Goal: Information Seeking & Learning: Learn about a topic

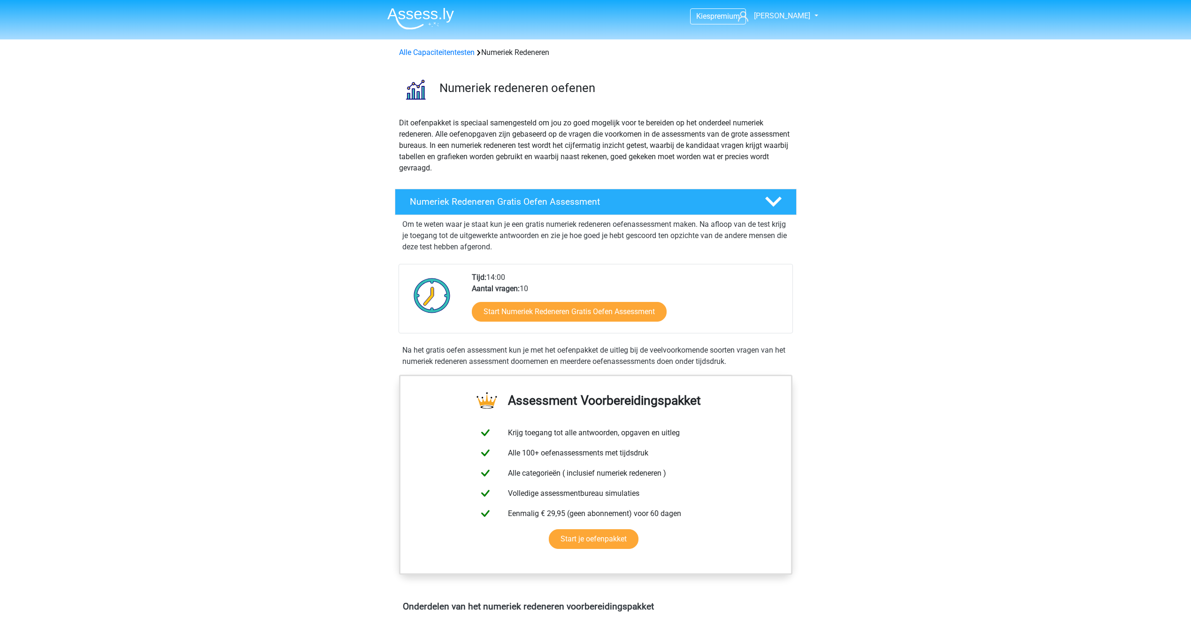
scroll to position [235, 0]
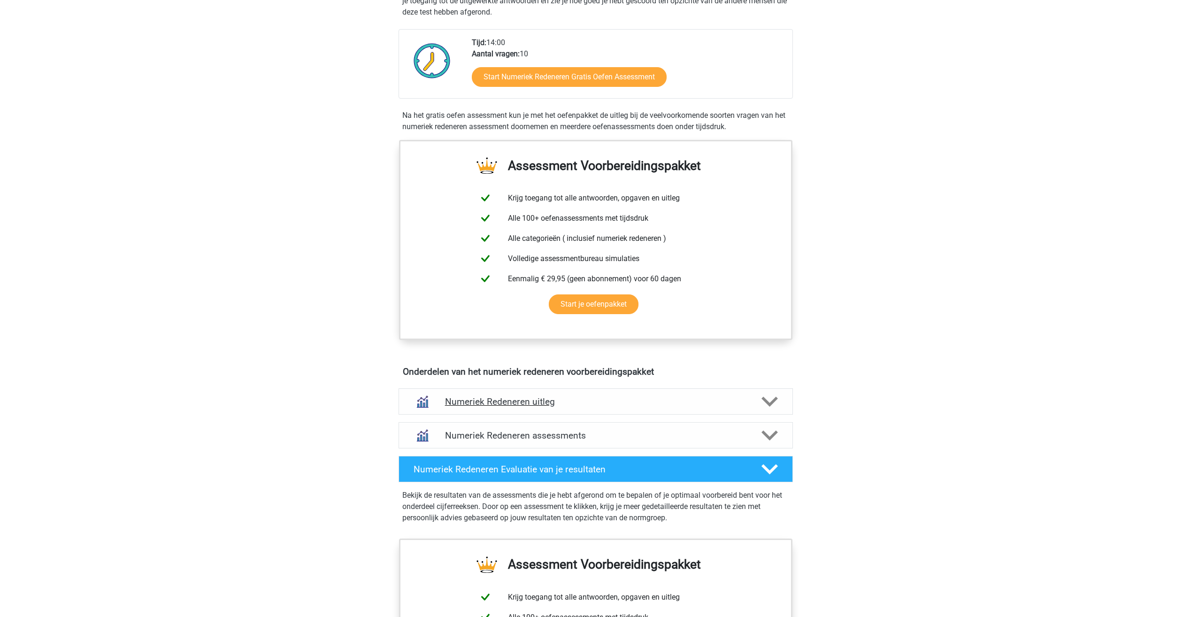
click at [444, 410] on div "Numeriek Redeneren uitleg" at bounding box center [596, 401] width 394 height 26
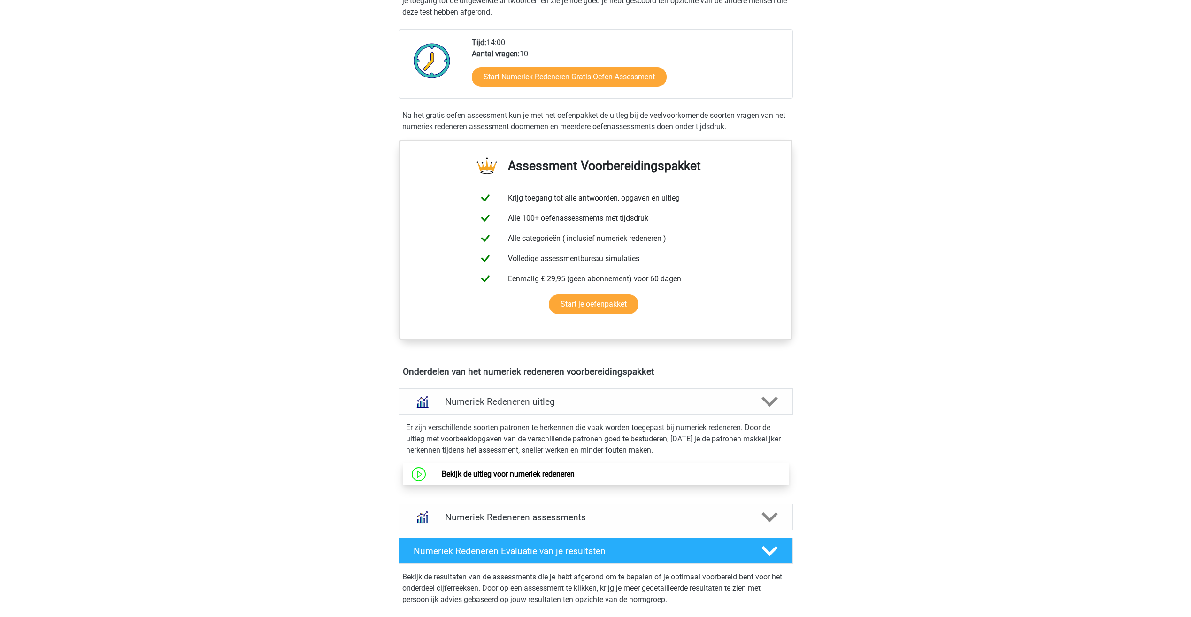
click at [468, 475] on link "Bekijk de uitleg voor numeriek redeneren" at bounding box center [508, 474] width 133 height 9
click at [471, 471] on link "Bekijk de uitleg voor numeriek redeneren" at bounding box center [508, 474] width 133 height 9
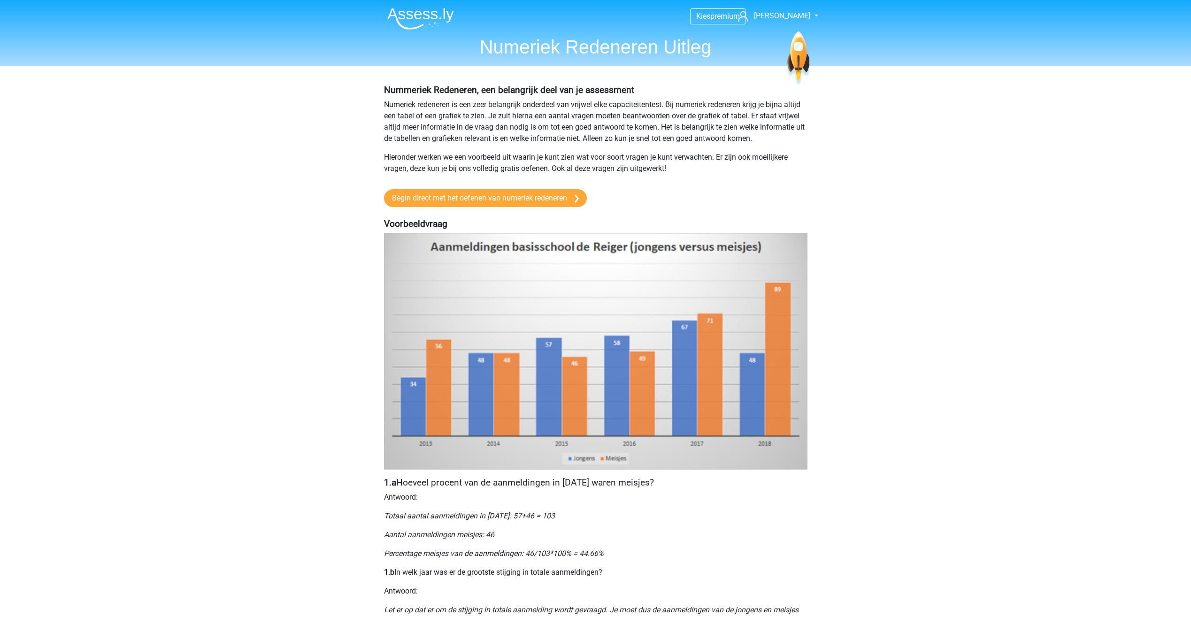
drag, startPoint x: 555, startPoint y: 347, endPoint x: 848, endPoint y: 448, distance: 310.0
click at [532, 196] on link "Begin direct met het oefenen van numeriek redeneren" at bounding box center [485, 198] width 203 height 18
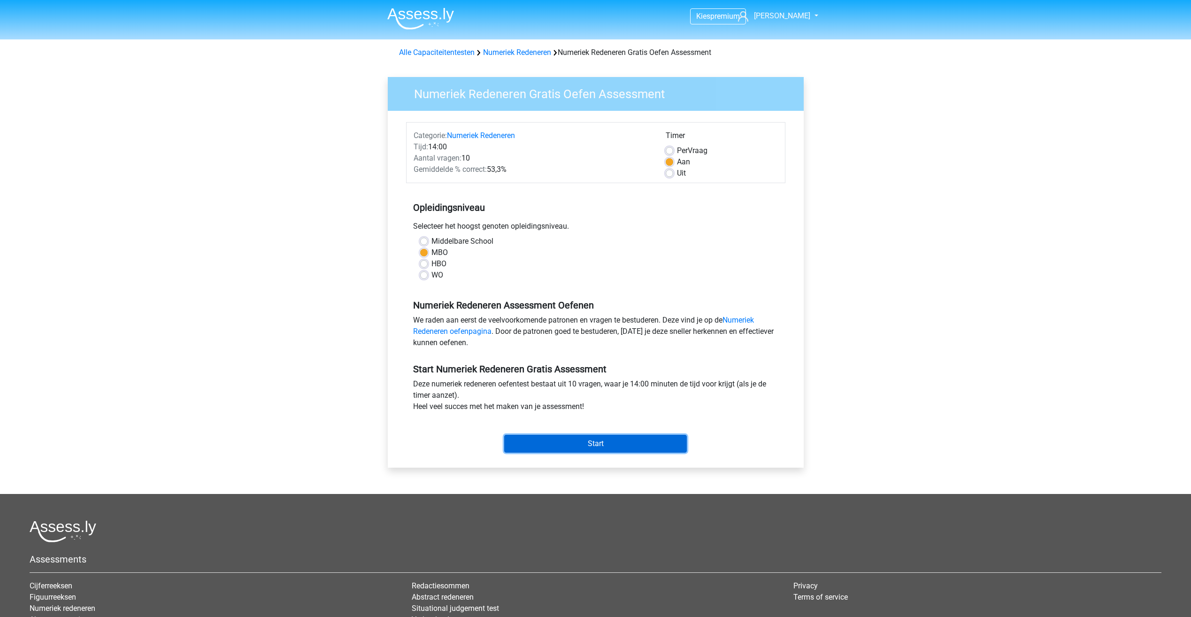
click at [588, 441] on input "Start" at bounding box center [595, 444] width 183 height 18
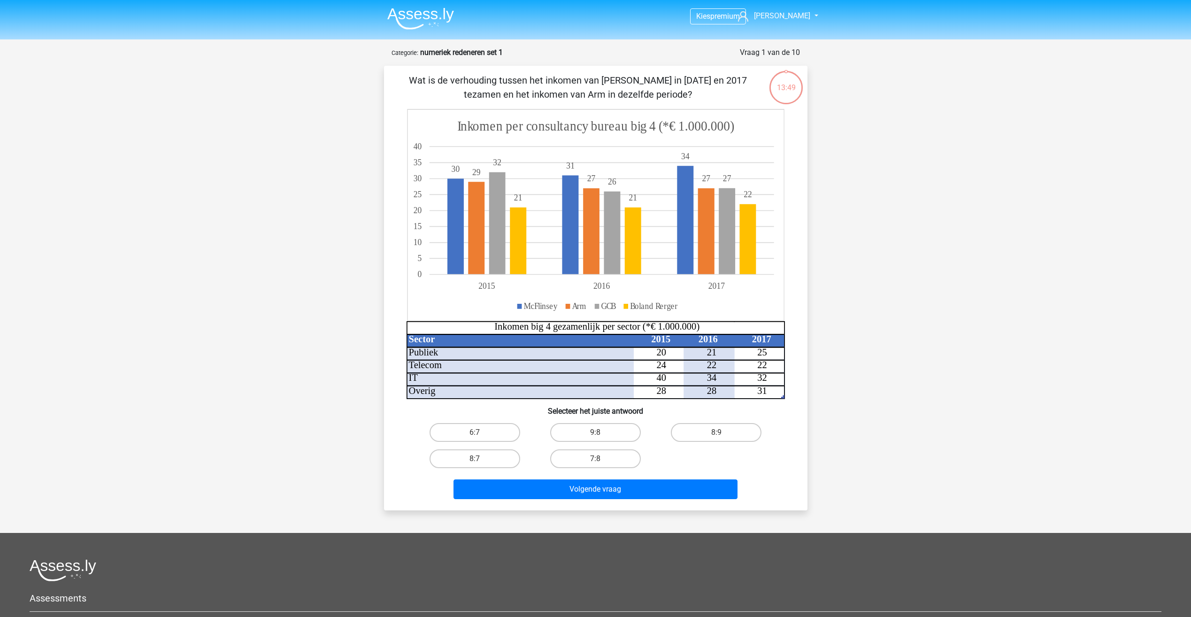
drag, startPoint x: 568, startPoint y: 95, endPoint x: 662, endPoint y: 94, distance: 93.9
click at [662, 94] on p "Wat is de verhouding tussen het inkomen van McFlinsey in 2015 en 2017 tezamen e…" at bounding box center [578, 87] width 358 height 28
drag, startPoint x: 662, startPoint y: 94, endPoint x: 703, endPoint y: 112, distance: 45.2
click at [703, 112] on icon at bounding box center [595, 214] width 377 height 211
drag, startPoint x: 644, startPoint y: 131, endPoint x: 755, endPoint y: 131, distance: 110.8
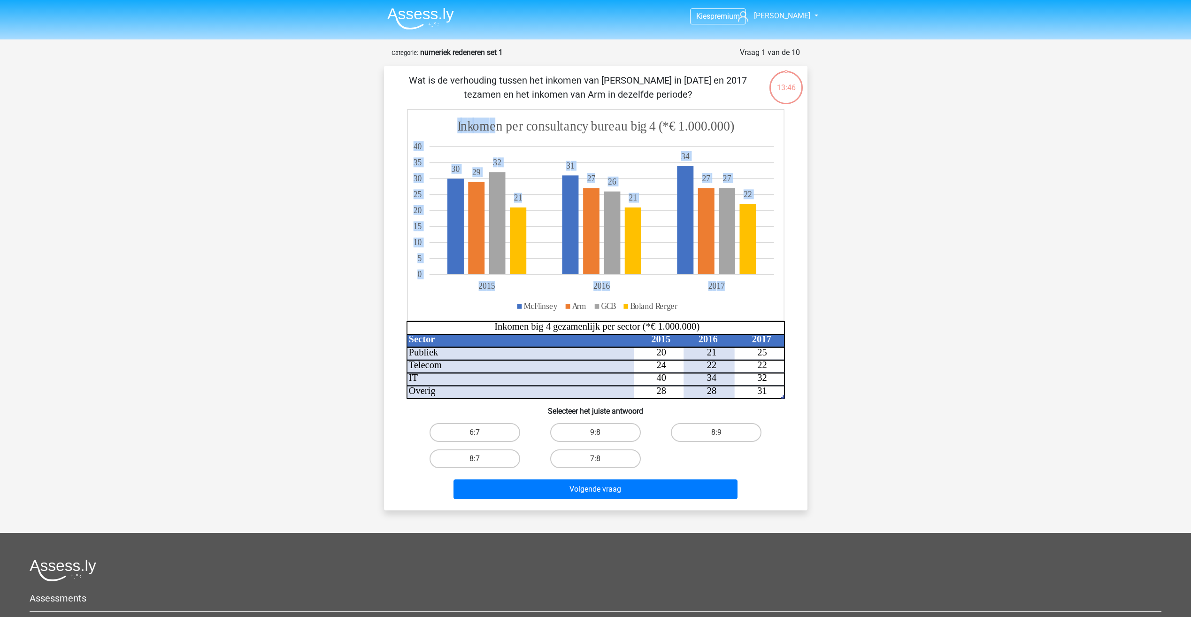
click at [755, 131] on icon "Sector 2015 2016 2017 Publiek 20 21 25 Telecom 24 22 22 IT 40 34 32 Overig 28 2…" at bounding box center [596, 254] width 379 height 290
drag, startPoint x: 755, startPoint y: 131, endPoint x: 563, endPoint y: 144, distance: 192.5
click at [612, 166] on icon at bounding box center [595, 214] width 377 height 211
drag, startPoint x: 520, startPoint y: 303, endPoint x: 559, endPoint y: 303, distance: 39.0
click at [559, 303] on icon at bounding box center [595, 214] width 377 height 211
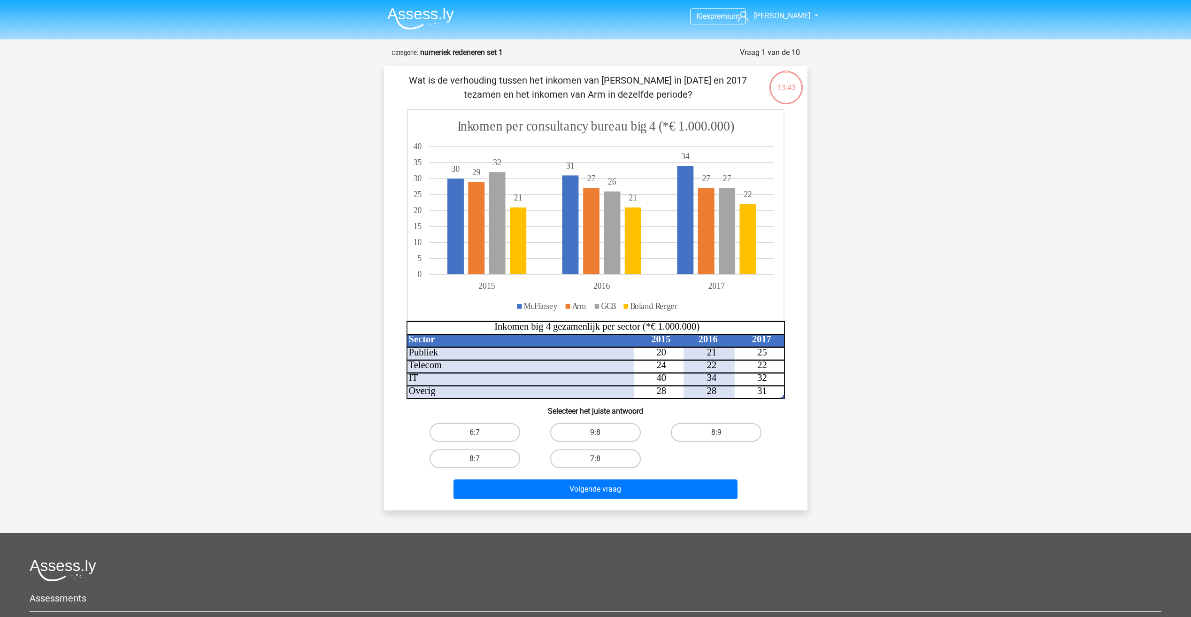
click at [557, 311] on icon at bounding box center [595, 214] width 377 height 211
click at [473, 433] on label "6:7" at bounding box center [475, 432] width 91 height 19
click at [475, 433] on input "6:7" at bounding box center [478, 436] width 6 height 6
radio input "true"
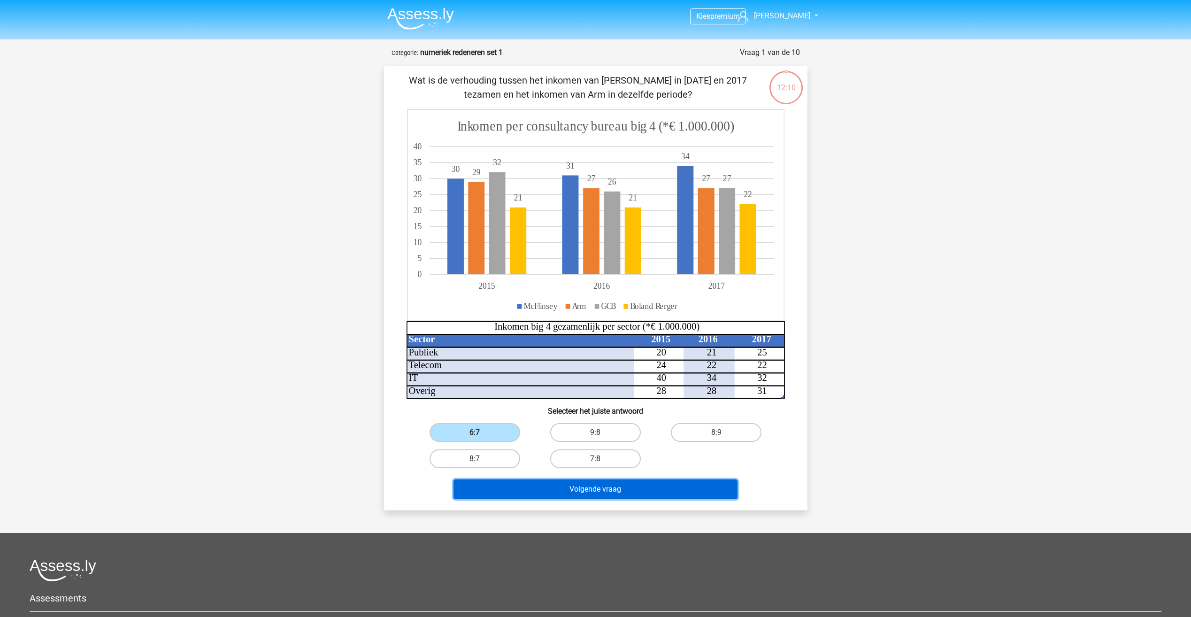
click at [588, 487] on button "Volgende vraag" at bounding box center [596, 489] width 284 height 20
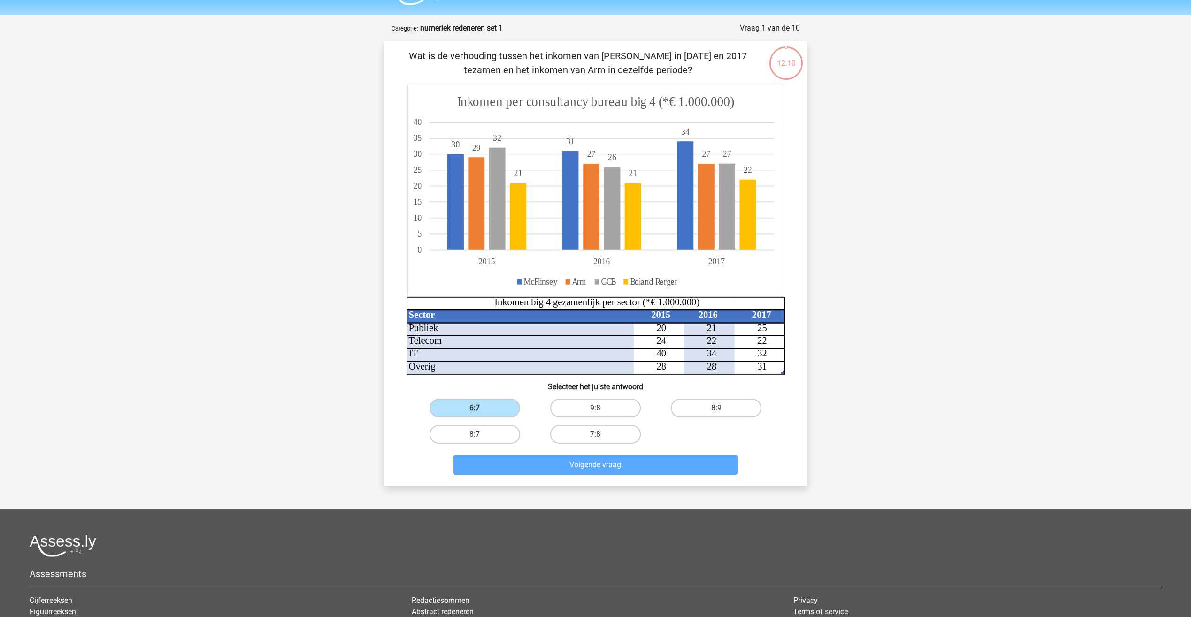
scroll to position [47, 0]
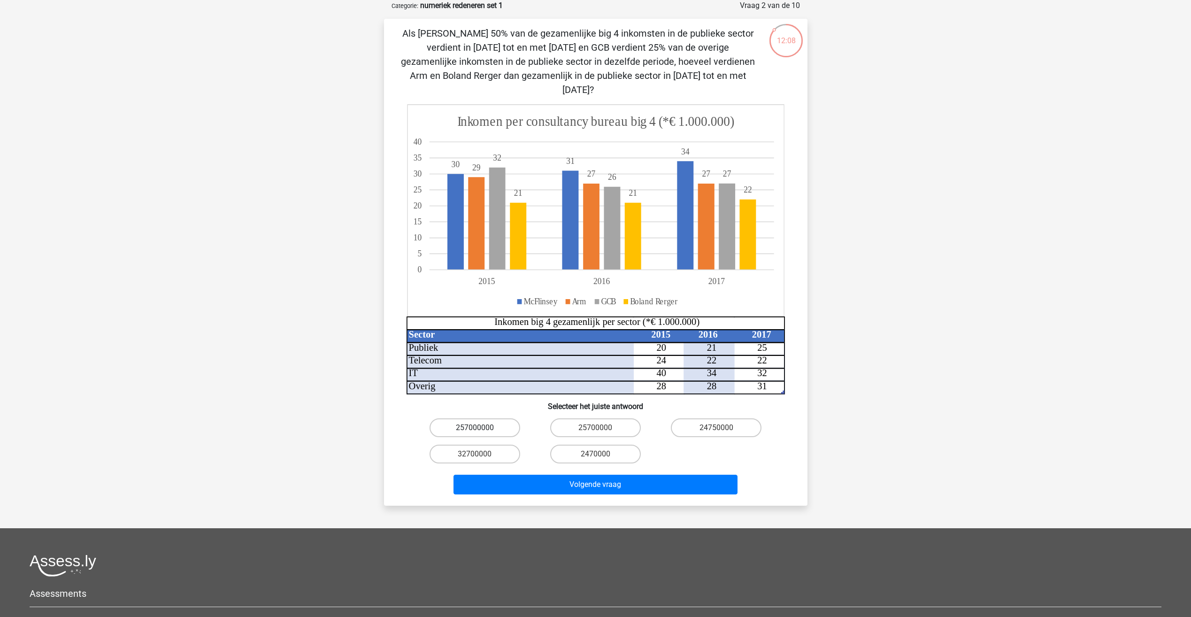
click at [465, 418] on label "257000000" at bounding box center [475, 427] width 91 height 19
click at [475, 428] on input "257000000" at bounding box center [478, 431] width 6 height 6
radio input "true"
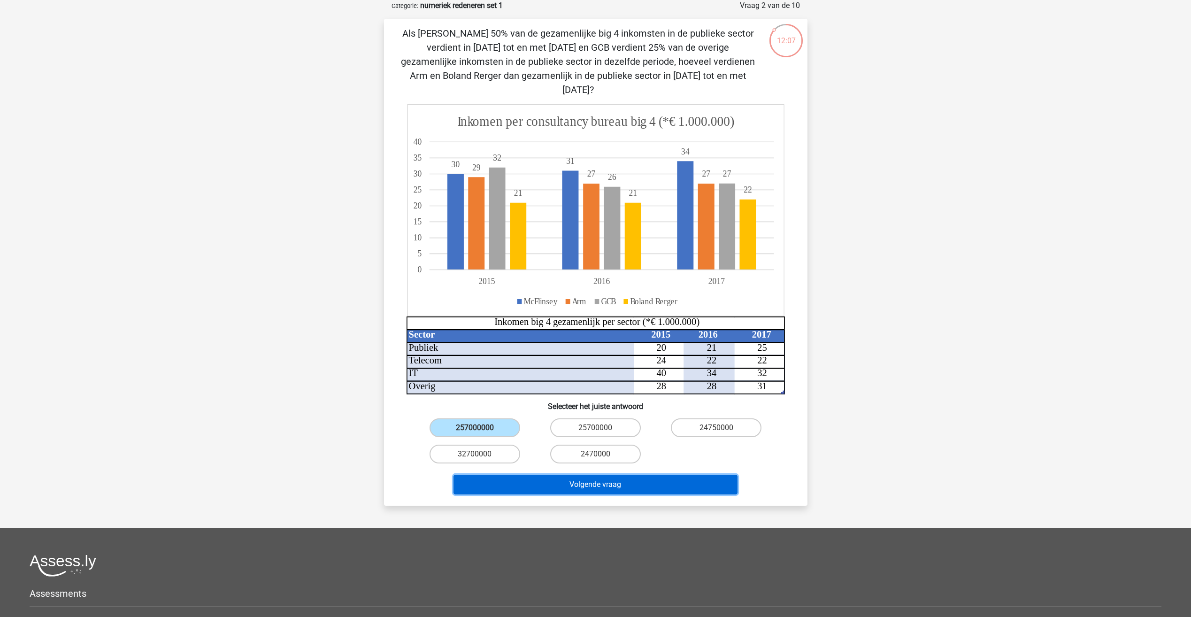
click at [531, 475] on button "Volgende vraag" at bounding box center [596, 485] width 284 height 20
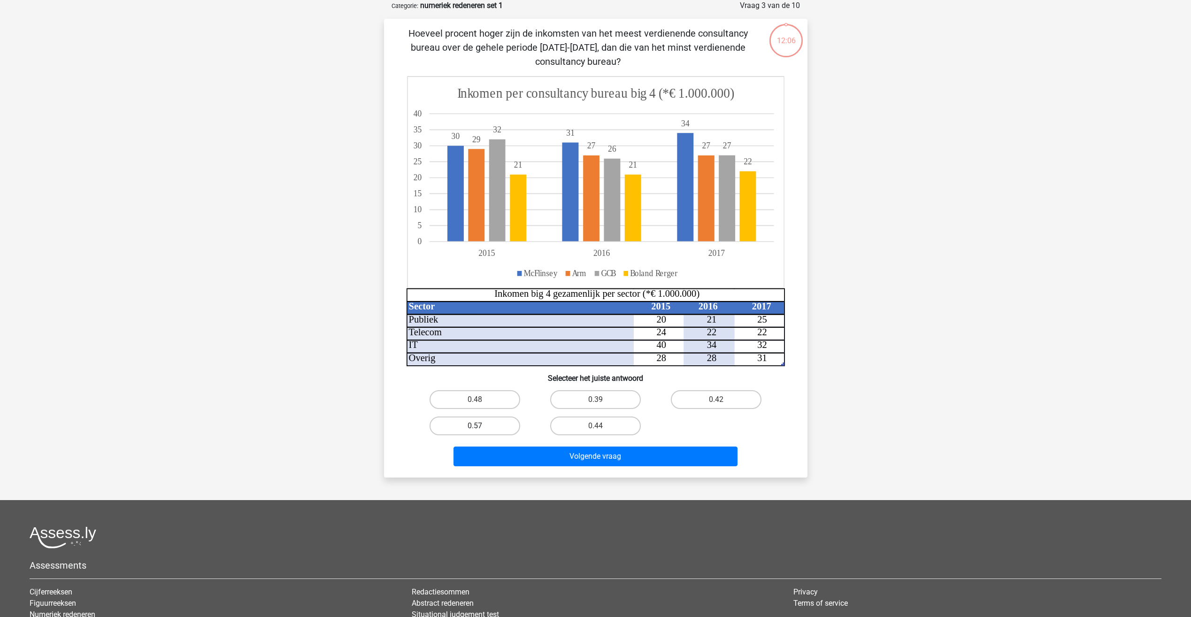
click at [469, 423] on label "0.57" at bounding box center [475, 426] width 91 height 19
click at [475, 426] on input "0.57" at bounding box center [478, 429] width 6 height 6
radio input "true"
click at [539, 457] on button "Volgende vraag" at bounding box center [596, 457] width 284 height 20
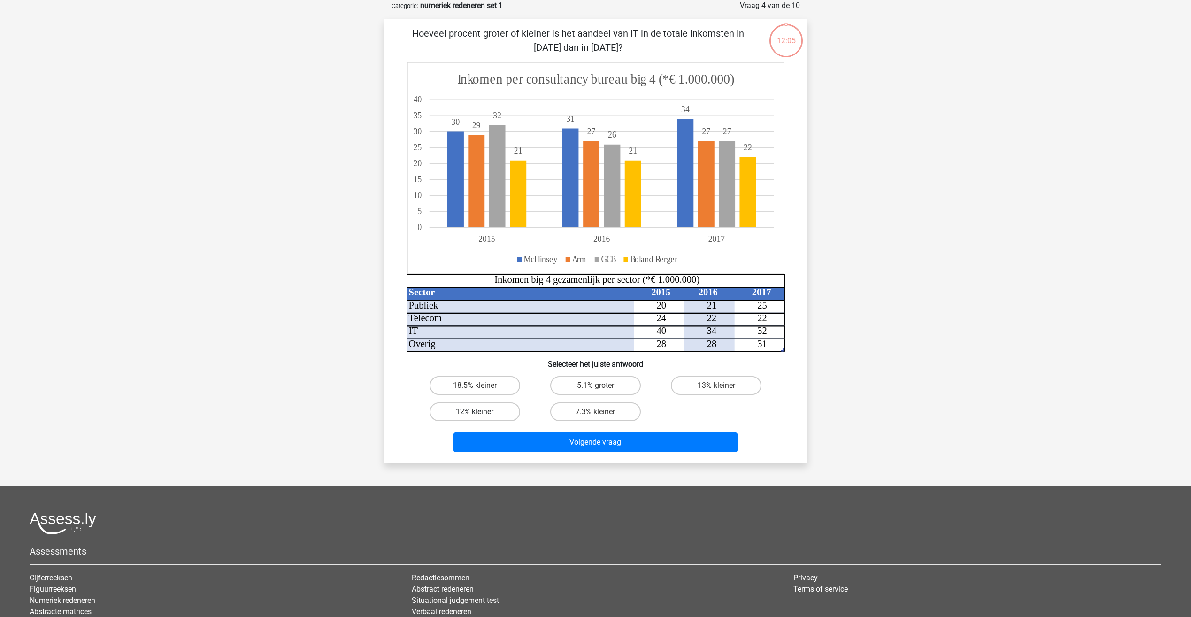
click at [468, 409] on label "12% kleiner" at bounding box center [475, 411] width 91 height 19
click at [475, 412] on input "12% kleiner" at bounding box center [478, 415] width 6 height 6
radio input "true"
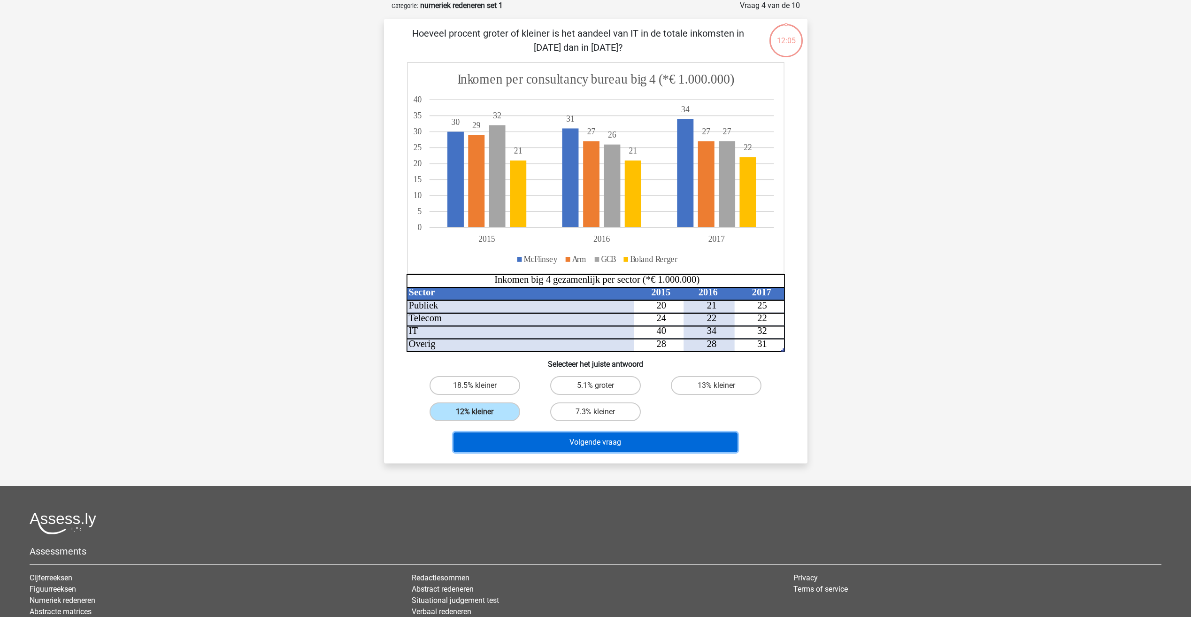
click at [516, 443] on button "Volgende vraag" at bounding box center [596, 443] width 284 height 20
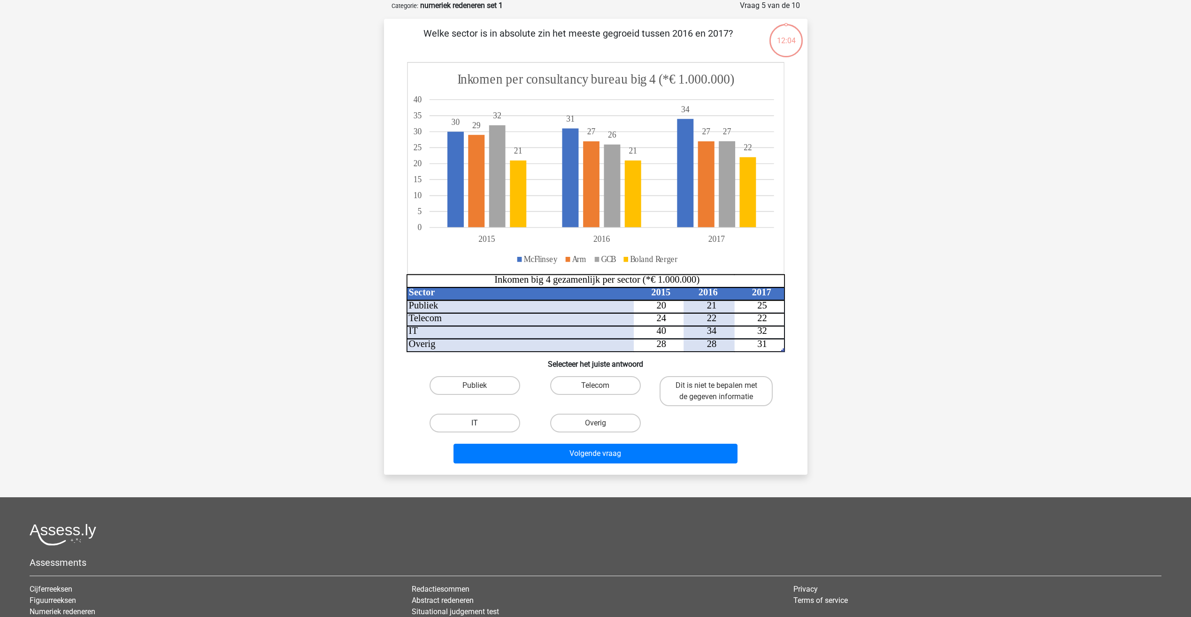
click at [480, 430] on label "IT" at bounding box center [475, 423] width 91 height 19
click at [480, 429] on input "IT" at bounding box center [478, 426] width 6 height 6
radio input "true"
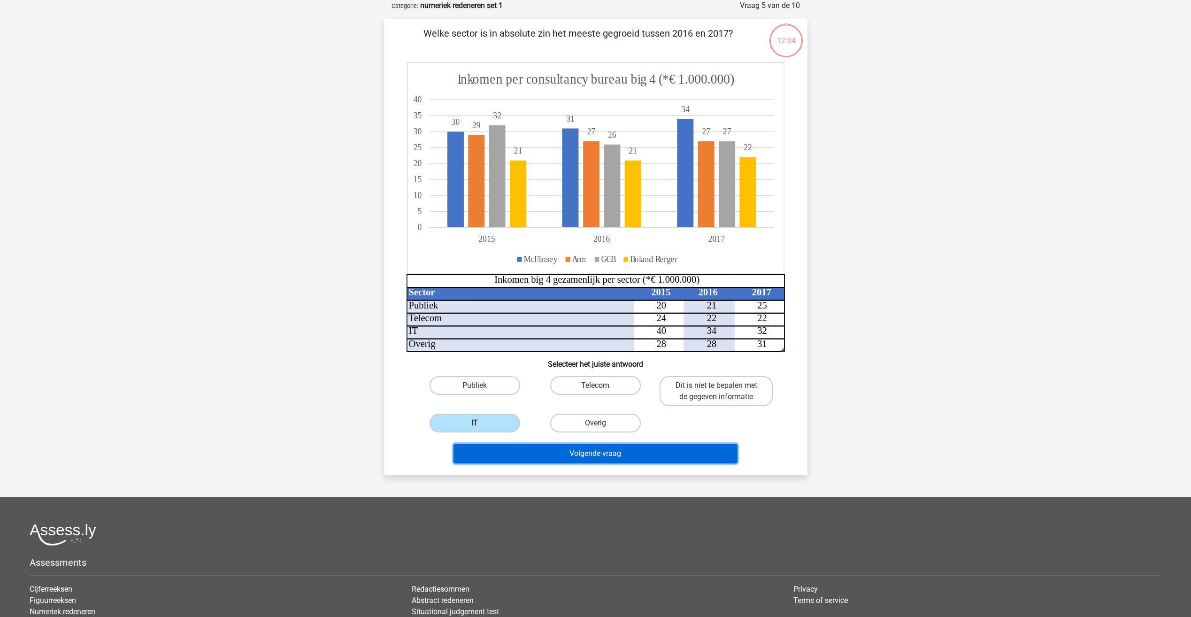
click at [524, 451] on button "Volgende vraag" at bounding box center [596, 454] width 284 height 20
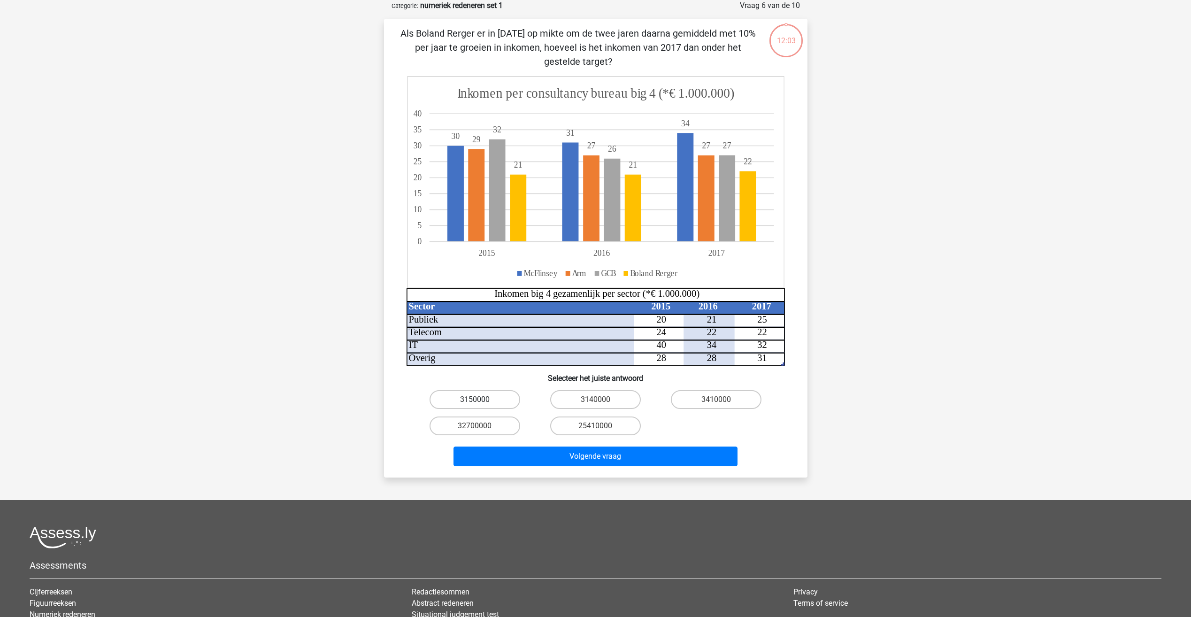
click at [483, 398] on label "3150000" at bounding box center [475, 399] width 91 height 19
click at [481, 400] on input "3150000" at bounding box center [478, 403] width 6 height 6
radio input "true"
click at [539, 460] on button "Volgende vraag" at bounding box center [596, 457] width 284 height 20
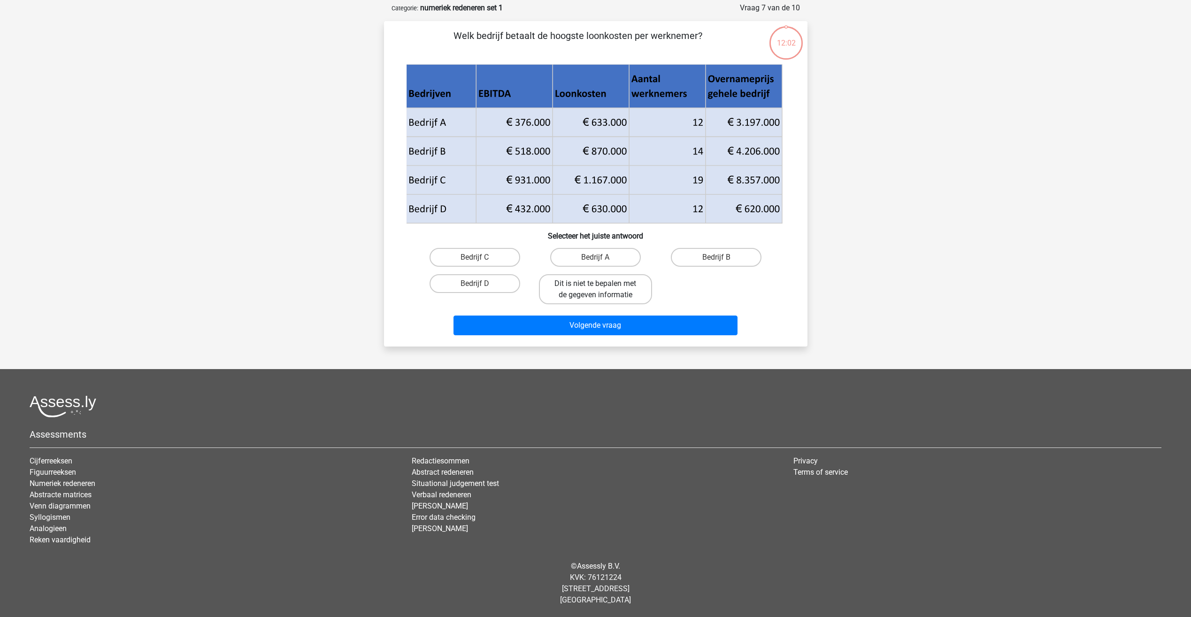
click at [583, 286] on label "Dit is niet te bepalen met de gegeven informatie" at bounding box center [595, 289] width 113 height 30
click at [595, 286] on input "Dit is niet te bepalen met de gegeven informatie" at bounding box center [598, 287] width 6 height 6
radio input "true"
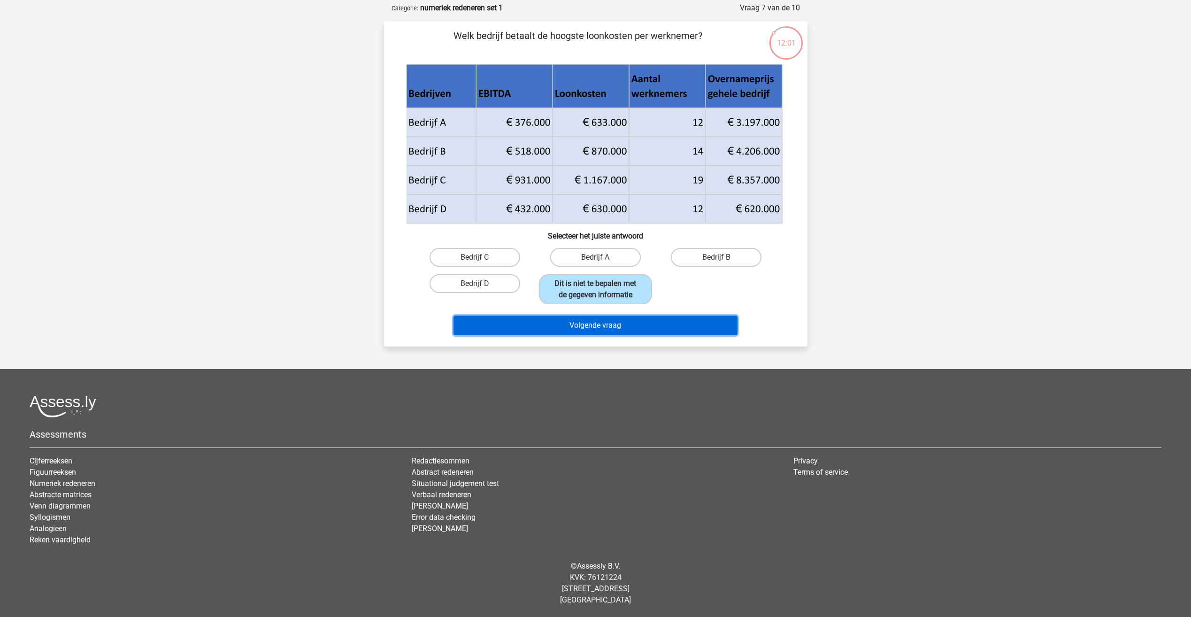
click at [606, 328] on button "Volgende vraag" at bounding box center [596, 326] width 284 height 20
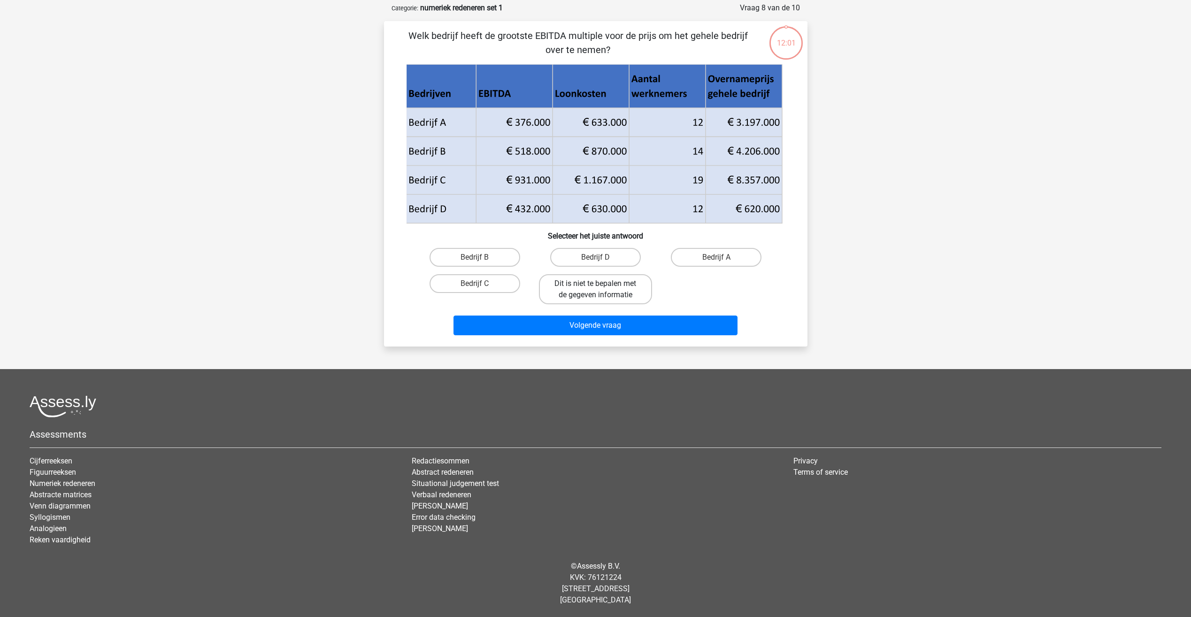
click at [569, 292] on label "Dit is niet te bepalen met de gegeven informatie" at bounding box center [595, 289] width 113 height 30
click at [595, 290] on input "Dit is niet te bepalen met de gegeven informatie" at bounding box center [598, 287] width 6 height 6
radio input "true"
click at [495, 283] on label "Bedrijf C" at bounding box center [475, 283] width 91 height 19
click at [481, 284] on input "Bedrijf C" at bounding box center [478, 287] width 6 height 6
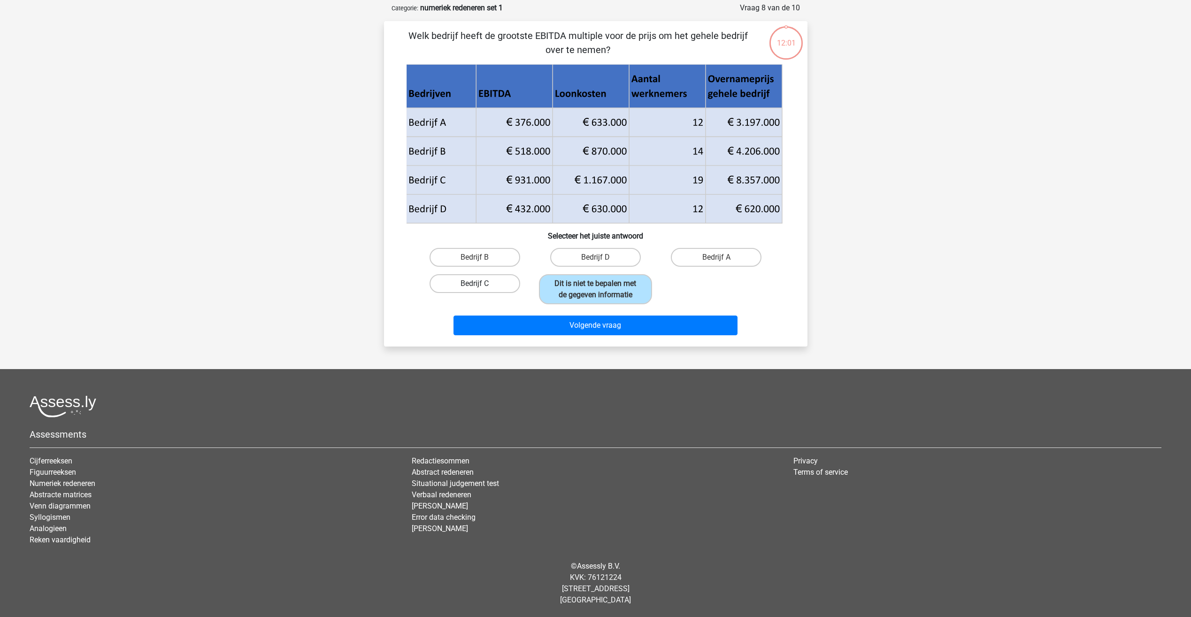
radio input "true"
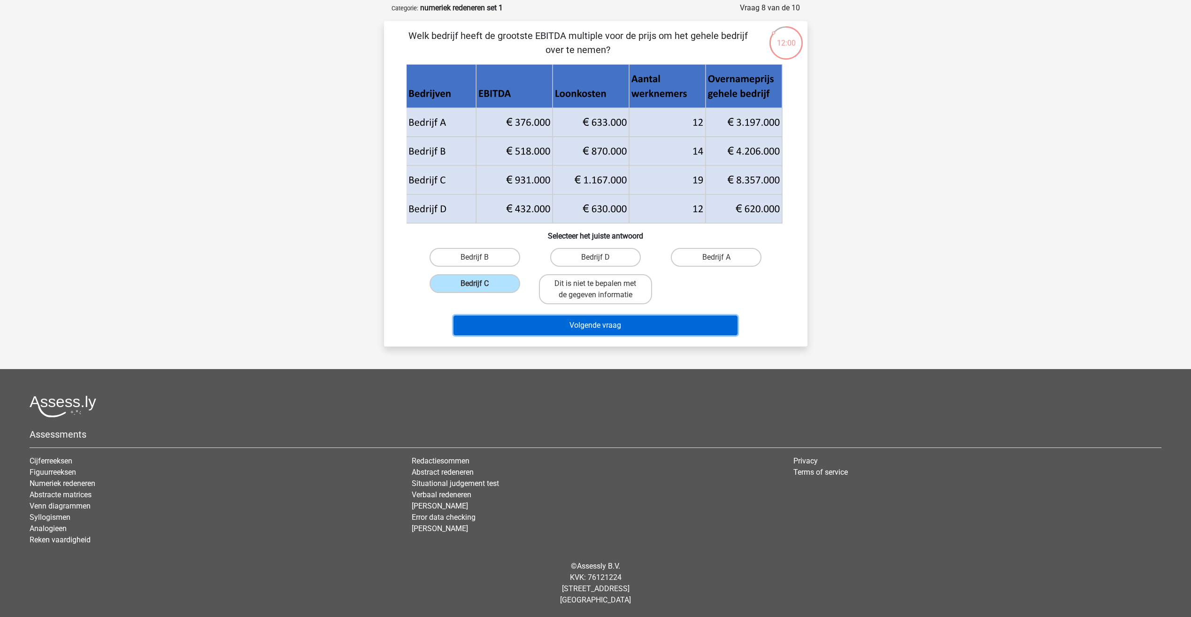
click at [547, 331] on button "Volgende vraag" at bounding box center [596, 326] width 284 height 20
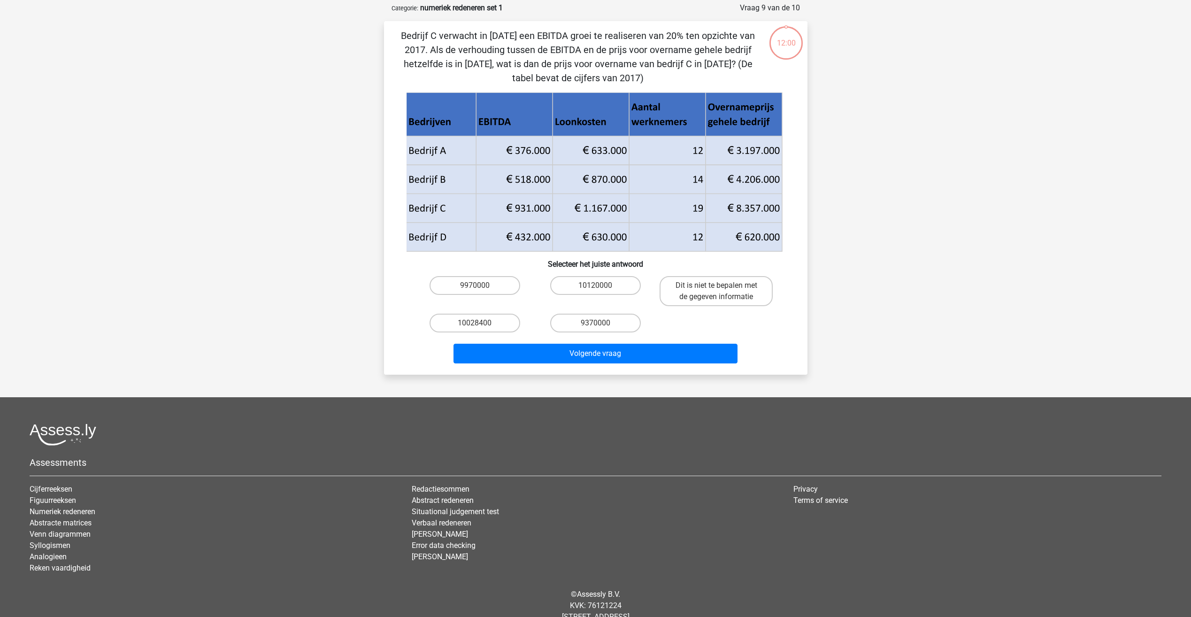
scroll to position [47, 0]
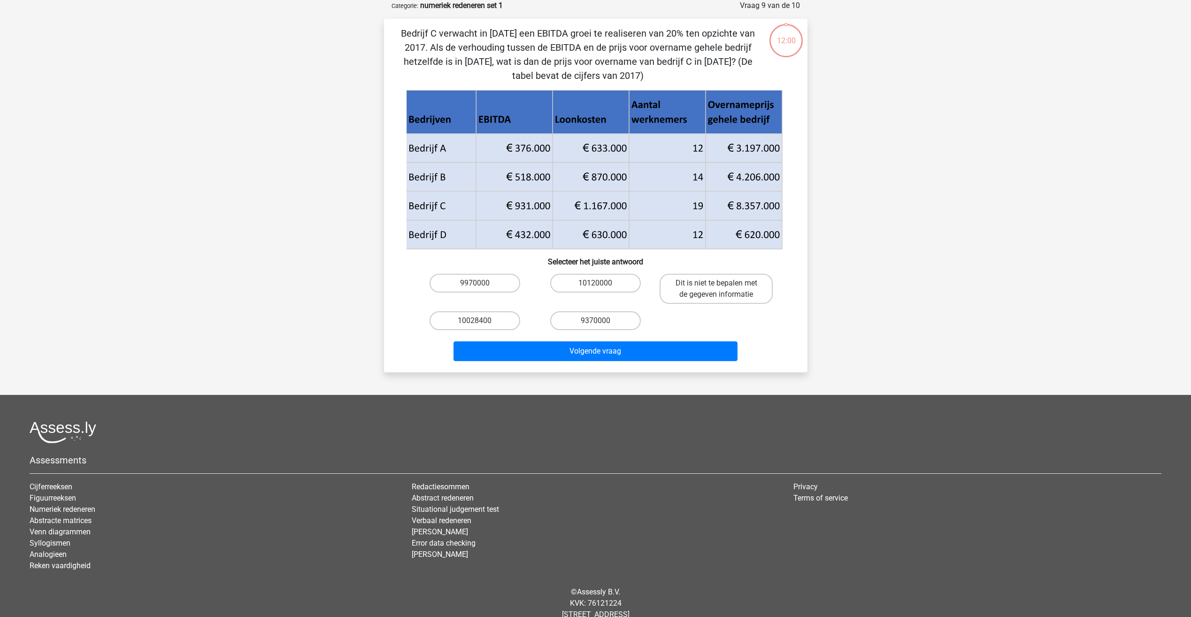
click at [479, 287] on input "9970000" at bounding box center [478, 286] width 6 height 6
radio input "true"
click at [574, 366] on div "Bedrijf C verwacht in 2018 een EBITDA groei te realiseren van 20% ten opzichte …" at bounding box center [596, 196] width 424 height 354
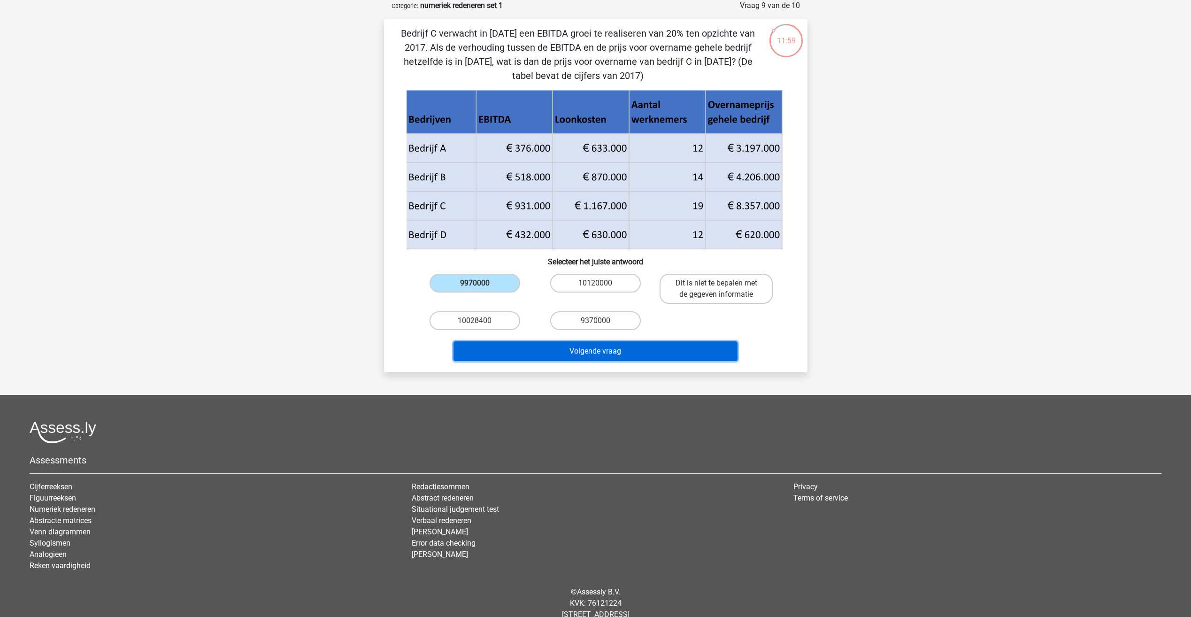
click at [569, 350] on button "Volgende vraag" at bounding box center [596, 351] width 284 height 20
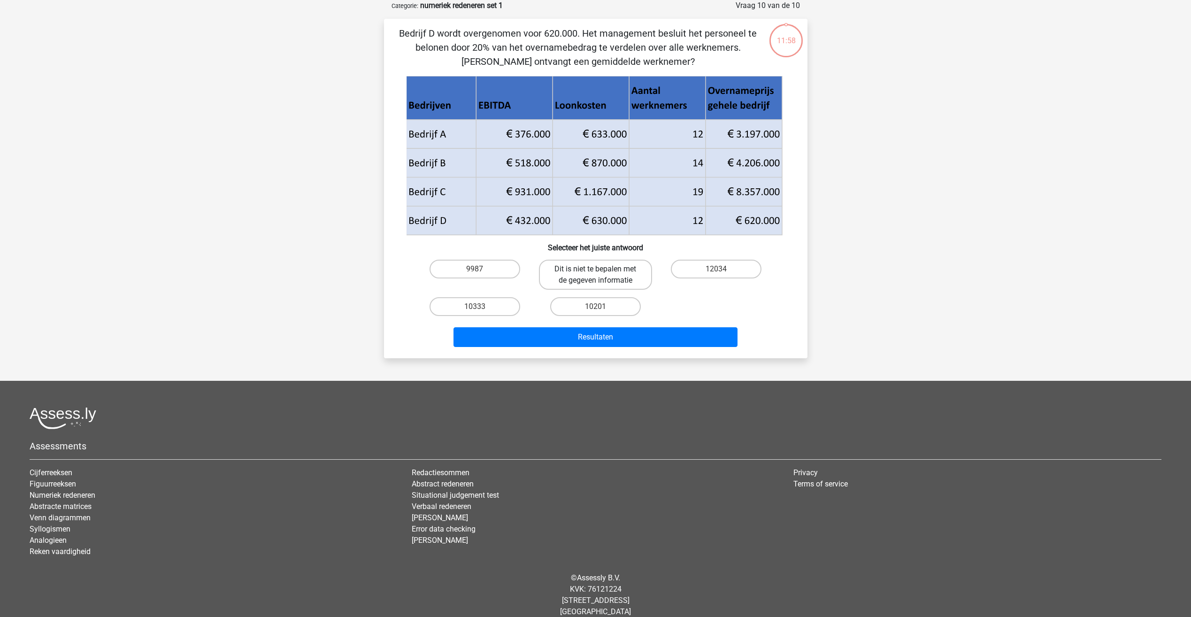
click at [621, 272] on label "Dit is niet te bepalen met de gegeven informatie" at bounding box center [595, 275] width 113 height 30
click at [602, 272] on input "Dit is niet te bepalen met de gegeven informatie" at bounding box center [598, 272] width 6 height 6
radio input "true"
click at [735, 270] on label "12034" at bounding box center [716, 269] width 91 height 19
click at [723, 270] on input "12034" at bounding box center [720, 272] width 6 height 6
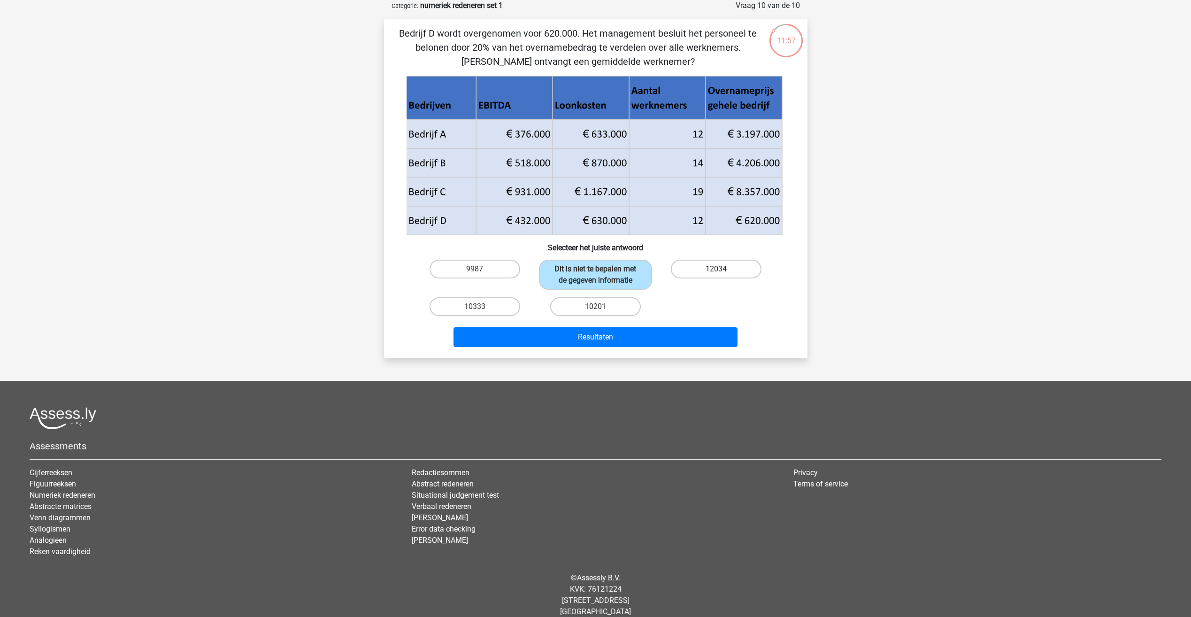
radio input "true"
click at [682, 324] on div "Resultaten" at bounding box center [596, 335] width 394 height 31
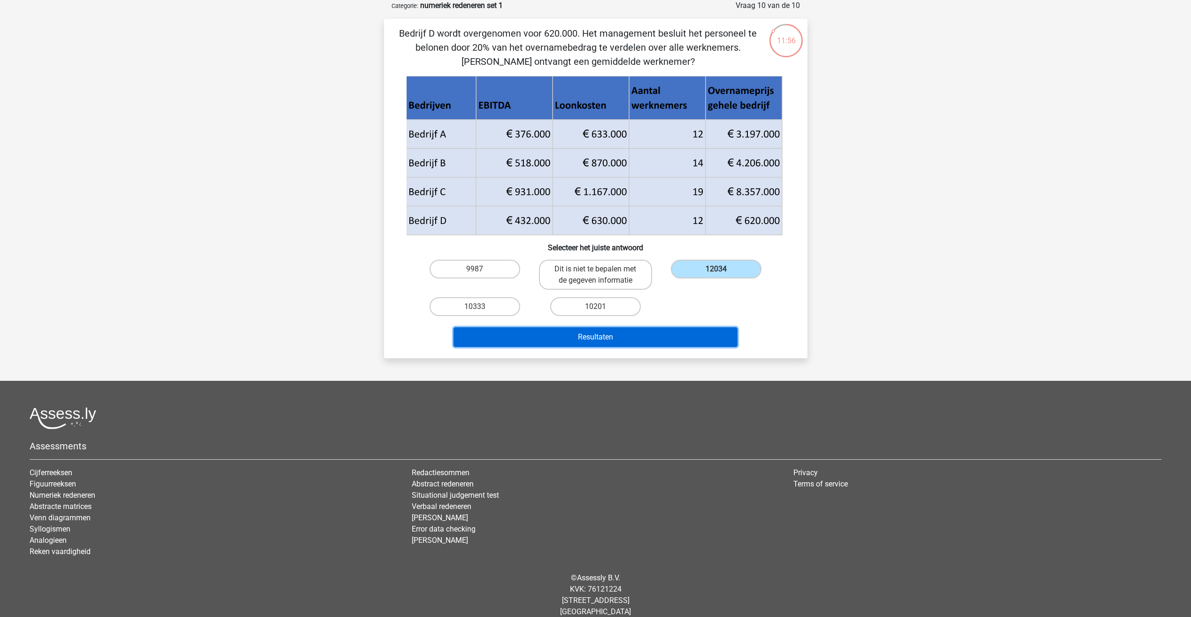
click at [681, 333] on button "Resultaten" at bounding box center [596, 337] width 284 height 20
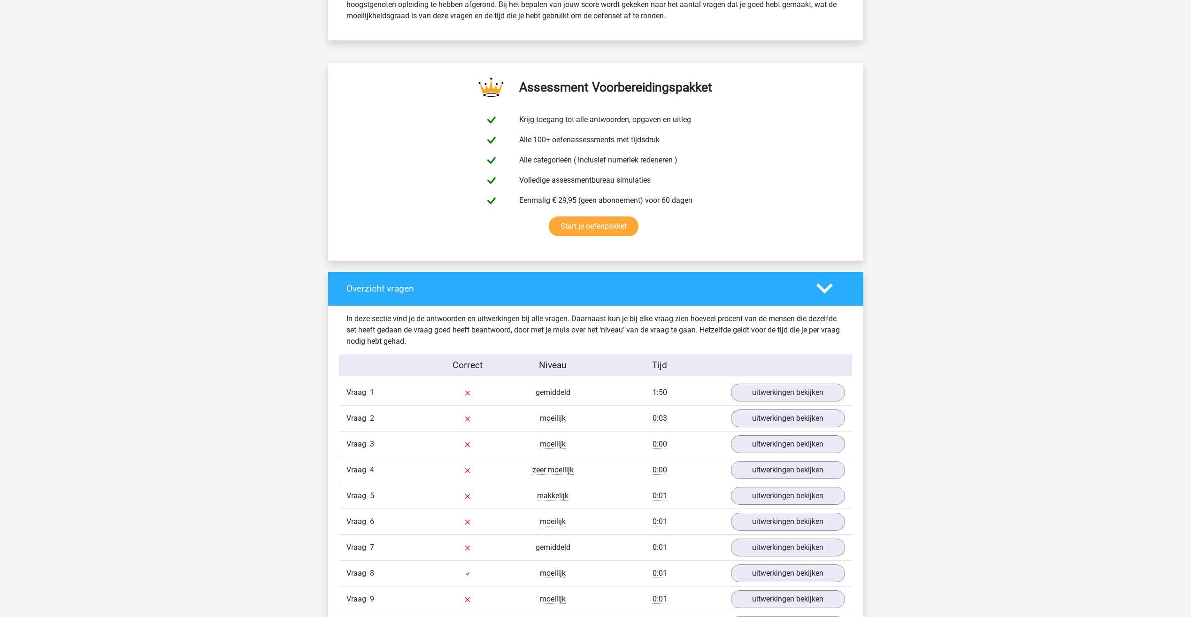
scroll to position [657, 0]
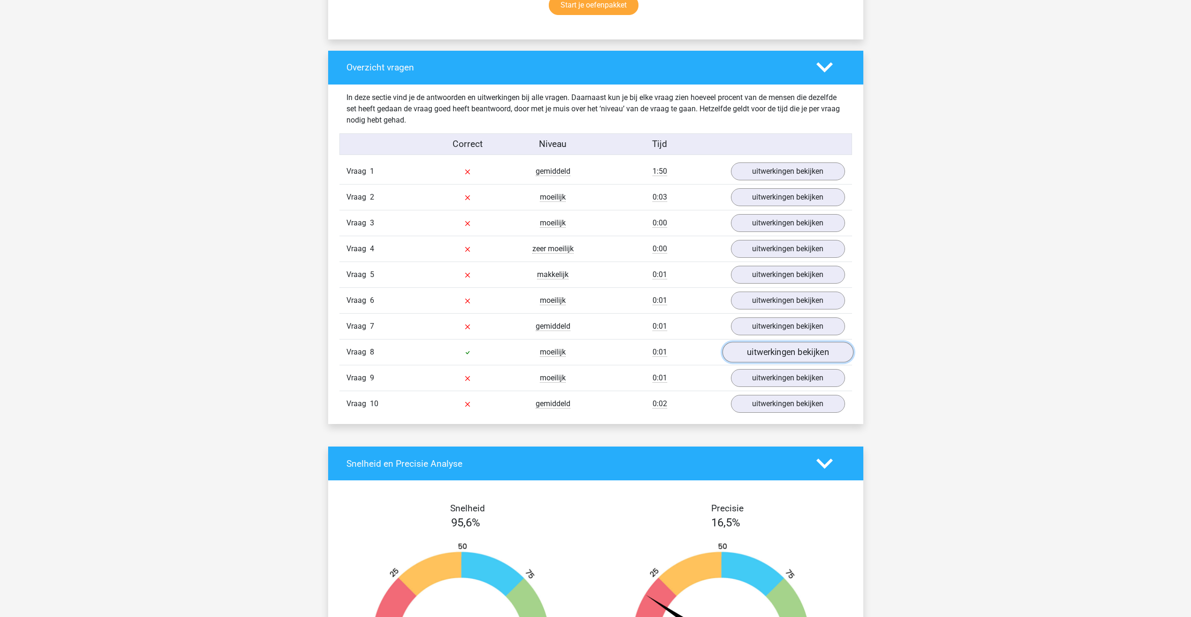
click at [753, 347] on link "uitwerkingen bekijken" at bounding box center [787, 352] width 131 height 21
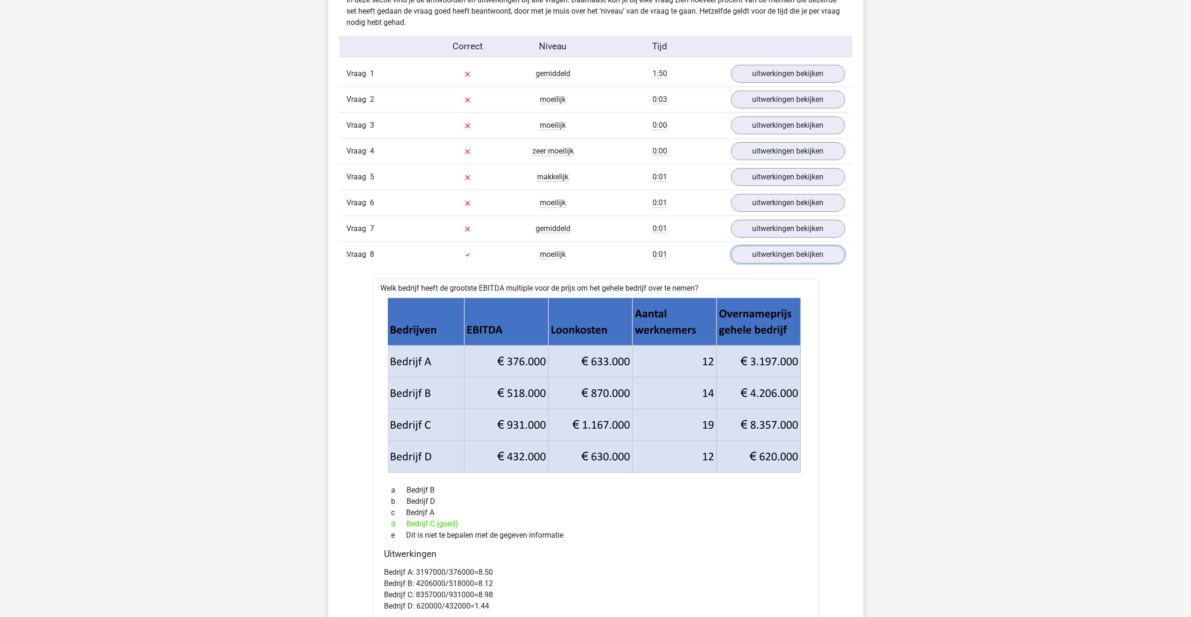
scroll to position [751, 0]
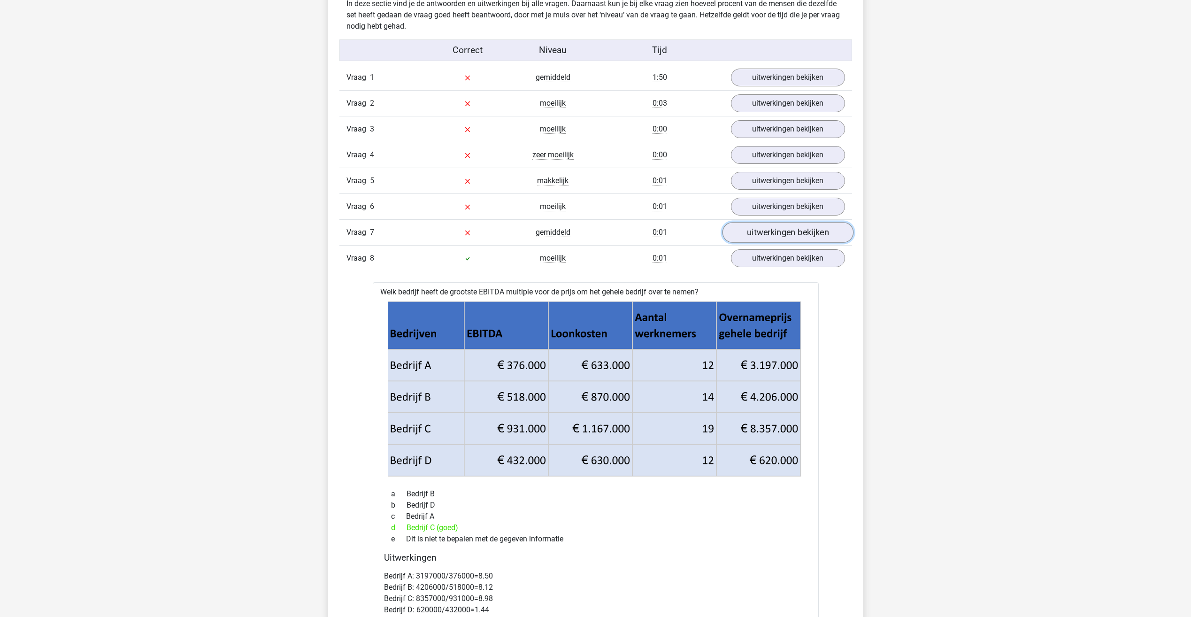
click at [754, 232] on link "uitwerkingen bekijken" at bounding box center [787, 233] width 131 height 21
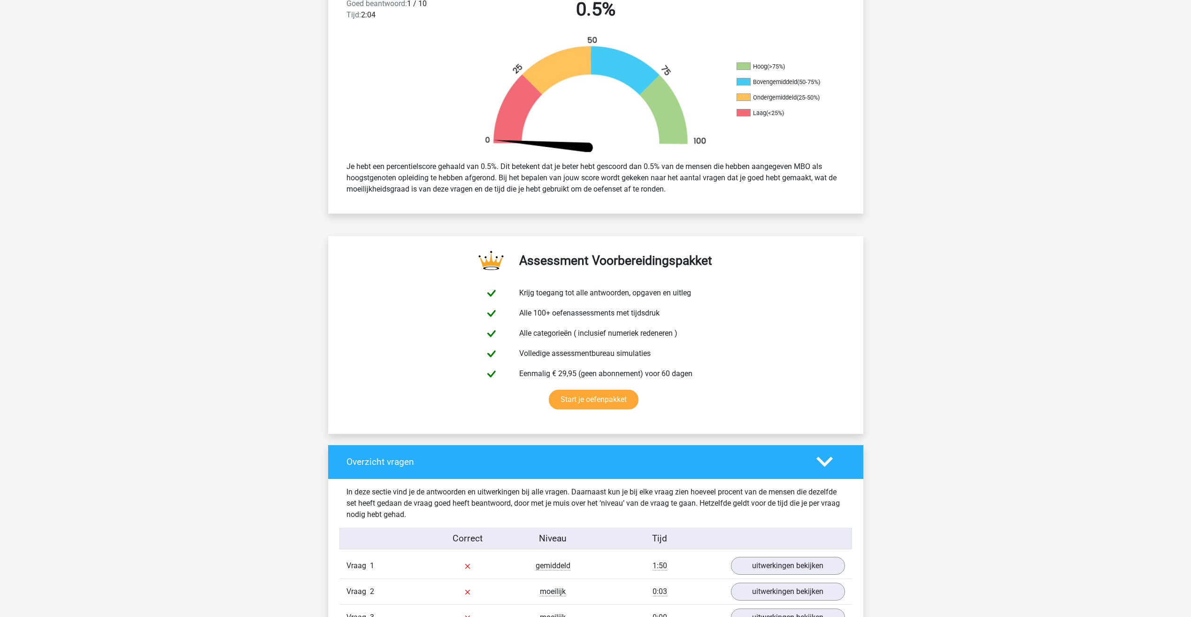
scroll to position [47, 0]
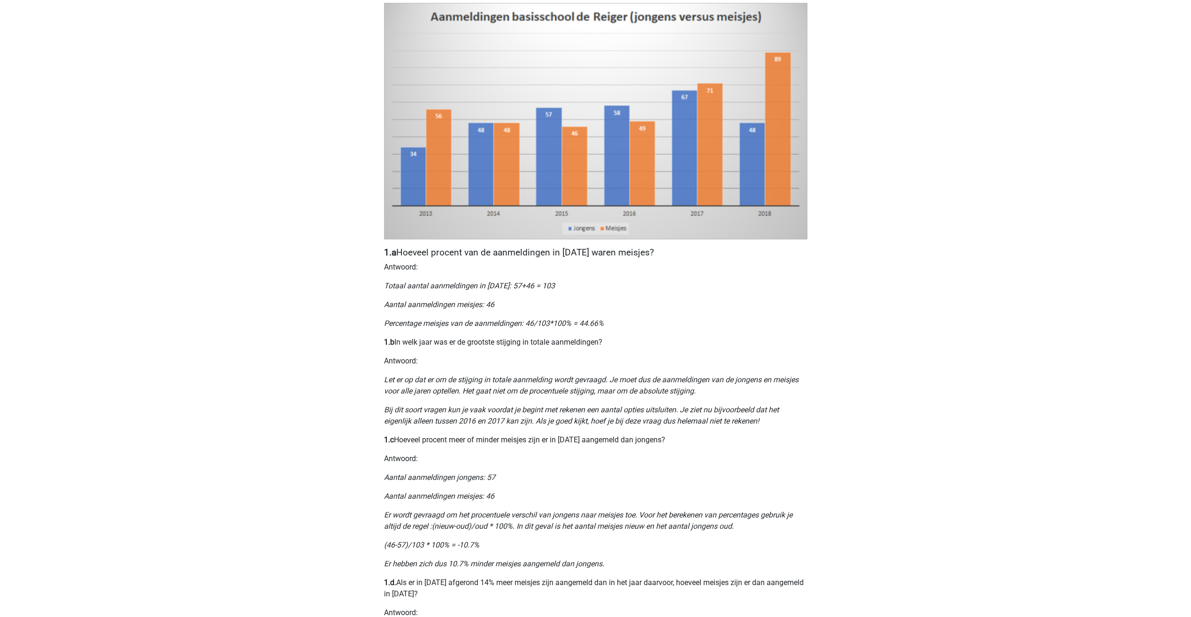
scroll to position [188, 0]
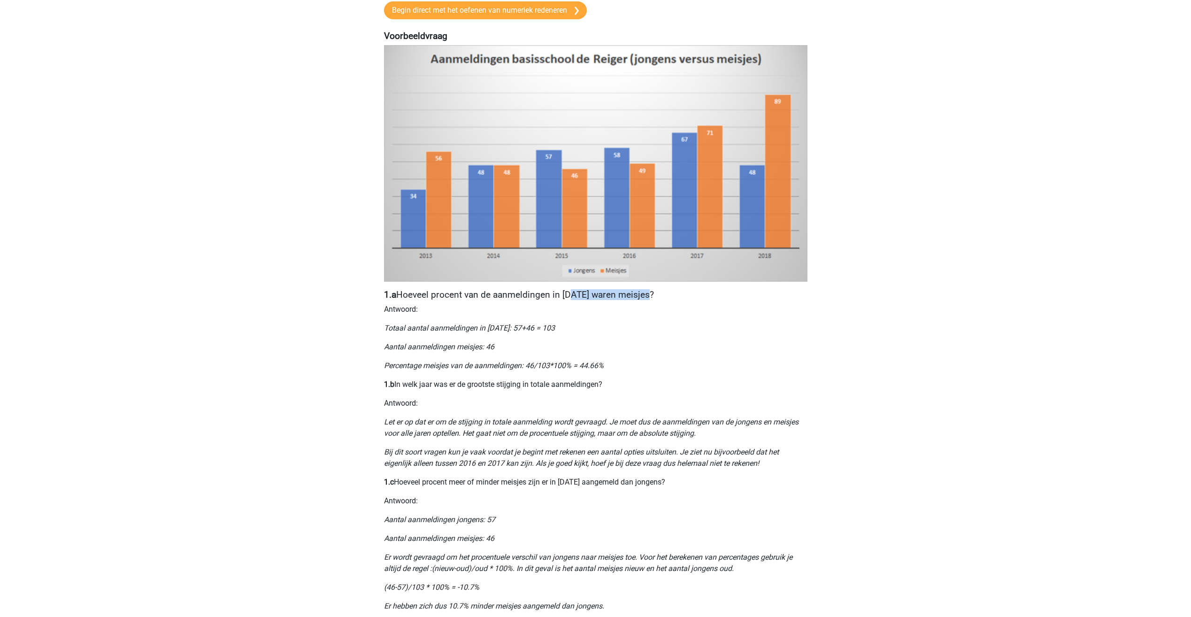
drag, startPoint x: 579, startPoint y: 291, endPoint x: 656, endPoint y: 294, distance: 77.6
click at [656, 294] on h4 "1.a Hoeveel procent van de aanmeldingen in [DATE] waren meisjes?" at bounding box center [596, 294] width 424 height 11
drag, startPoint x: 656, startPoint y: 294, endPoint x: 665, endPoint y: 335, distance: 41.3
click at [662, 335] on div "Nummeriek Redeneren, een belangrijk deel van je assessment Numeriek redeneren i…" at bounding box center [596, 355] width 446 height 955
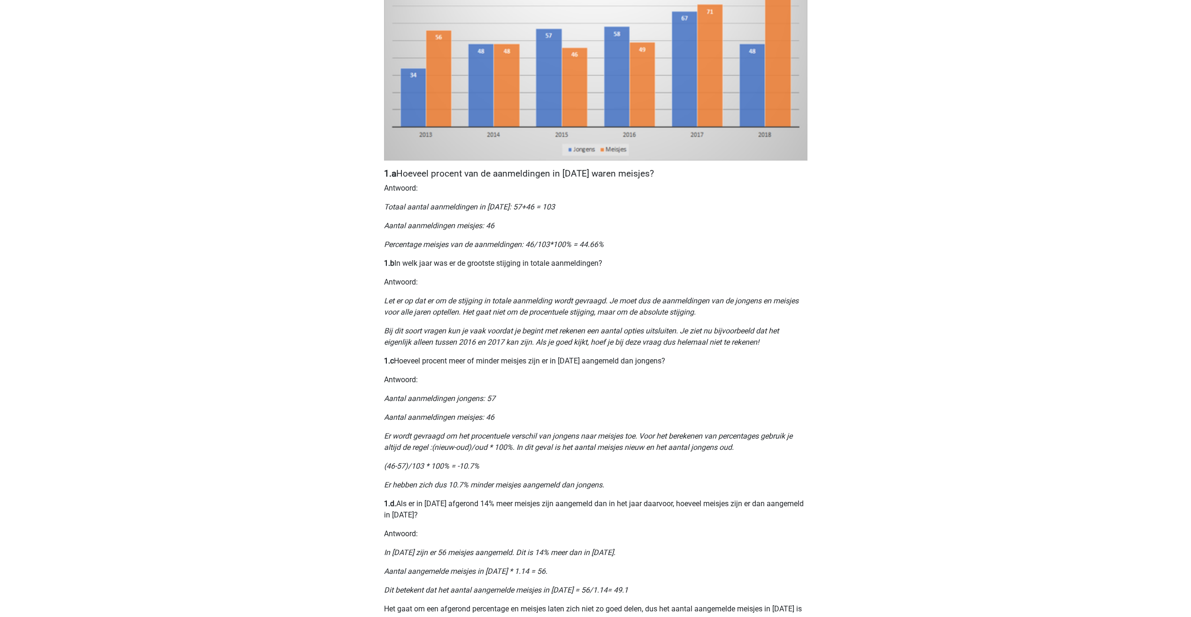
scroll to position [329, 0]
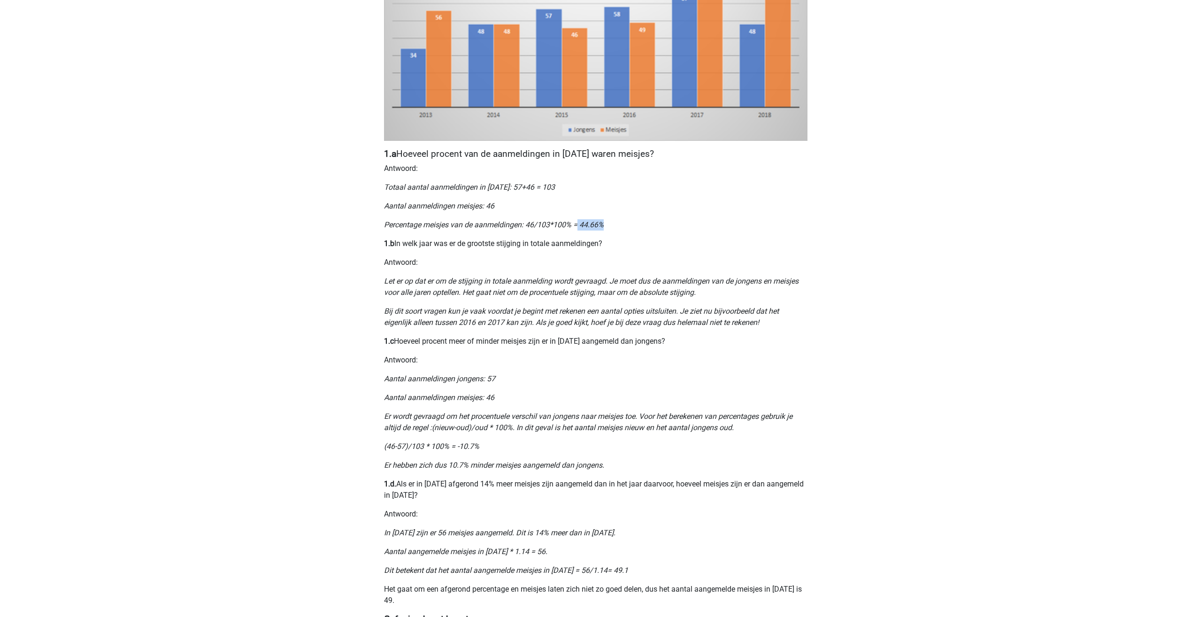
drag, startPoint x: 586, startPoint y: 216, endPoint x: 622, endPoint y: 223, distance: 36.4
click at [622, 223] on div "Nummeriek Redeneren, een belangrijk deel van je assessment Numeriek redeneren i…" at bounding box center [596, 214] width 446 height 955
drag, startPoint x: 622, startPoint y: 223, endPoint x: 468, endPoint y: 269, distance: 160.5
click at [468, 269] on div "Nummeriek Redeneren, een belangrijk deel van je assessment Numeriek redeneren i…" at bounding box center [596, 214] width 446 height 955
drag, startPoint x: 468, startPoint y: 269, endPoint x: 410, endPoint y: 247, distance: 61.7
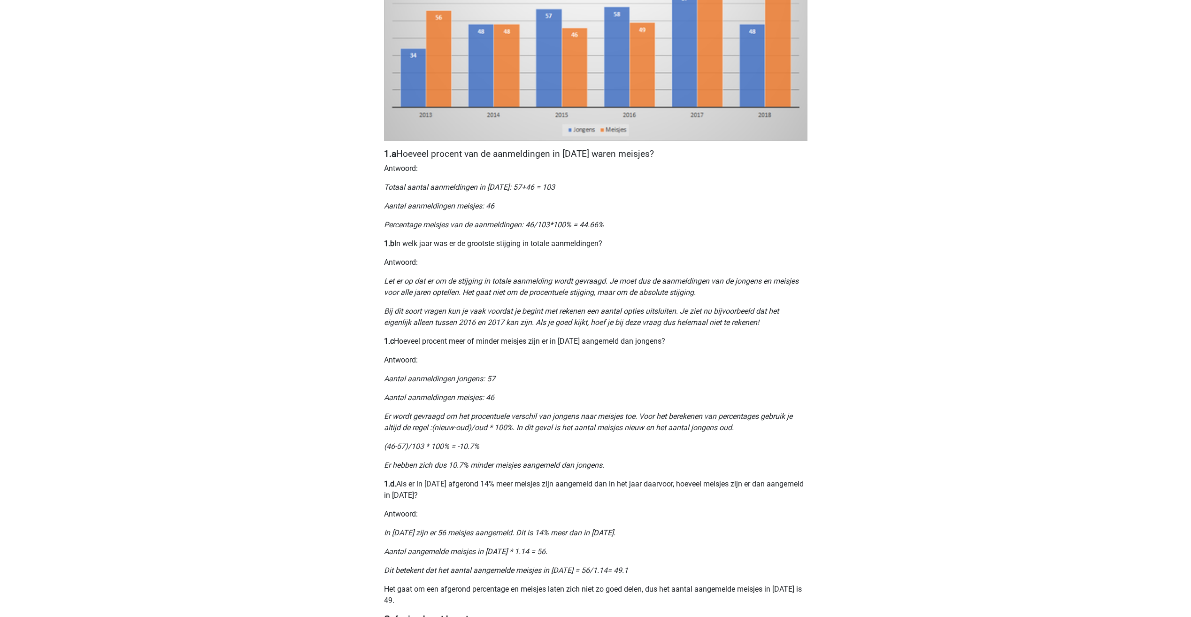
click at [407, 246] on p "1.b In welk jaar was er de grootste stijging in totale aanmeldingen?" at bounding box center [596, 243] width 424 height 11
click at [414, 268] on div "Nummeriek Redeneren, een belangrijk deel van je assessment Numeriek redeneren i…" at bounding box center [596, 214] width 446 height 955
drag, startPoint x: 386, startPoint y: 281, endPoint x: 531, endPoint y: 285, distance: 145.6
click at [531, 285] on div "Nummeriek Redeneren, een belangrijk deel van je assessment Numeriek redeneren i…" at bounding box center [596, 214] width 446 height 955
drag, startPoint x: 531, startPoint y: 285, endPoint x: 569, endPoint y: 284, distance: 37.6
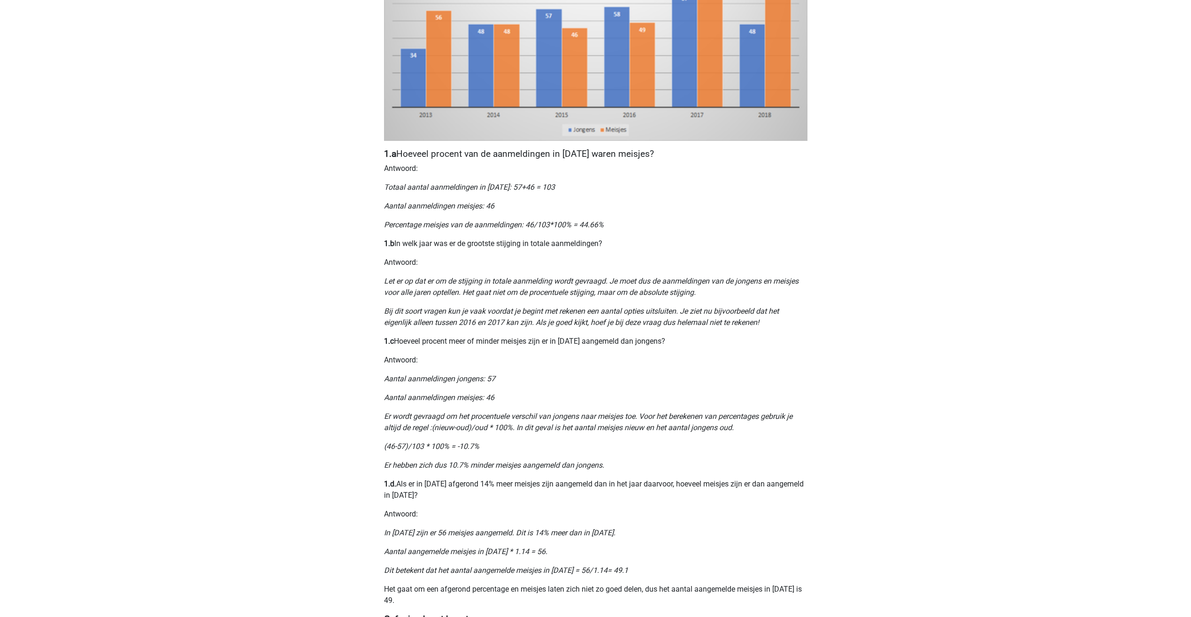
click at [568, 283] on icon "Let er op dat er om de stijging in totale aanmelding wordt gevraagd. Je moet du…" at bounding box center [591, 287] width 415 height 20
drag, startPoint x: 481, startPoint y: 356, endPoint x: 386, endPoint y: 363, distance: 94.6
drag, startPoint x: 386, startPoint y: 363, endPoint x: 361, endPoint y: 334, distance: 38.6
click at [358, 334] on div "Kies premium Rowan Rowandol612@gmail.com 1.a" at bounding box center [595, 305] width 1191 height 1269
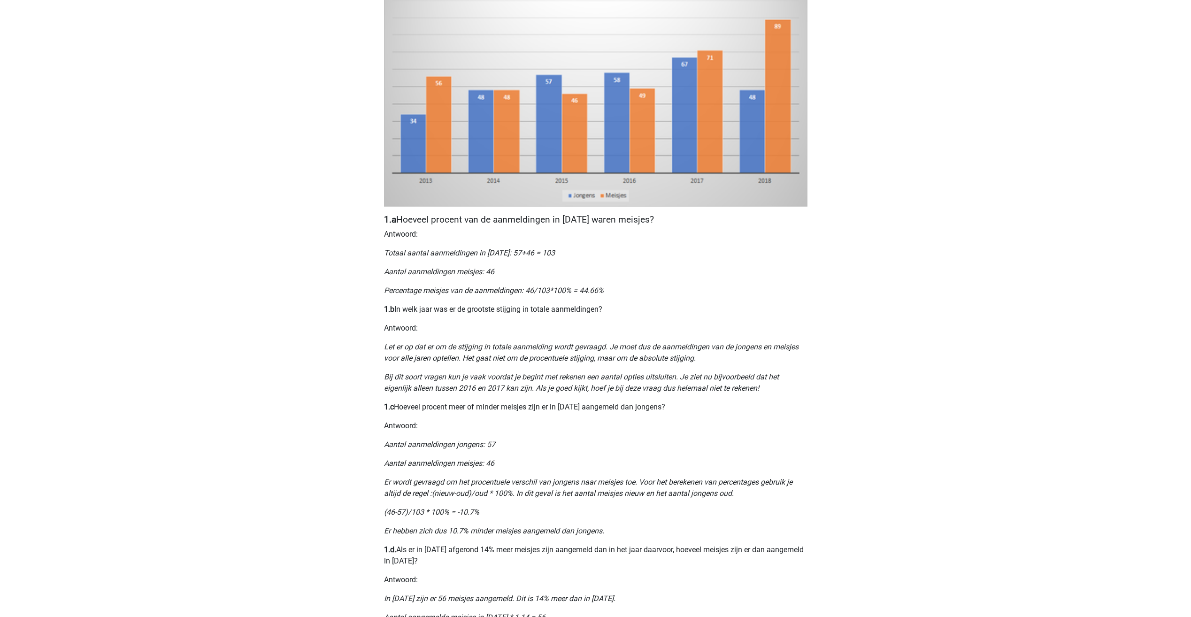
scroll to position [235, 0]
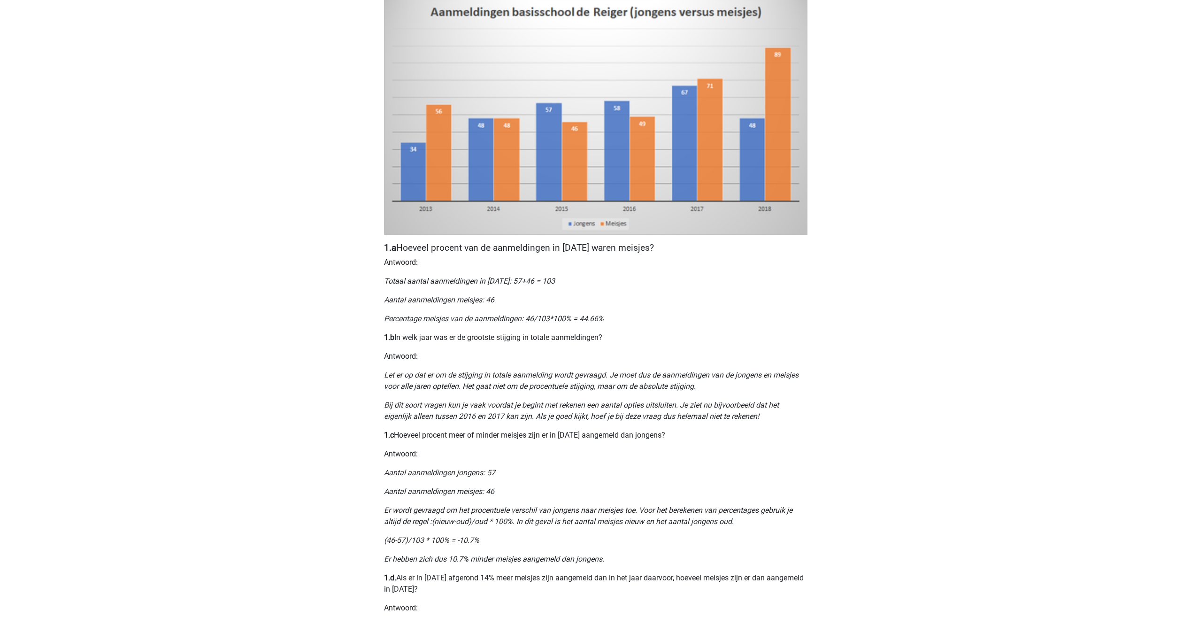
click at [644, 185] on img at bounding box center [596, 116] width 424 height 236
click at [711, 150] on img at bounding box center [596, 116] width 424 height 236
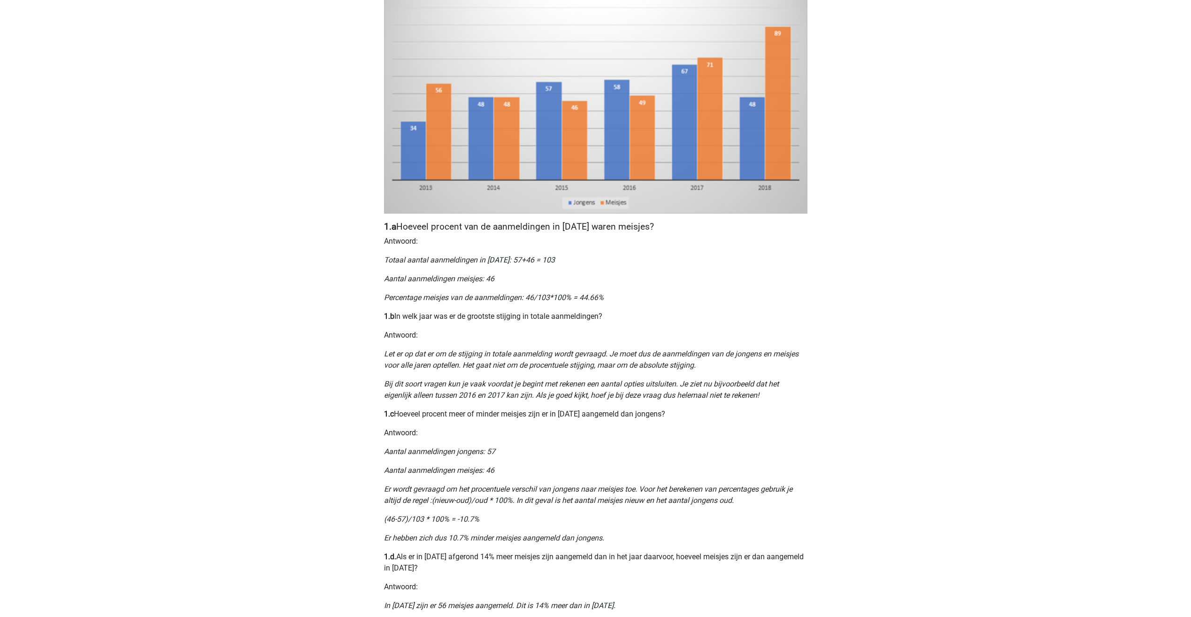
scroll to position [329, 0]
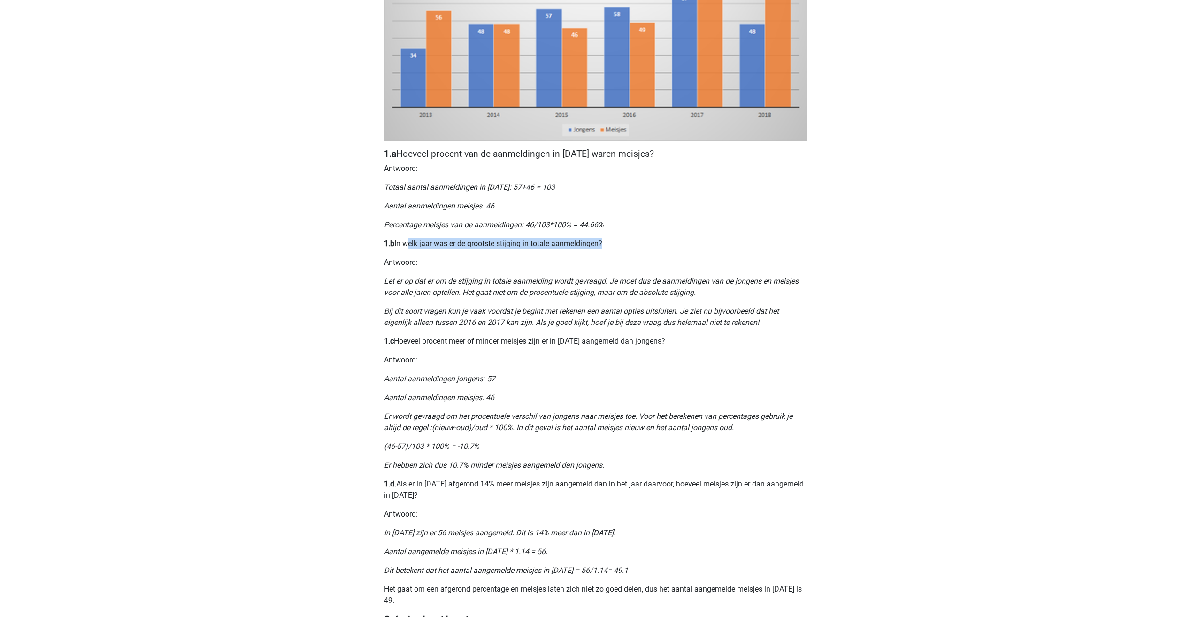
drag, startPoint x: 404, startPoint y: 245, endPoint x: 603, endPoint y: 241, distance: 199.6
click at [603, 241] on p "1.b In welk jaar was er de grootste stijging in totale aanmeldingen?" at bounding box center [596, 243] width 424 height 11
drag, startPoint x: 603, startPoint y: 241, endPoint x: 673, endPoint y: 274, distance: 77.3
click at [673, 274] on div "Nummeriek Redeneren, een belangrijk deel van je assessment Numeriek redeneren i…" at bounding box center [596, 214] width 446 height 955
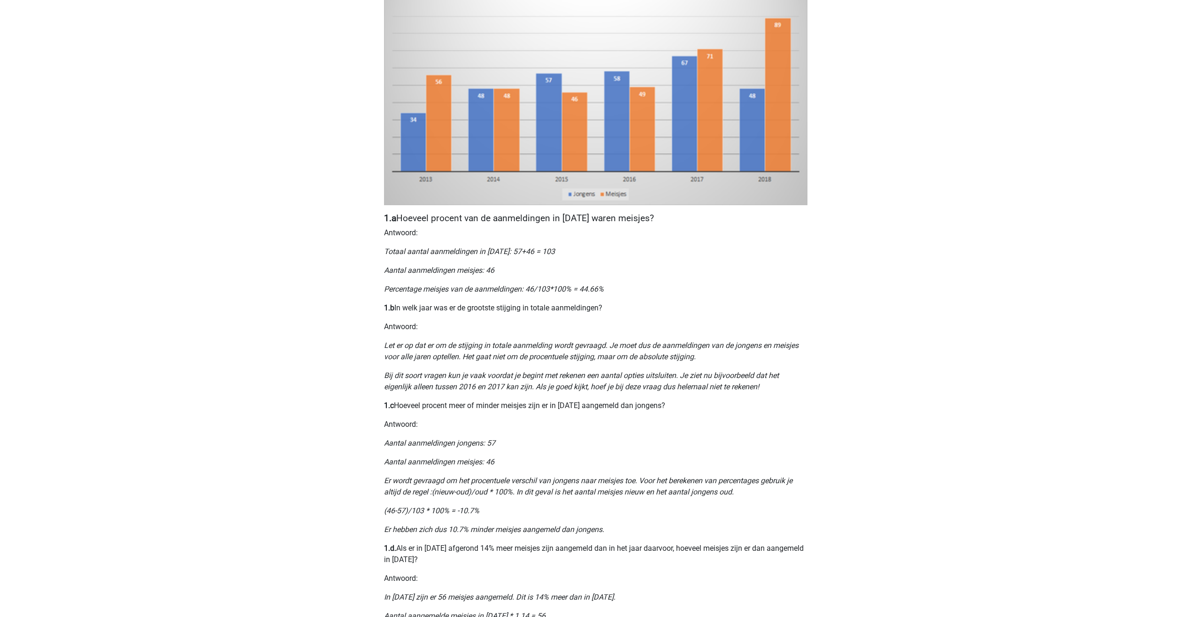
scroll to position [235, 0]
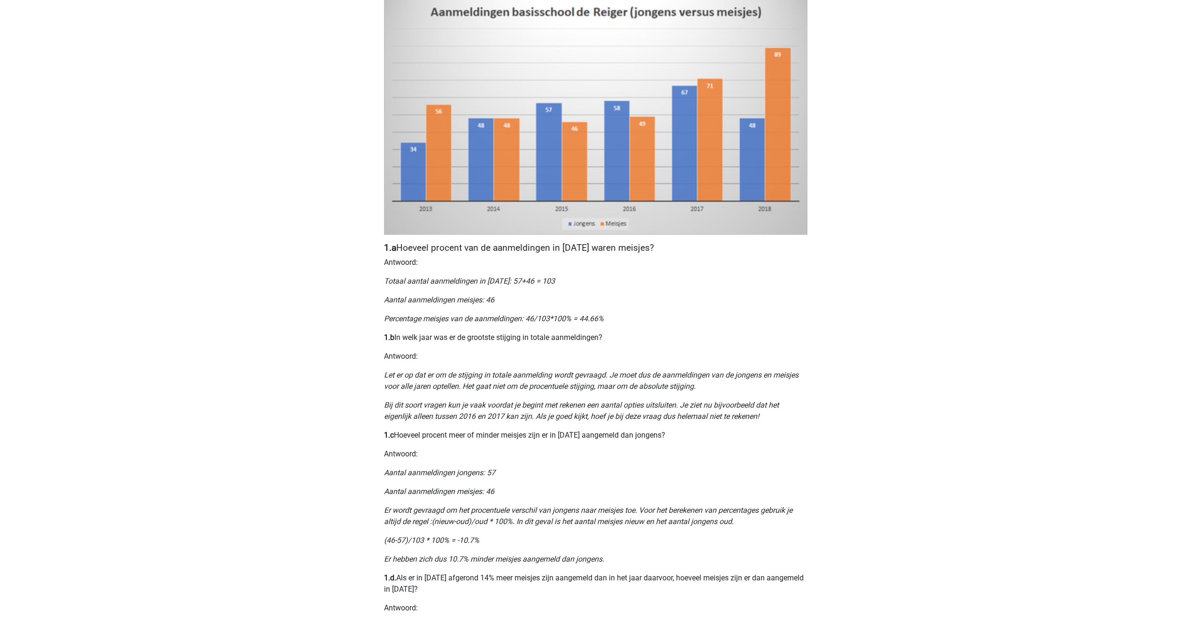
click at [710, 156] on img at bounding box center [596, 116] width 424 height 236
click at [603, 161] on img at bounding box center [596, 116] width 424 height 236
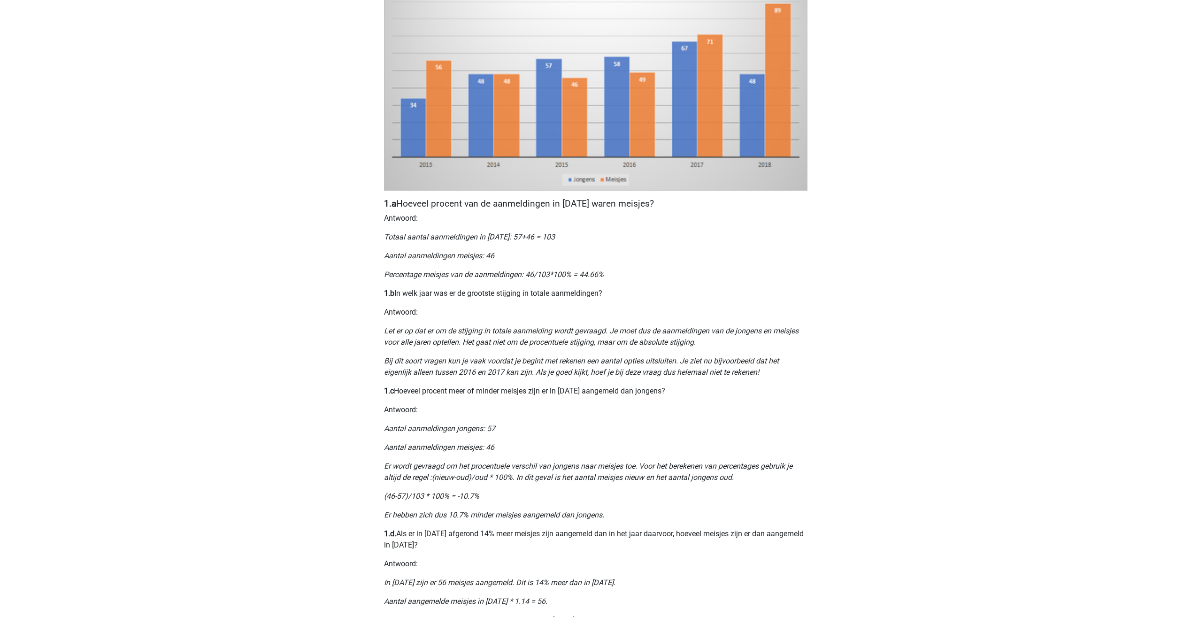
scroll to position [282, 0]
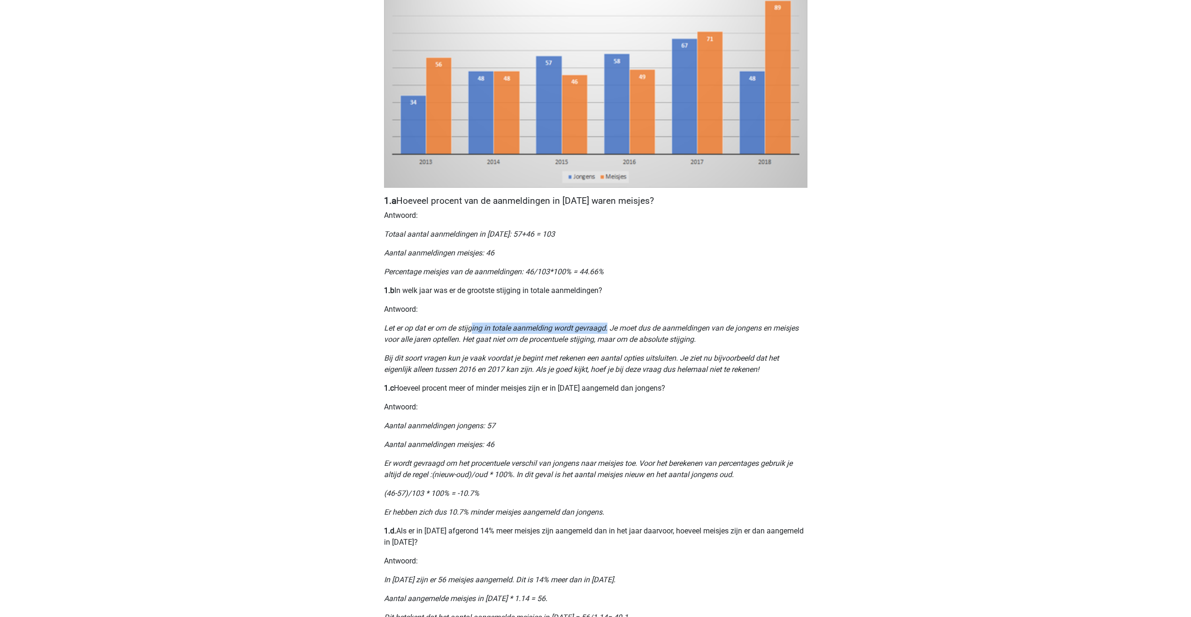
drag, startPoint x: 474, startPoint y: 325, endPoint x: 608, endPoint y: 324, distance: 134.3
click at [608, 324] on icon "Let er op dat er om de stijging in totale aanmelding wordt gevraagd. Je moet du…" at bounding box center [591, 334] width 415 height 20
drag, startPoint x: 591, startPoint y: 443, endPoint x: 611, endPoint y: 402, distance: 45.4
click at [592, 443] on p "Aantal aanmeldingen meisjes: 46" at bounding box center [596, 444] width 424 height 11
drag, startPoint x: 614, startPoint y: 324, endPoint x: 809, endPoint y: 333, distance: 195.1
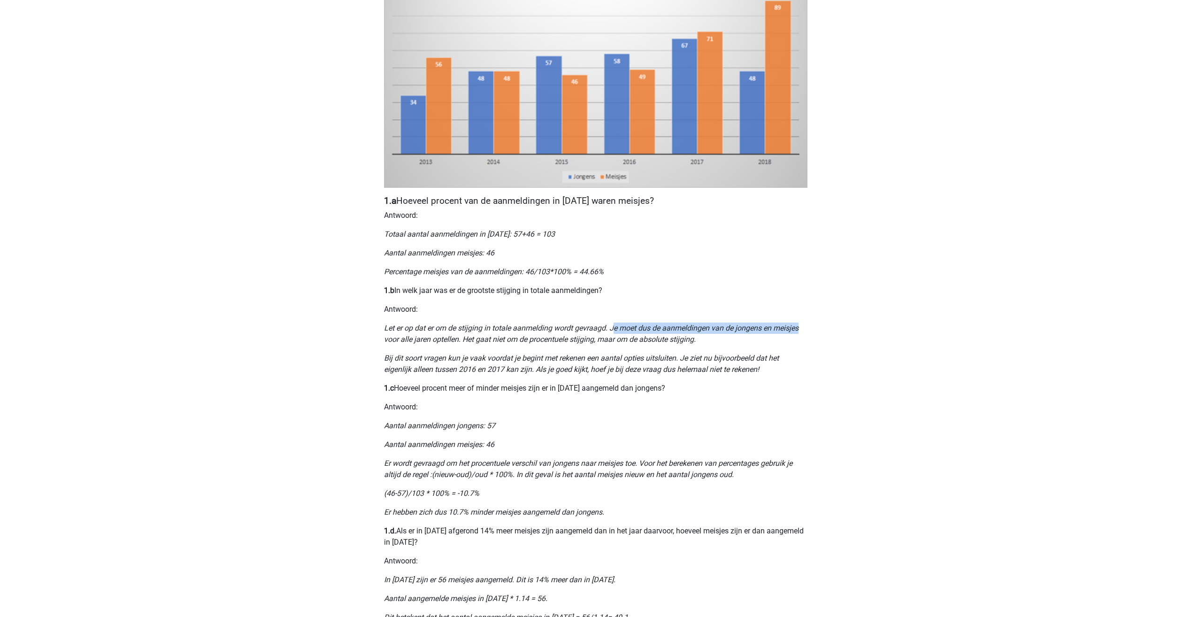
click at [809, 333] on div "Nummeriek Redeneren, een belangrijk deel van je assessment Numeriek redeneren i…" at bounding box center [596, 261] width 446 height 955
drag, startPoint x: 809, startPoint y: 333, endPoint x: 679, endPoint y: 373, distance: 135.9
click at [745, 381] on div "Nummeriek Redeneren, een belangrijk deel van je assessment Numeriek redeneren i…" at bounding box center [596, 261] width 446 height 955
drag, startPoint x: 397, startPoint y: 343, endPoint x: 476, endPoint y: 342, distance: 78.4
click at [476, 342] on div "Nummeriek Redeneren, een belangrijk deel van je assessment Numeriek redeneren i…" at bounding box center [596, 261] width 446 height 955
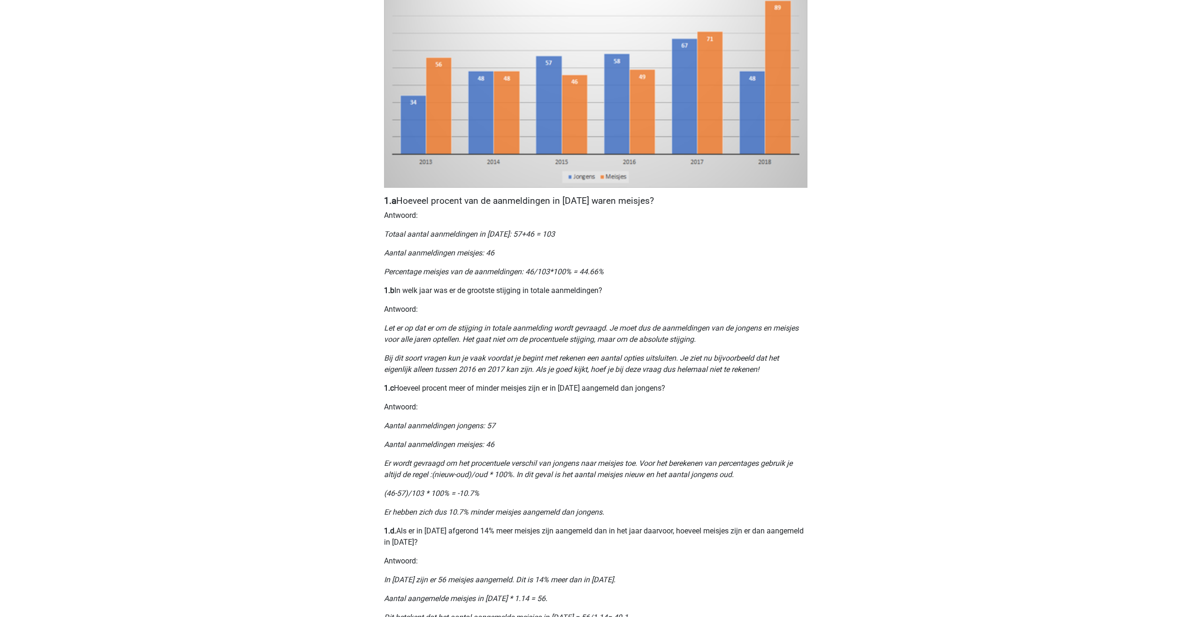
click at [476, 342] on icon "Let er op dat er om de stijging in totale aanmelding wordt gevraagd. Je moet du…" at bounding box center [591, 334] width 415 height 20
drag, startPoint x: 467, startPoint y: 340, endPoint x: 601, endPoint y: 340, distance: 134.3
click at [601, 340] on icon "Let er op dat er om de stijging in totale aanmelding wordt gevraagd. Je moet du…" at bounding box center [591, 334] width 415 height 20
drag, startPoint x: 601, startPoint y: 340, endPoint x: 608, endPoint y: 362, distance: 22.3
click at [609, 370] on icon "Bij dit soort vragen kun je vaak voordat je begint met rekenen een aantal optie…" at bounding box center [581, 364] width 395 height 20
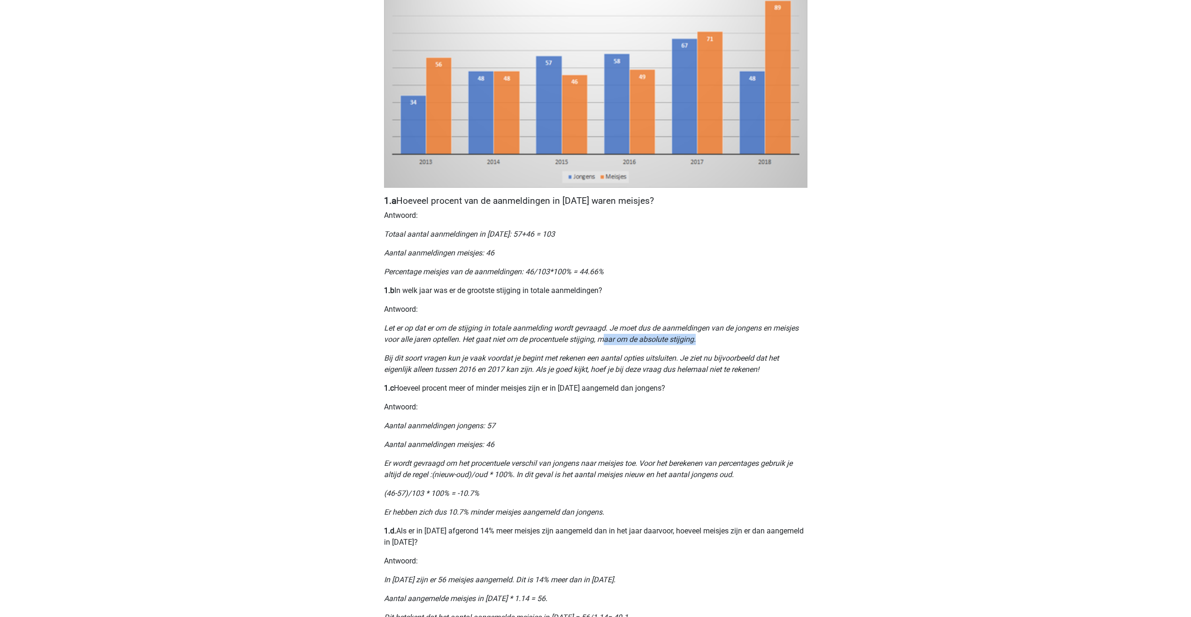
drag, startPoint x: 629, startPoint y: 337, endPoint x: 702, endPoint y: 342, distance: 73.0
click at [702, 342] on p "Let er op dat er om de stijging in totale aanmelding wordt gevraagd. Je moet du…" at bounding box center [596, 334] width 424 height 23
drag, startPoint x: 702, startPoint y: 342, endPoint x: 640, endPoint y: 387, distance: 77.0
click at [648, 386] on p "1.c Hoeveel procent meer of minder meisjes zijn er in 2015 aangemeld dan jongen…" at bounding box center [596, 388] width 424 height 11
drag, startPoint x: 396, startPoint y: 358, endPoint x: 679, endPoint y: 363, distance: 283.2
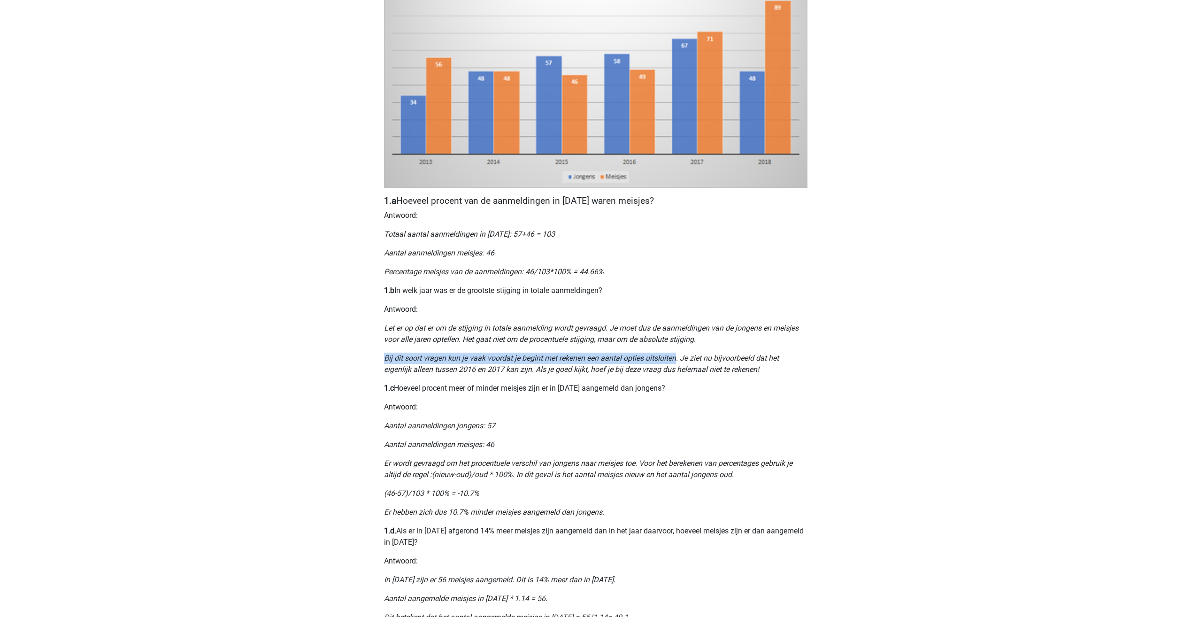
click at [679, 363] on div "Nummeriek Redeneren, een belangrijk deel van je assessment Numeriek redeneren i…" at bounding box center [596, 261] width 446 height 955
drag, startPoint x: 679, startPoint y: 363, endPoint x: 688, endPoint y: 405, distance: 43.1
click at [688, 405] on p "Antwoord:" at bounding box center [596, 407] width 424 height 11
drag, startPoint x: 685, startPoint y: 359, endPoint x: 783, endPoint y: 363, distance: 98.3
click at [783, 363] on p "Bij dit soort vragen kun je vaak voordat je begint met rekenen een aantal optie…" at bounding box center [596, 364] width 424 height 23
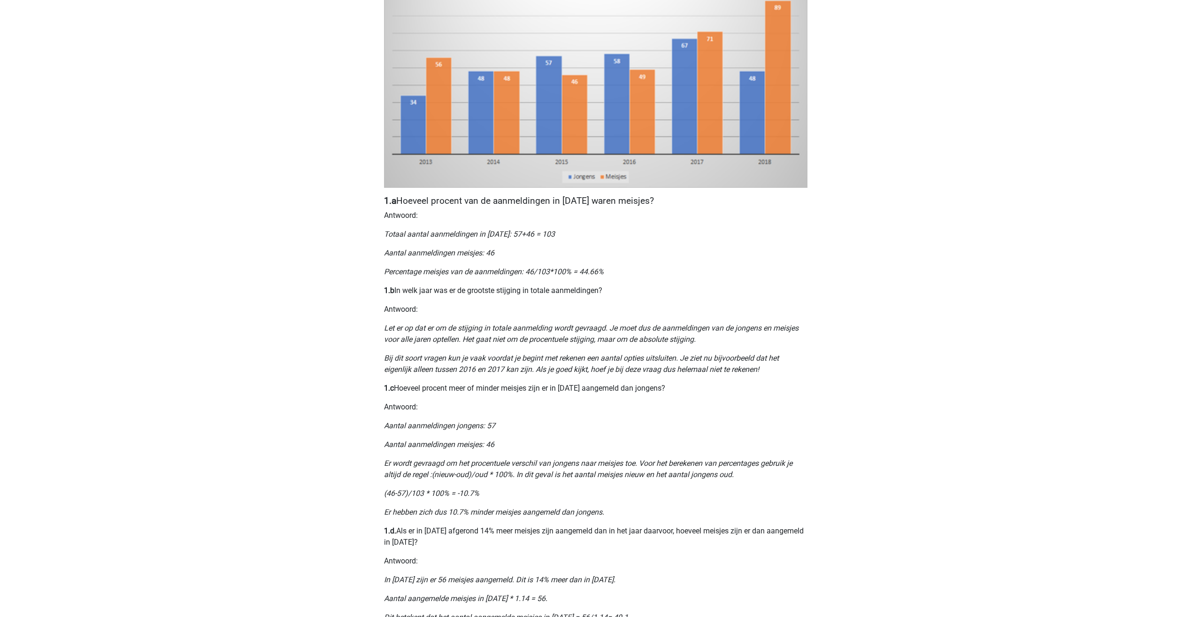
drag, startPoint x: 783, startPoint y: 363, endPoint x: 401, endPoint y: 404, distance: 384.0
click at [445, 415] on div "Nummeriek Redeneren, een belangrijk deel van je assessment Numeriek redeneren i…" at bounding box center [596, 261] width 446 height 955
drag, startPoint x: 392, startPoint y: 372, endPoint x: 473, endPoint y: 371, distance: 81.3
click at [473, 371] on p "Bij dit soort vragen kun je vaak voordat je begint met rekenen een aantal optie…" at bounding box center [596, 364] width 424 height 23
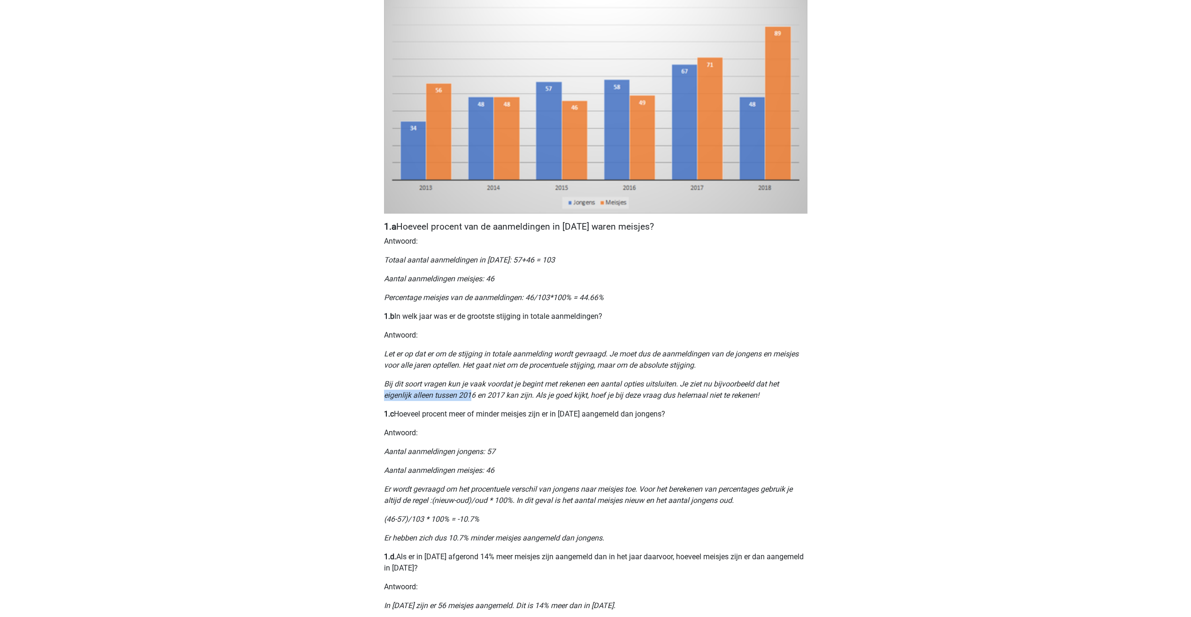
scroll to position [188, 0]
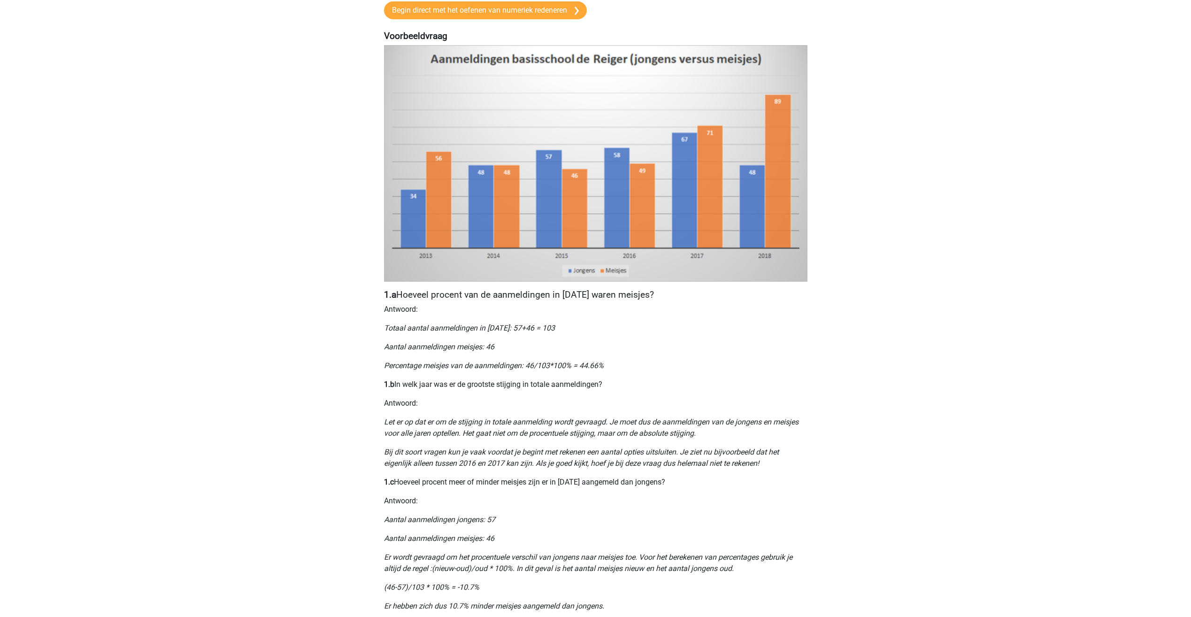
click at [538, 441] on div "Nummeriek Redeneren, een belangrijk deel van je assessment Numeriek redeneren i…" at bounding box center [596, 355] width 446 height 955
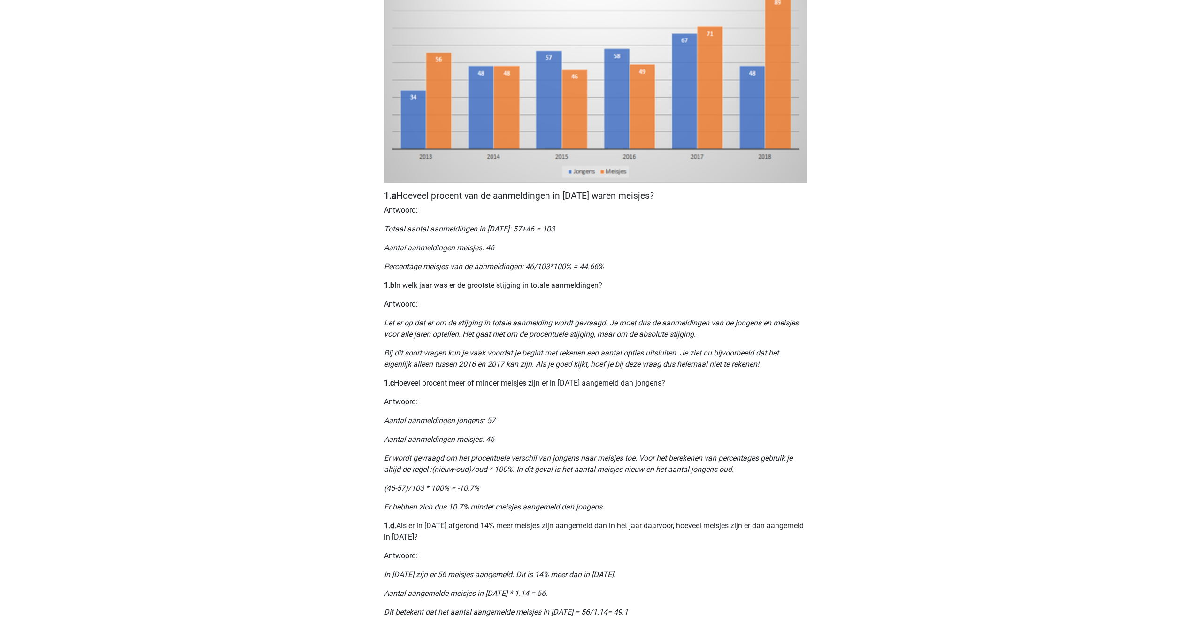
scroll to position [329, 0]
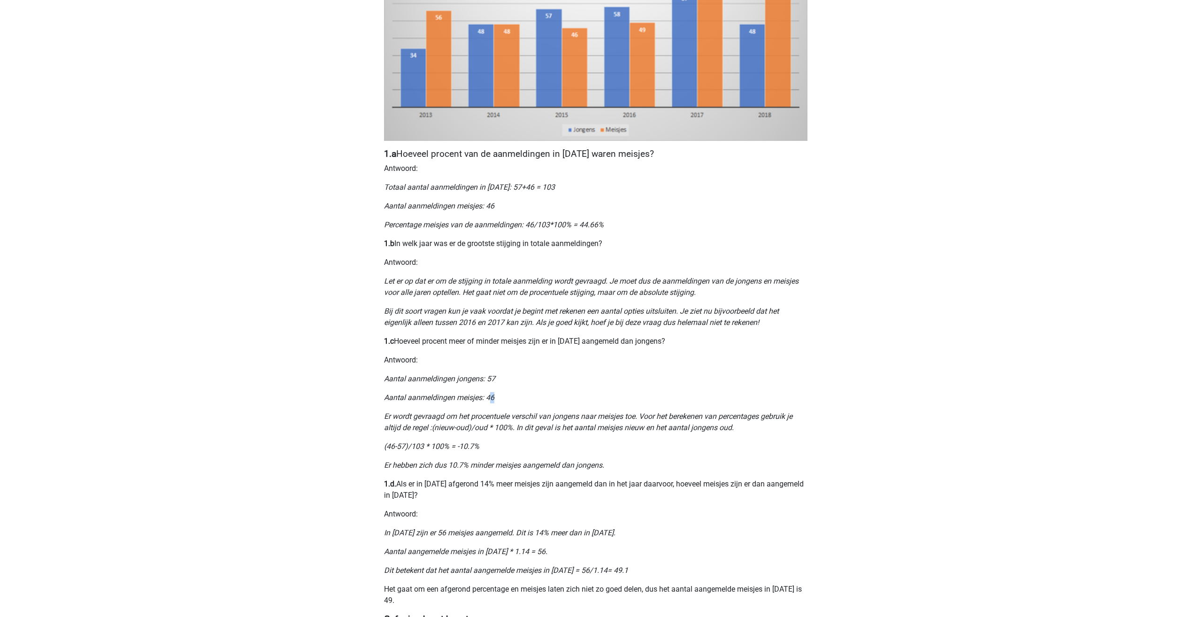
drag, startPoint x: 490, startPoint y: 396, endPoint x: 512, endPoint y: 400, distance: 22.4
click at [512, 400] on p "Aantal aanmeldingen meisjes: 46" at bounding box center [596, 397] width 424 height 11
click at [513, 400] on p "Aantal aanmeldingen meisjes: 46" at bounding box center [596, 397] width 424 height 11
drag, startPoint x: 454, startPoint y: 420, endPoint x: 640, endPoint y: 421, distance: 186.0
click at [640, 421] on p "Er wordt gevraagd om het procentuele verschil van jongens naar meisjes toe. Voo…" at bounding box center [596, 422] width 424 height 23
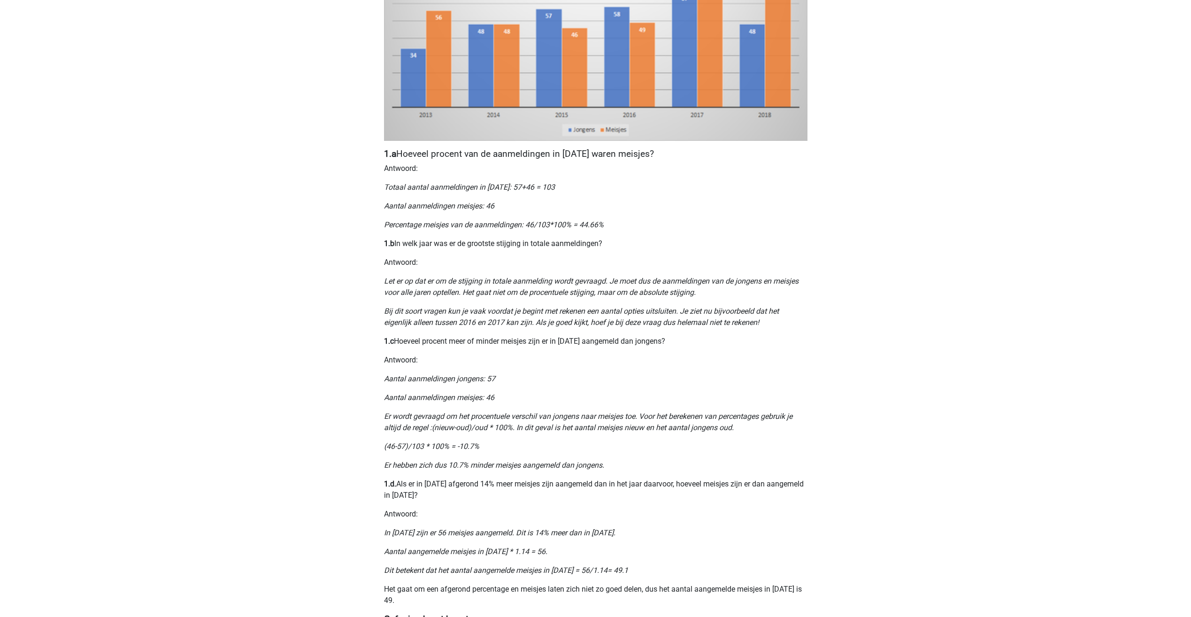
drag, startPoint x: 640, startPoint y: 421, endPoint x: 639, endPoint y: 445, distance: 24.4
click at [639, 445] on p "(46-57)/103 * 100% = -10.7%" at bounding box center [596, 446] width 424 height 11
drag, startPoint x: 644, startPoint y: 415, endPoint x: 766, endPoint y: 420, distance: 122.2
click at [766, 420] on icon "Er wordt gevraagd om het procentuele verschil van jongens naar meisjes toe. Voo…" at bounding box center [588, 422] width 409 height 20
drag, startPoint x: 766, startPoint y: 420, endPoint x: 790, endPoint y: 464, distance: 49.2
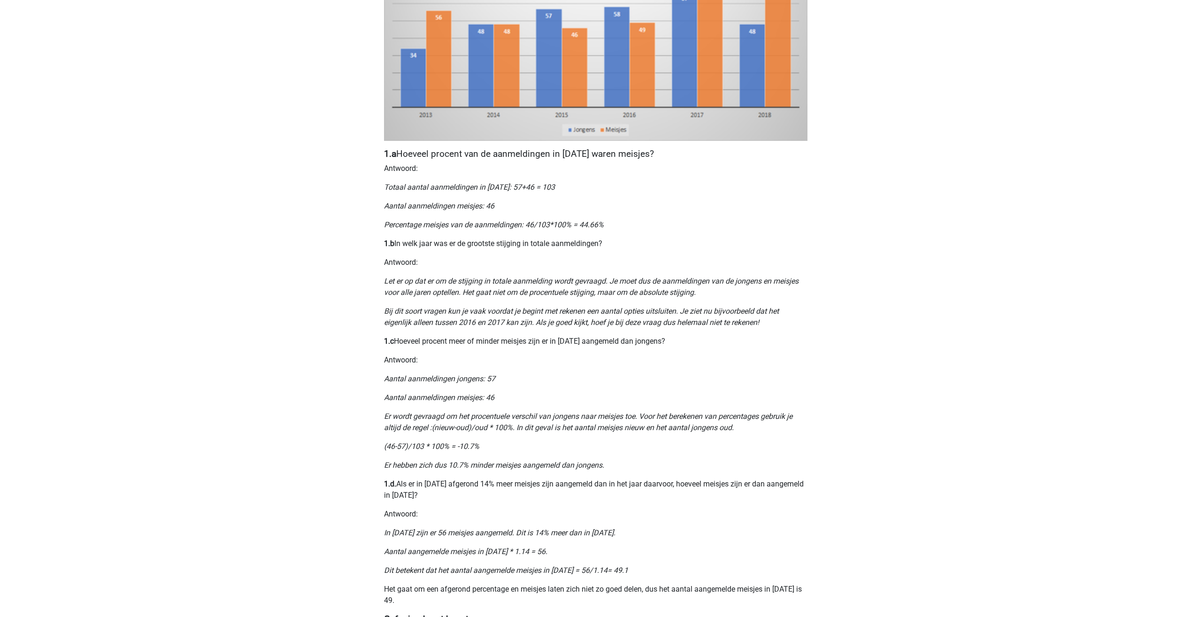
click at [790, 477] on div "Nummeriek Redeneren, een belangrijk deel van je assessment Numeriek redeneren i…" at bounding box center [596, 214] width 446 height 955
drag, startPoint x: 379, startPoint y: 426, endPoint x: 440, endPoint y: 428, distance: 60.6
click at [440, 428] on div "Nummeriek Redeneren, een belangrijk deel van je assessment Numeriek redeneren i…" at bounding box center [596, 214] width 446 height 955
drag, startPoint x: 440, startPoint y: 428, endPoint x: 451, endPoint y: 451, distance: 26.3
click at [460, 462] on icon "Er hebben zich dus 10.7% minder meisjes aangemeld dan jongens." at bounding box center [494, 465] width 220 height 9
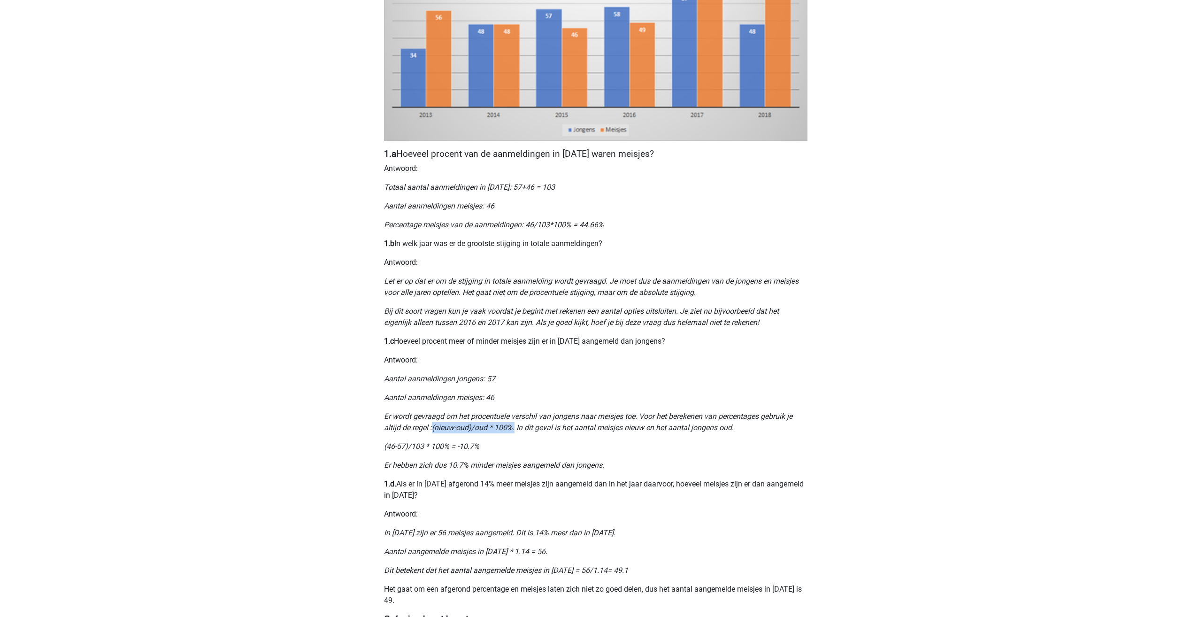
drag, startPoint x: 433, startPoint y: 427, endPoint x: 515, endPoint y: 430, distance: 82.2
click at [515, 430] on icon "Er wordt gevraagd om het procentuele verschil van jongens naar meisjes toe. Voo…" at bounding box center [588, 422] width 409 height 20
drag, startPoint x: 515, startPoint y: 430, endPoint x: 518, endPoint y: 440, distance: 10.3
click at [518, 440] on div "Nummeriek Redeneren, een belangrijk deel van je assessment Numeriek redeneren i…" at bounding box center [596, 214] width 446 height 955
drag, startPoint x: 518, startPoint y: 429, endPoint x: 741, endPoint y: 432, distance: 223.1
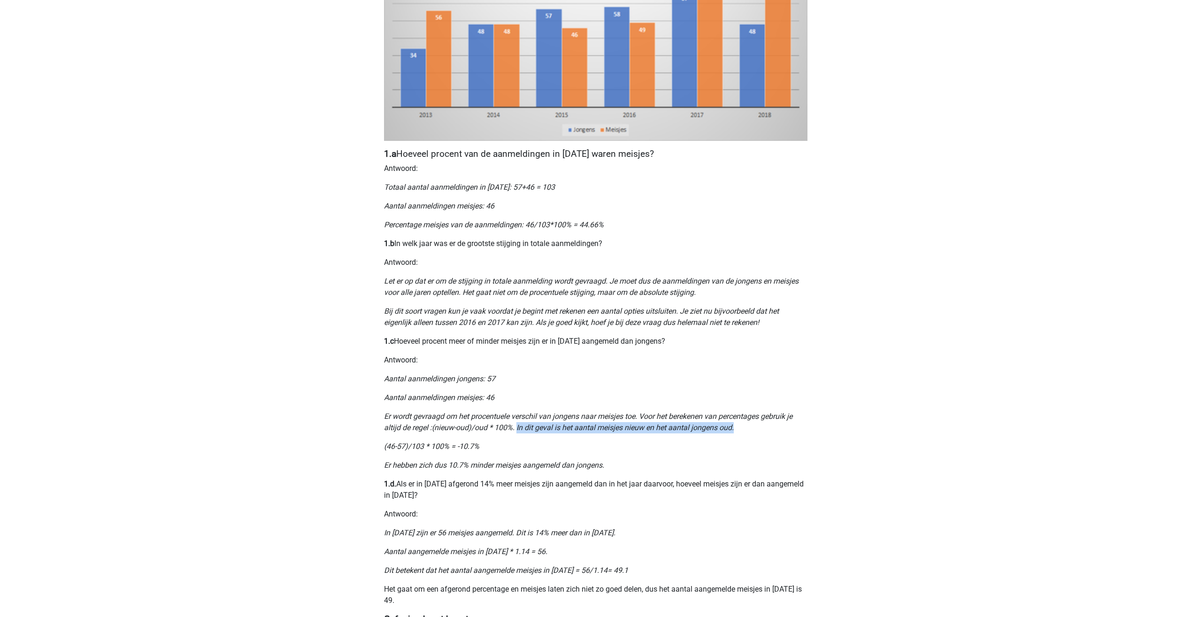
click at [741, 432] on p "Er wordt gevraagd om het procentuele verschil van jongens naar meisjes toe. Voo…" at bounding box center [596, 422] width 424 height 23
drag, startPoint x: 741, startPoint y: 432, endPoint x: 441, endPoint y: 392, distance: 302.3
click at [441, 392] on p "Aantal aanmeldingen meisjes: 46" at bounding box center [596, 397] width 424 height 11
drag, startPoint x: 485, startPoint y: 397, endPoint x: 502, endPoint y: 397, distance: 17.8
click at [502, 397] on p "Aantal aanmeldingen meisjes: 46" at bounding box center [596, 397] width 424 height 11
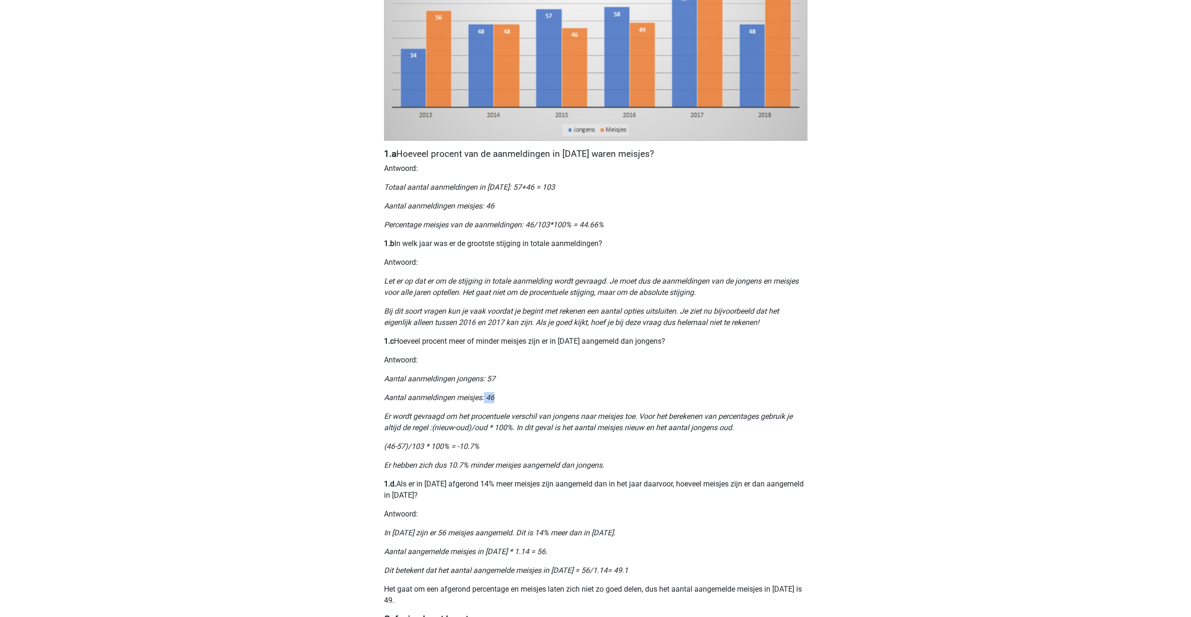
click at [503, 397] on p "Aantal aanmeldingen meisjes: 46" at bounding box center [596, 397] width 424 height 11
drag, startPoint x: 491, startPoint y: 379, endPoint x: 510, endPoint y: 386, distance: 20.7
click at [510, 386] on div "Nummeriek Redeneren, een belangrijk deel van je assessment Numeriek redeneren i…" at bounding box center [596, 214] width 446 height 955
drag, startPoint x: 510, startPoint y: 386, endPoint x: 511, endPoint y: 404, distance: 17.9
click at [511, 394] on p "Aantal aanmeldingen meisjes: 46" at bounding box center [596, 397] width 424 height 11
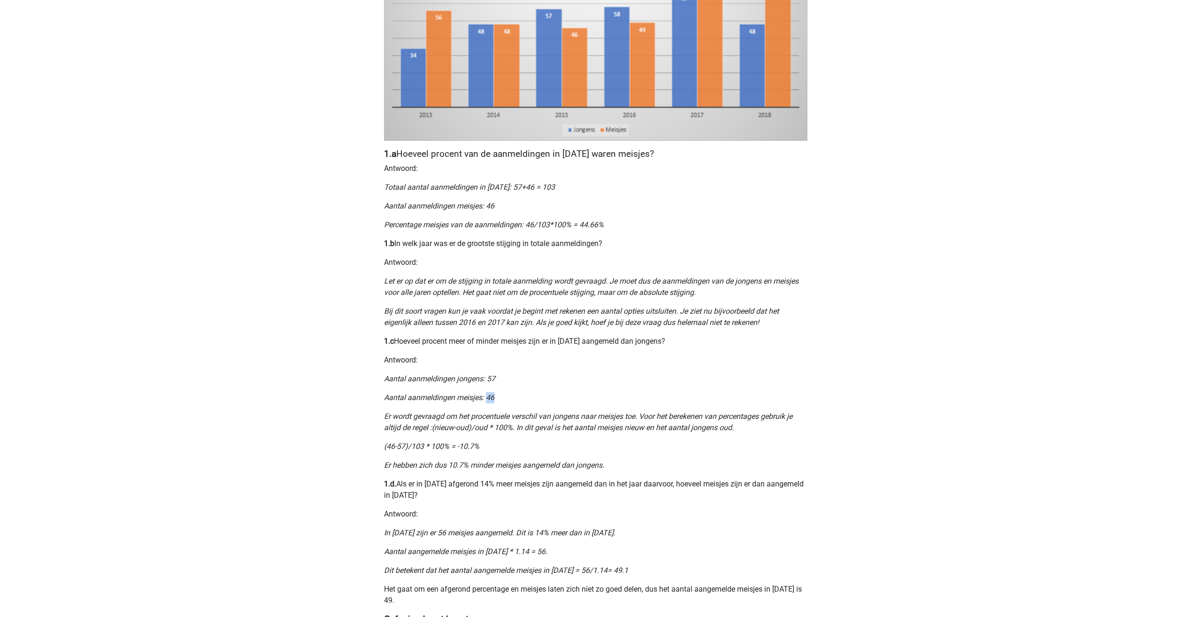
drag, startPoint x: 488, startPoint y: 396, endPoint x: 507, endPoint y: 395, distance: 18.8
click at [507, 395] on p "Aantal aanmeldingen meisjes: 46" at bounding box center [596, 397] width 424 height 11
drag, startPoint x: 507, startPoint y: 395, endPoint x: 539, endPoint y: 407, distance: 34.3
click at [531, 405] on div "Nummeriek Redeneren, een belangrijk deel van je assessment Numeriek redeneren i…" at bounding box center [596, 214] width 446 height 955
drag, startPoint x: 493, startPoint y: 376, endPoint x: 531, endPoint y: 382, distance: 39.0
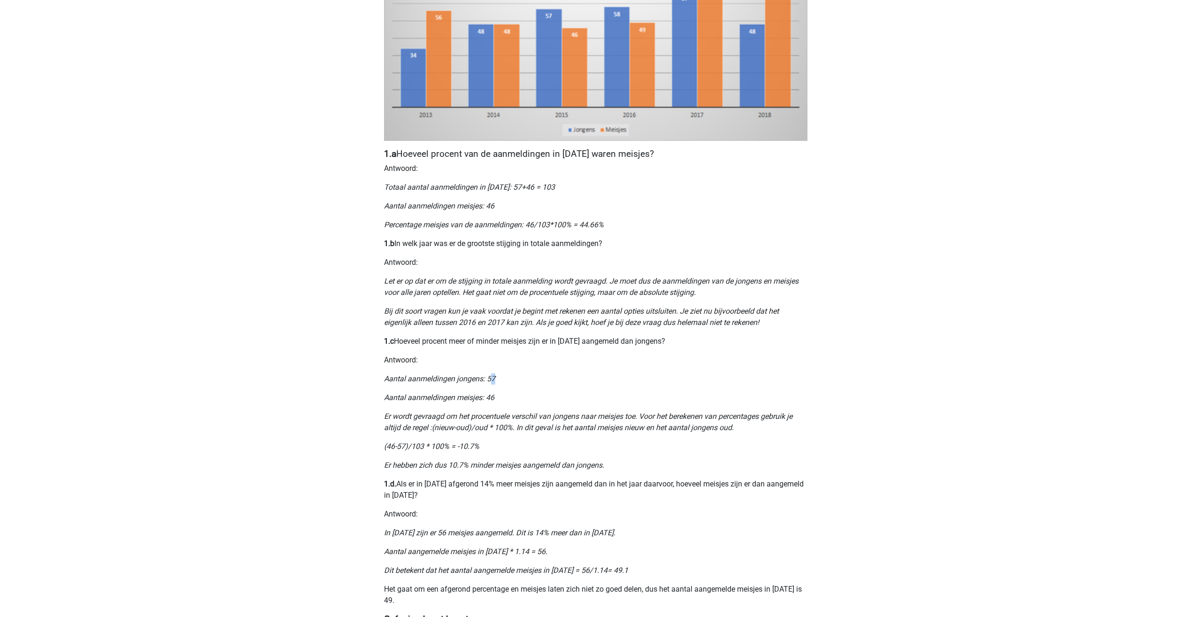
click at [530, 382] on p "Aantal aanmeldingen jongens: 57" at bounding box center [596, 378] width 424 height 11
drag, startPoint x: 531, startPoint y: 382, endPoint x: 584, endPoint y: 418, distance: 63.8
click at [584, 418] on icon "Er wordt gevraagd om het procentuele verschil van jongens naar meisjes toe. Voo…" at bounding box center [588, 422] width 409 height 20
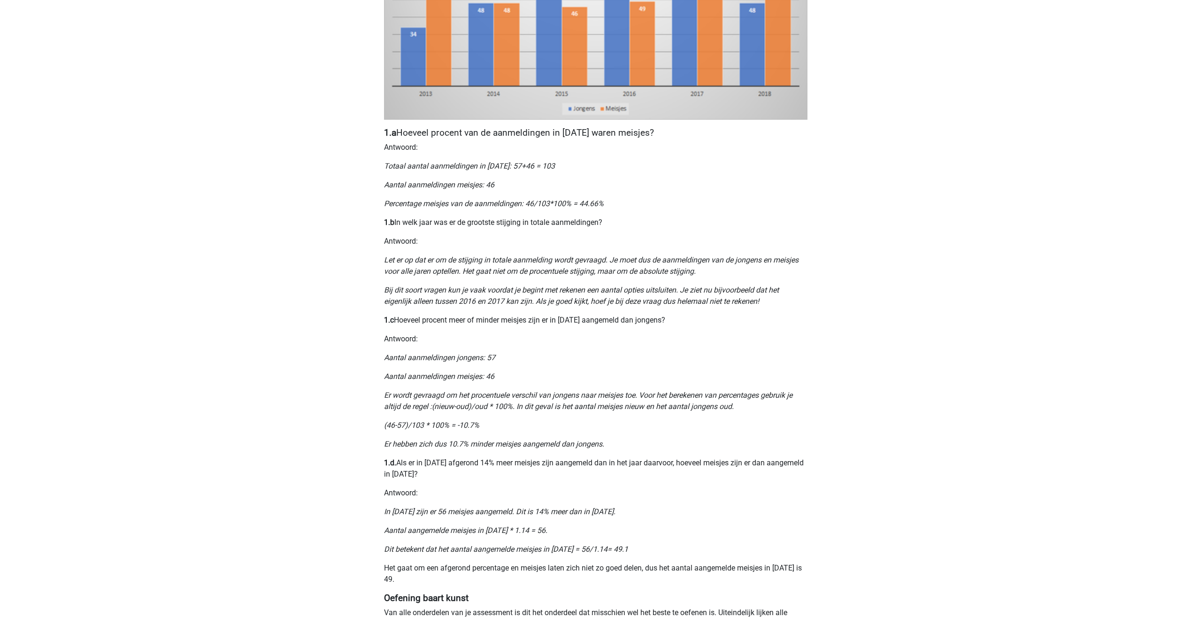
scroll to position [470, 0]
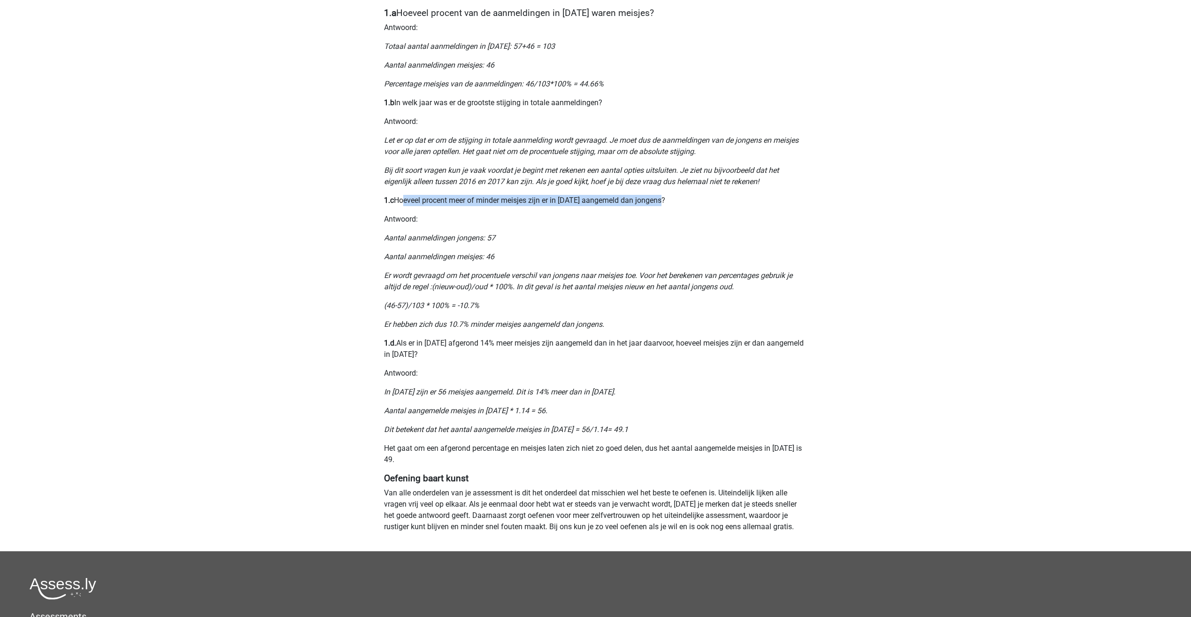
drag, startPoint x: 404, startPoint y: 200, endPoint x: 664, endPoint y: 201, distance: 259.2
click at [664, 201] on p "1.c Hoeveel procent meer of minder meisjes zijn er in 2015 aangemeld dan jongen…" at bounding box center [596, 200] width 424 height 11
drag, startPoint x: 664, startPoint y: 201, endPoint x: 675, endPoint y: 209, distance: 13.8
click at [675, 209] on div "Nummeriek Redeneren, een belangrijk deel van je assessment Numeriek redeneren i…" at bounding box center [596, 73] width 446 height 955
drag, startPoint x: 410, startPoint y: 220, endPoint x: 431, endPoint y: 223, distance: 20.8
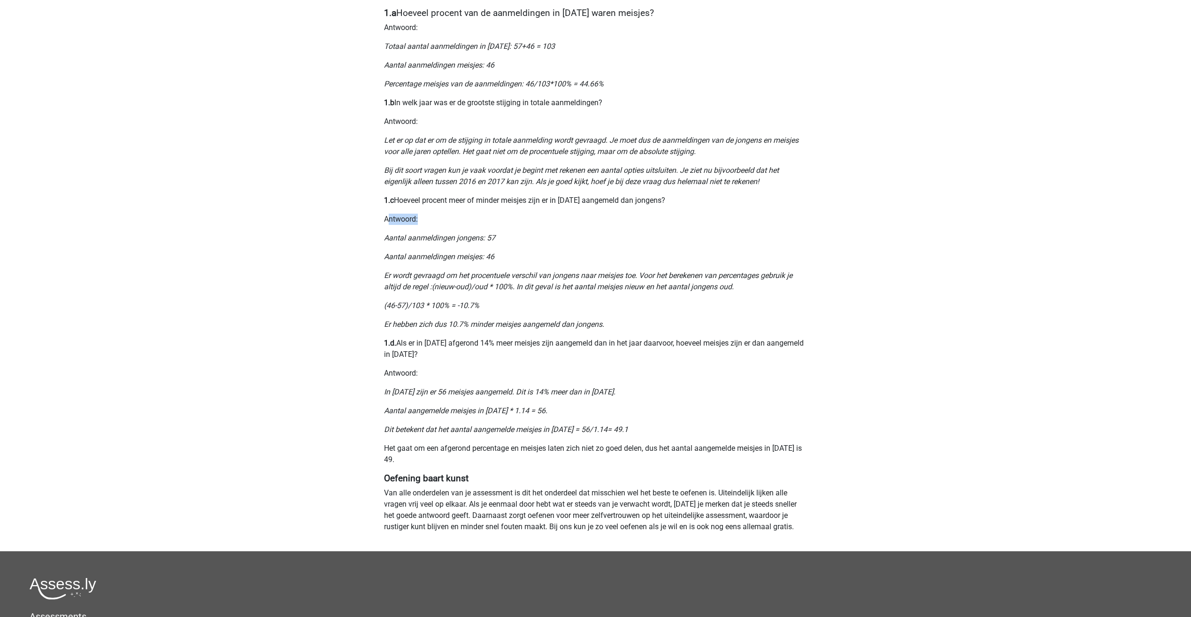
click at [431, 223] on p "Antwoord:" at bounding box center [596, 219] width 424 height 11
drag, startPoint x: 431, startPoint y: 223, endPoint x: 422, endPoint y: 238, distance: 17.7
click at [427, 237] on icon "Aantal aanmeldingen jongens: 57" at bounding box center [439, 237] width 111 height 9
drag, startPoint x: 380, startPoint y: 235, endPoint x: 500, endPoint y: 237, distance: 119.8
click at [500, 237] on div "Nummeriek Redeneren, een belangrijk deel van je assessment Numeriek redeneren i…" at bounding box center [596, 73] width 446 height 955
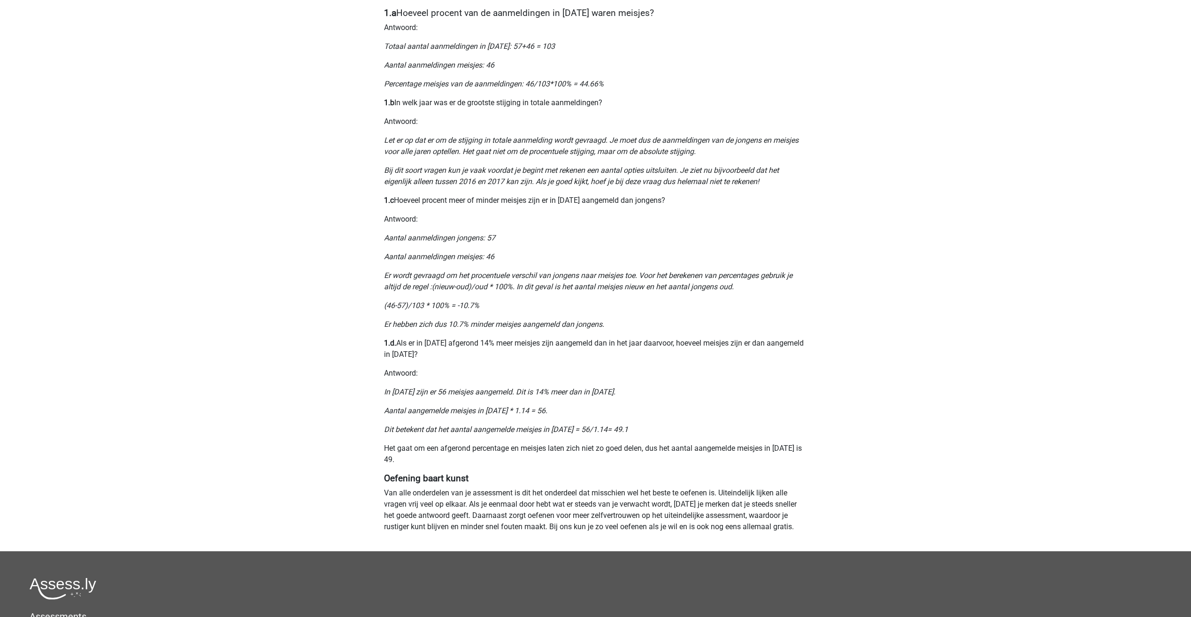
drag, startPoint x: 500, startPoint y: 237, endPoint x: 473, endPoint y: 260, distance: 35.3
click at [485, 260] on icon "Aantal aanmeldingen meisjes: 46" at bounding box center [439, 256] width 110 height 9
drag, startPoint x: 375, startPoint y: 256, endPoint x: 501, endPoint y: 255, distance: 125.9
click at [501, 255] on div "Nummeriek Redeneren, een belangrijk deel van je assessment Numeriek redeneren i…" at bounding box center [596, 73] width 446 height 955
drag, startPoint x: 501, startPoint y: 255, endPoint x: 498, endPoint y: 265, distance: 10.8
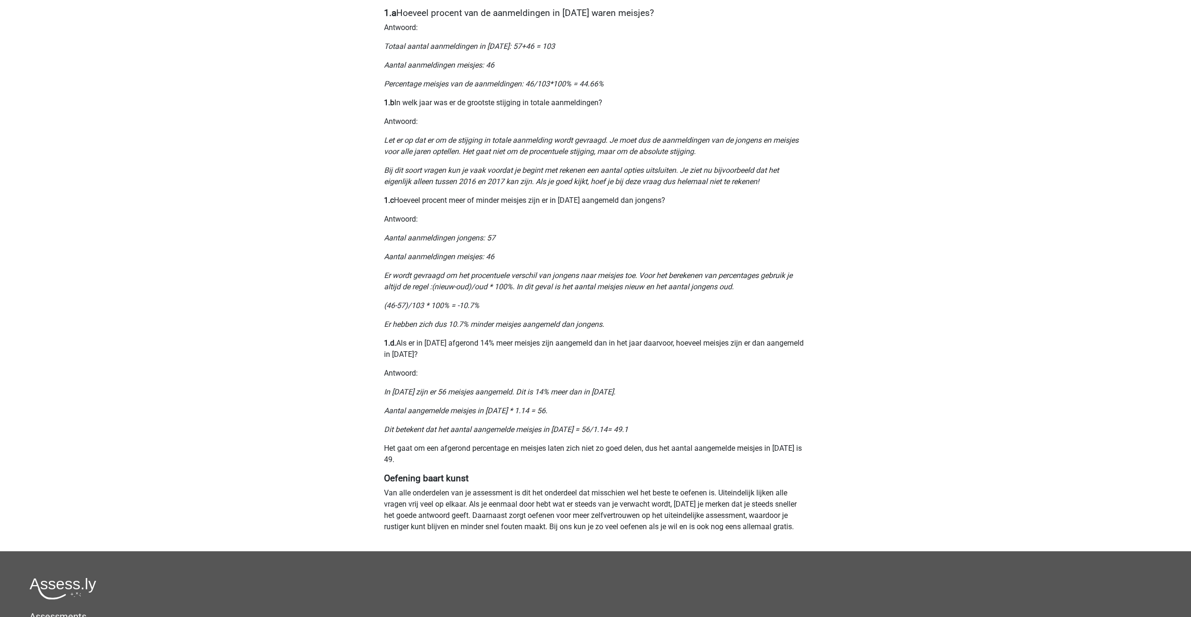
click at [498, 265] on div "Nummeriek Redeneren, een belangrijk deel van je assessment Numeriek redeneren i…" at bounding box center [596, 73] width 446 height 955
drag, startPoint x: 385, startPoint y: 278, endPoint x: 639, endPoint y: 278, distance: 254.5
click at [639, 278] on icon "Er wordt gevraagd om het procentuele verschil van jongens naar meisjes toe. Voo…" at bounding box center [588, 281] width 409 height 20
drag, startPoint x: 639, startPoint y: 278, endPoint x: 646, endPoint y: 303, distance: 26.8
click at [646, 303] on p "(46-57)/103 * 100% = -10.7%" at bounding box center [596, 305] width 424 height 11
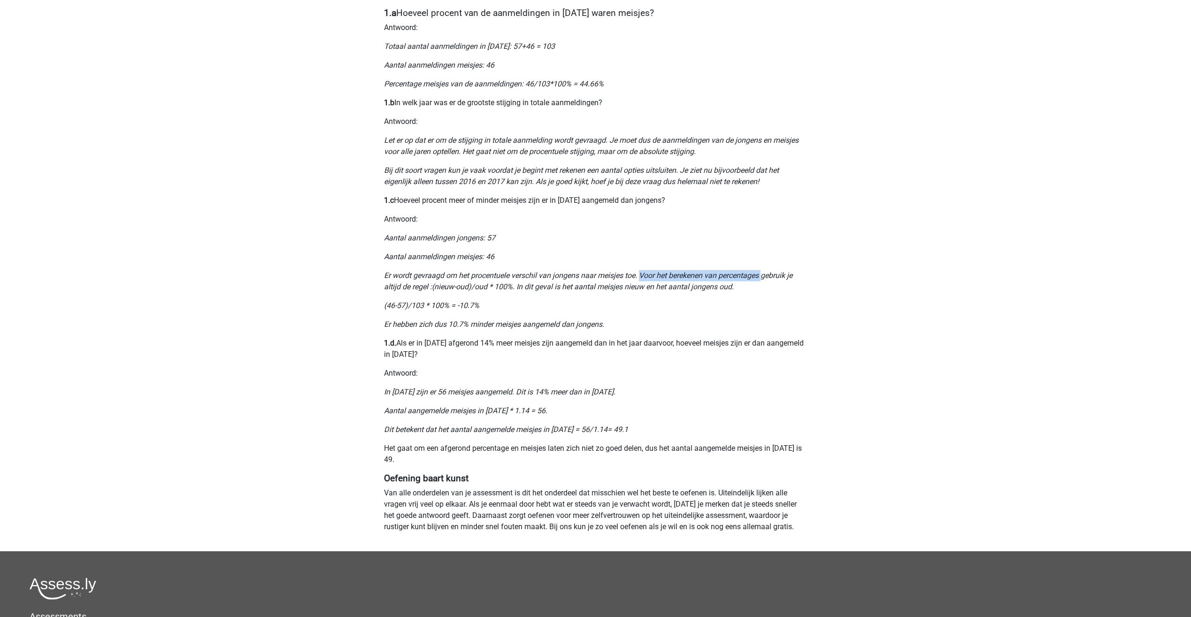
drag, startPoint x: 642, startPoint y: 273, endPoint x: 765, endPoint y: 278, distance: 123.1
click at [765, 278] on icon "Er wordt gevraagd om het procentuele verschil van jongens naar meisjes toe. Voo…" at bounding box center [588, 281] width 409 height 20
drag, startPoint x: 765, startPoint y: 278, endPoint x: 770, endPoint y: 293, distance: 15.3
click at [769, 300] on p "(46-57)/103 * 100% = -10.7%" at bounding box center [596, 305] width 424 height 11
drag, startPoint x: 765, startPoint y: 277, endPoint x: 430, endPoint y: 284, distance: 335.9
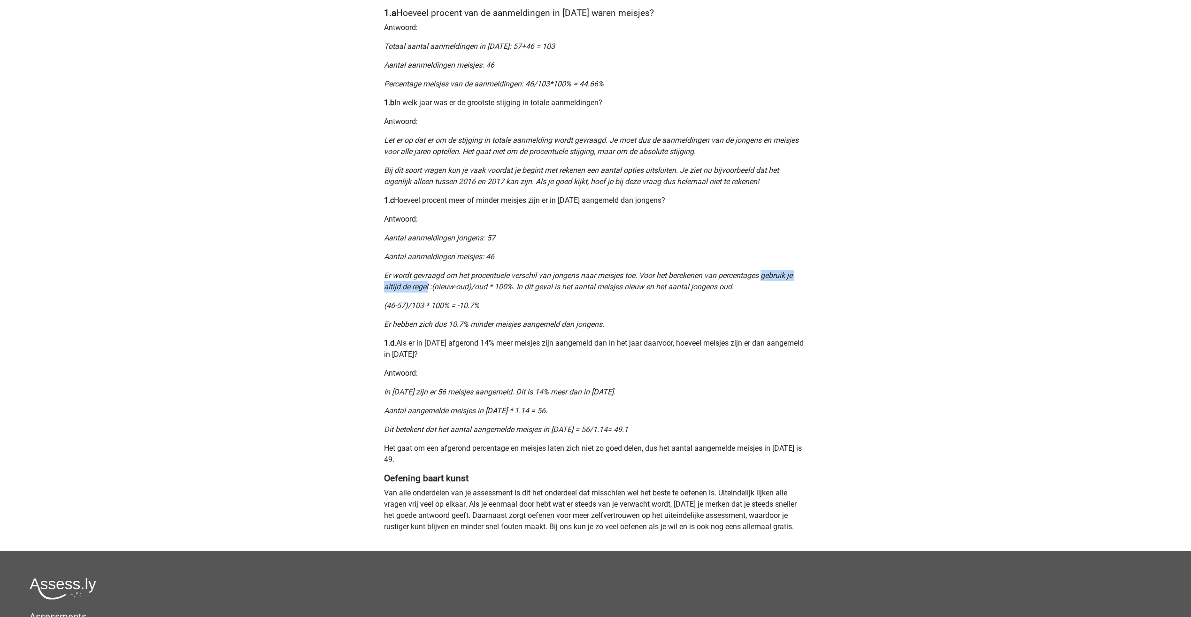
click at [430, 284] on icon "Er wordt gevraagd om het procentuele verschil van jongens naar meisjes toe. Voo…" at bounding box center [588, 281] width 409 height 20
drag, startPoint x: 430, startPoint y: 284, endPoint x: 438, endPoint y: 292, distance: 11.3
click at [438, 292] on p "Er wordt gevraagd om het procentuele verschil van jongens naar meisjes toe. Voo…" at bounding box center [596, 281] width 424 height 23
drag, startPoint x: 436, startPoint y: 286, endPoint x: 471, endPoint y: 287, distance: 34.3
click at [471, 287] on icon "Er wordt gevraagd om het procentuele verschil van jongens naar meisjes toe. Voo…" at bounding box center [588, 281] width 409 height 20
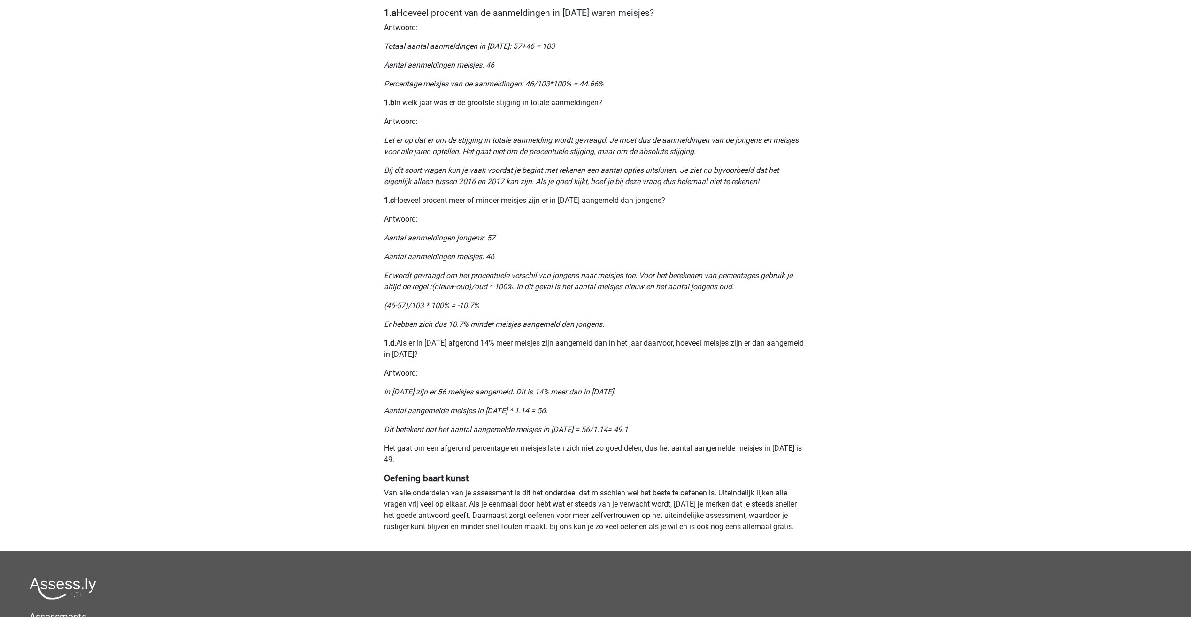
drag
click at [479, 303] on icon "(46-57)/103 * 100% = -10.7%" at bounding box center [431, 305] width 95 height 9
drag, startPoint x: 475, startPoint y: 289, endPoint x: 514, endPoint y: 288, distance: 38.5
click at [514, 288] on icon "Er wordt gevraagd om het procentuele verschil van jongens naar meisjes toe. Voo…" at bounding box center [588, 281] width 409 height 20
drag, startPoint x: 514, startPoint y: 288, endPoint x: 523, endPoint y: 301, distance: 15.5
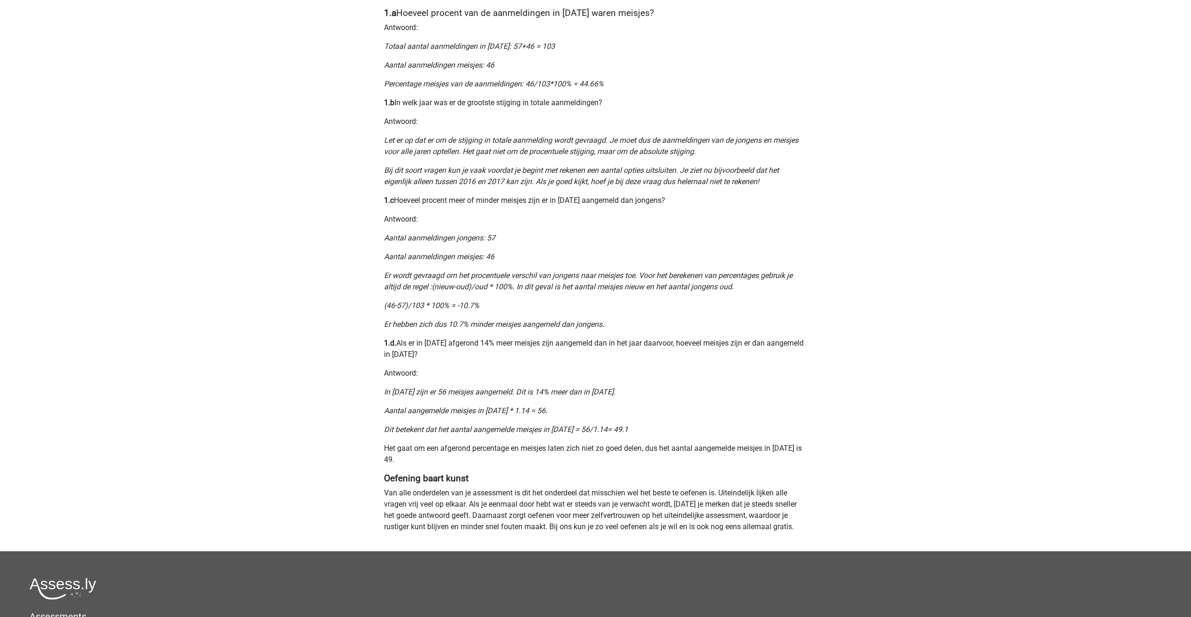
click at [524, 307] on p "(46-57)/103 * 100% = -10.7%" at bounding box center [596, 305] width 424 height 11
drag, startPoint x: 520, startPoint y: 287, endPoint x: 649, endPoint y: 291, distance: 128.7
click at [649, 291] on p "Er wordt gevraagd om het procentuele verschil van jongens naar meisjes toe. Voo…" at bounding box center [596, 281] width 424 height 23
click at [643, 315] on div "Nummeriek Redeneren, een belangrijk deel van je assessment Numeriek redeneren i…" at bounding box center [596, 73] width 446 height 955
drag, startPoint x: 703, startPoint y: 287, endPoint x: 742, endPoint y: 287, distance: 38.5
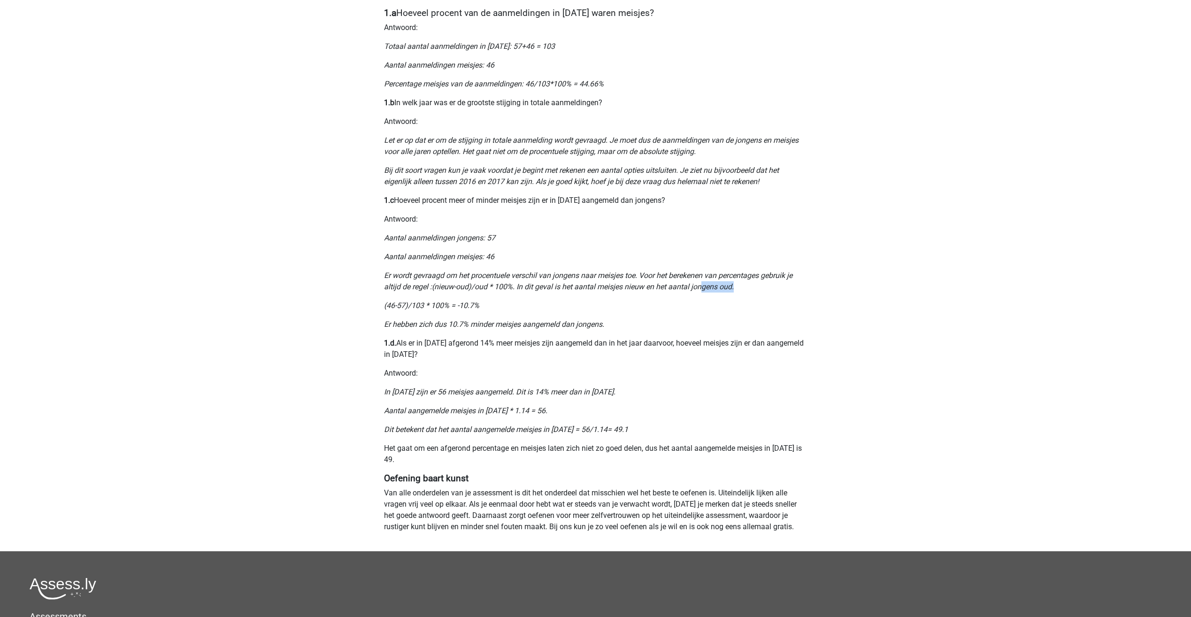
click at [742, 287] on p "Er wordt gevraagd om het procentuele verschil van jongens naar meisjes toe. Voo…" at bounding box center [596, 281] width 424 height 23
drag, startPoint x: 742, startPoint y: 287, endPoint x: 703, endPoint y: 313, distance: 46.0
click at [702, 313] on div "Nummeriek Redeneren, een belangrijk deel van je assessment Numeriek redeneren i…" at bounding box center [596, 73] width 446 height 955
drag, startPoint x: 397, startPoint y: 303, endPoint x: 478, endPoint y: 306, distance: 80.4
click at [478, 306] on icon "(46-57)/103 * 100% = -10.7%" at bounding box center [431, 305] width 95 height 9
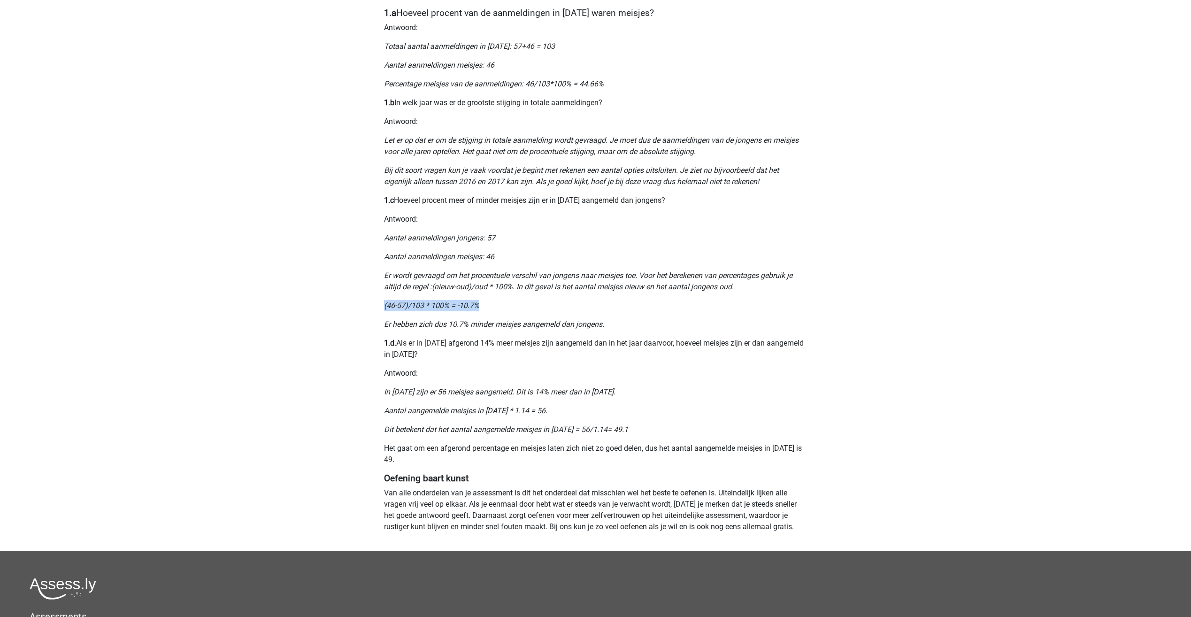
drag, startPoint x: 478, startPoint y: 306, endPoint x: 622, endPoint y: 295, distance: 144.6
click at [633, 293] on div "Nummeriek Redeneren, een belangrijk deel van je assessment Numeriek redeneren i…" at bounding box center [596, 73] width 446 height 955
drag, startPoint x: 472, startPoint y: 323, endPoint x: 553, endPoint y: 321, distance: 81.3
click at [553, 321] on icon "Er hebben zich dus 10.7% minder meisjes aangemeld dan jongens." at bounding box center [494, 324] width 220 height 9
drag, startPoint x: 553, startPoint y: 321, endPoint x: 519, endPoint y: 374, distance: 62.9
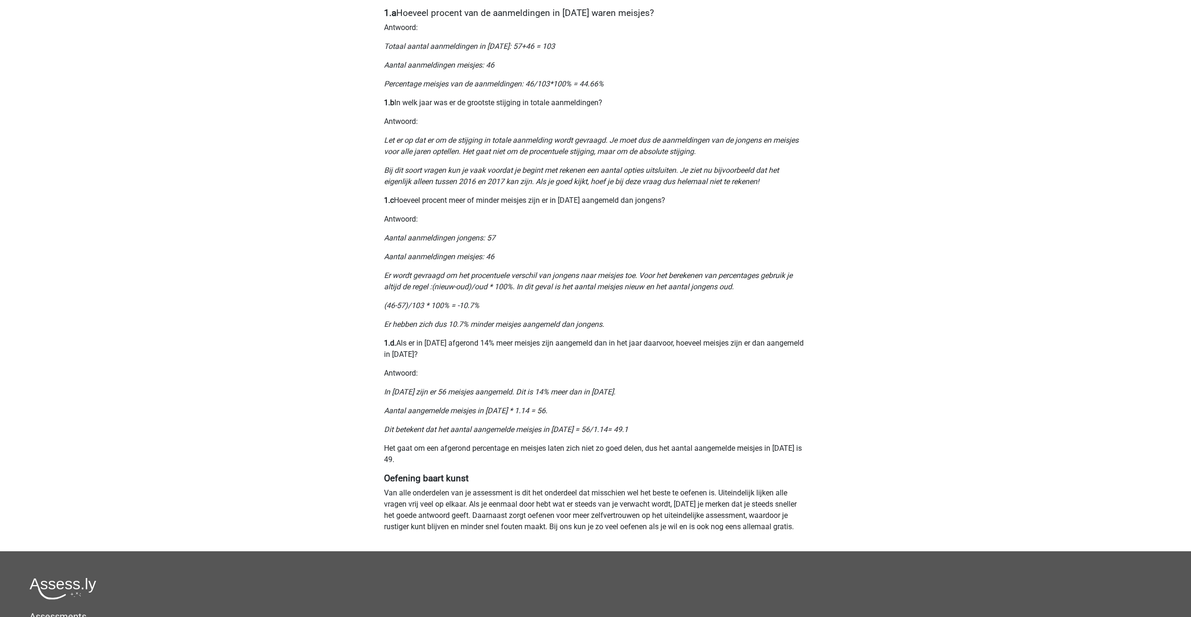
click at [519, 374] on p "Antwoord:" at bounding box center [596, 373] width 424 height 11
drag, startPoint x: 480, startPoint y: 326, endPoint x: 603, endPoint y: 326, distance: 123.0
click at [603, 326] on icon "Er hebben zich dus 10.7% minder meisjes aangemeld dan jongens." at bounding box center [494, 324] width 220 height 9
drag, startPoint x: 603, startPoint y: 326, endPoint x: 629, endPoint y: 332, distance: 26.3
click at [630, 331] on div "Nummeriek Redeneren, een belangrijk deel van je assessment Numeriek redeneren i…" at bounding box center [596, 73] width 446 height 955
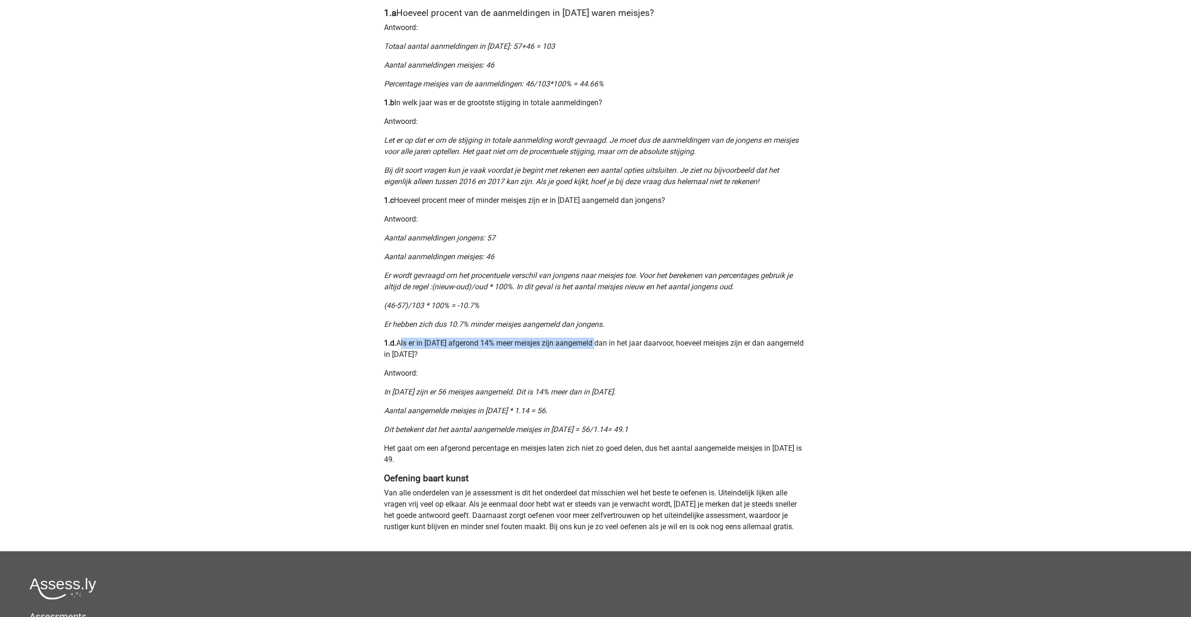
drag, startPoint x: 418, startPoint y: 344, endPoint x: 594, endPoint y: 349, distance: 175.2
click at [594, 349] on p "1.d. Als er in 2013 afgerond 14% meer meisjes zijn aangemeld dan in het jaar da…" at bounding box center [596, 349] width 424 height 23
drag, startPoint x: 594, startPoint y: 349, endPoint x: 522, endPoint y: 373, distance: 75.4
click at [526, 375] on p "Antwoord:" at bounding box center [596, 373] width 424 height 11
drag, startPoint x: 390, startPoint y: 343, endPoint x: 398, endPoint y: 343, distance: 7.5
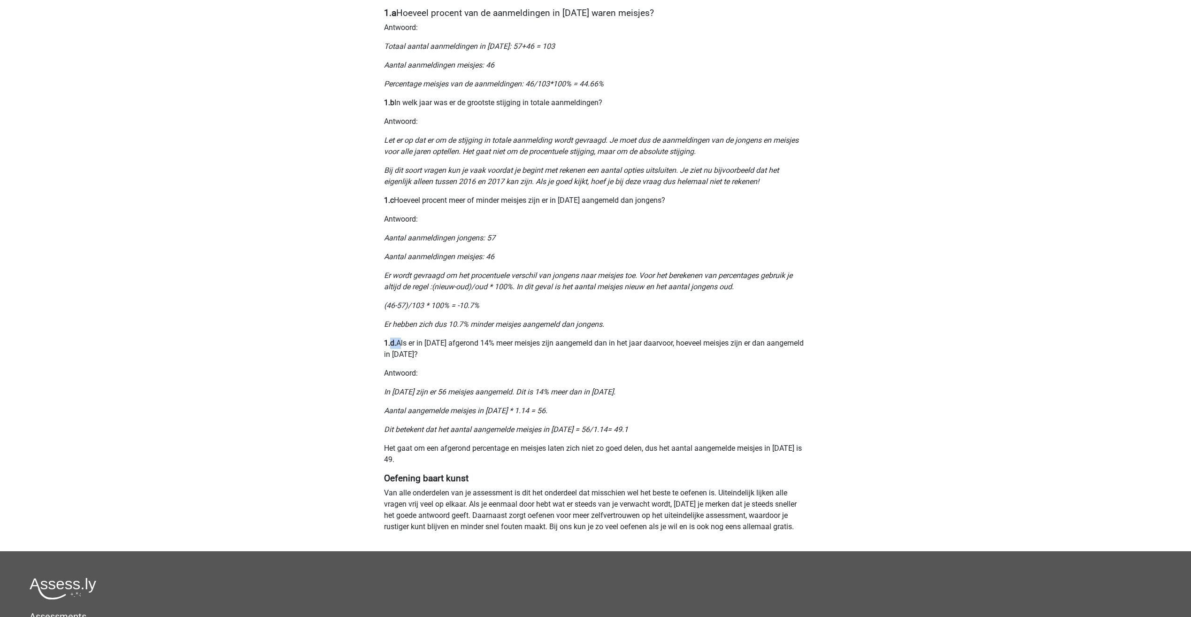
click at [398, 343] on p "1.d. Als er in 2013 afgerond 14% meer meisjes zijn aangemeld dan in het jaar da…" at bounding box center [596, 349] width 424 height 23
drag, startPoint x: 398, startPoint y: 343, endPoint x: 414, endPoint y: 367, distance: 28.7
click at [414, 367] on div "Nummeriek Redeneren, een belangrijk deel van je assessment Numeriek redeneren i…" at bounding box center [596, 73] width 446 height 955
drag, startPoint x: 410, startPoint y: 343, endPoint x: 670, endPoint y: 344, distance: 260.6
click at [670, 344] on p "1.d. Als er in 2013 afgerond 14% meer meisjes zijn aangemeld dan in het jaar da…" at bounding box center [596, 349] width 424 height 23
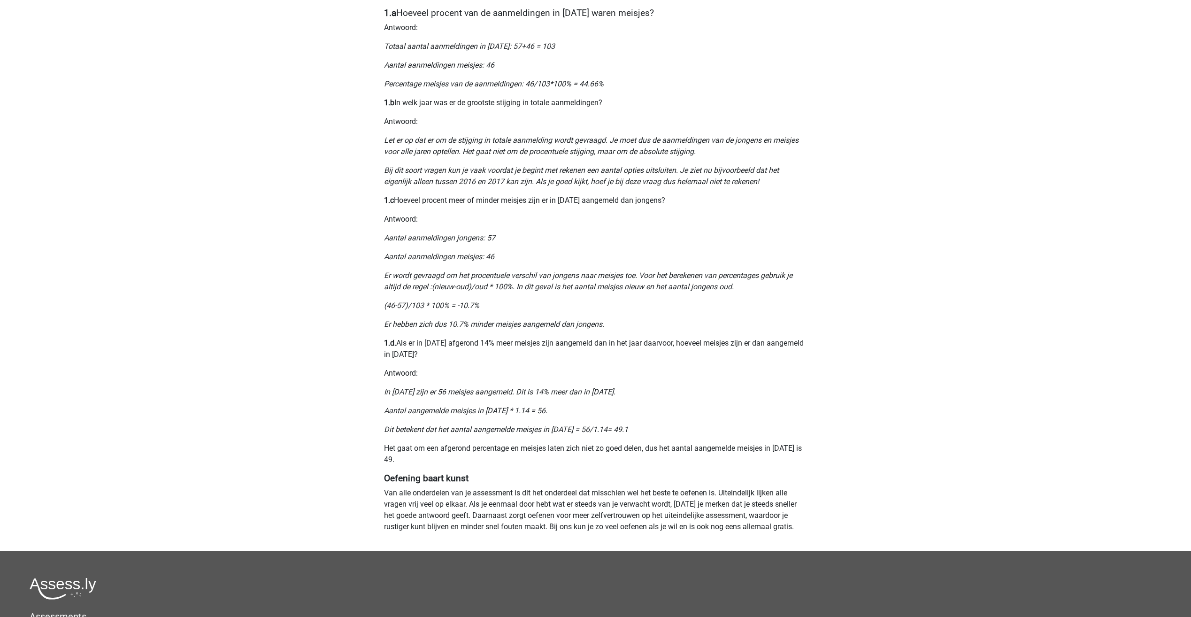
drag, startPoint x: 670, startPoint y: 344, endPoint x: 676, endPoint y: 354, distance: 11.0
click at [676, 354] on p "1.d. Als er in 2013 afgerond 14% meer meisjes zijn aangemeld dan in het jaar da…" at bounding box center [596, 349] width 424 height 23
drag, startPoint x: 673, startPoint y: 344, endPoint x: 758, endPoint y: 361, distance: 86.7
click at [758, 361] on div "Nummeriek Redeneren, een belangrijk deel van je assessment Numeriek redeneren i…" at bounding box center [596, 73] width 446 height 955
click at [475, 353] on p "1.d. Als er in 2013 afgerond 14% meer meisjes zijn aangemeld dan in het jaar da…" at bounding box center [596, 349] width 424 height 23
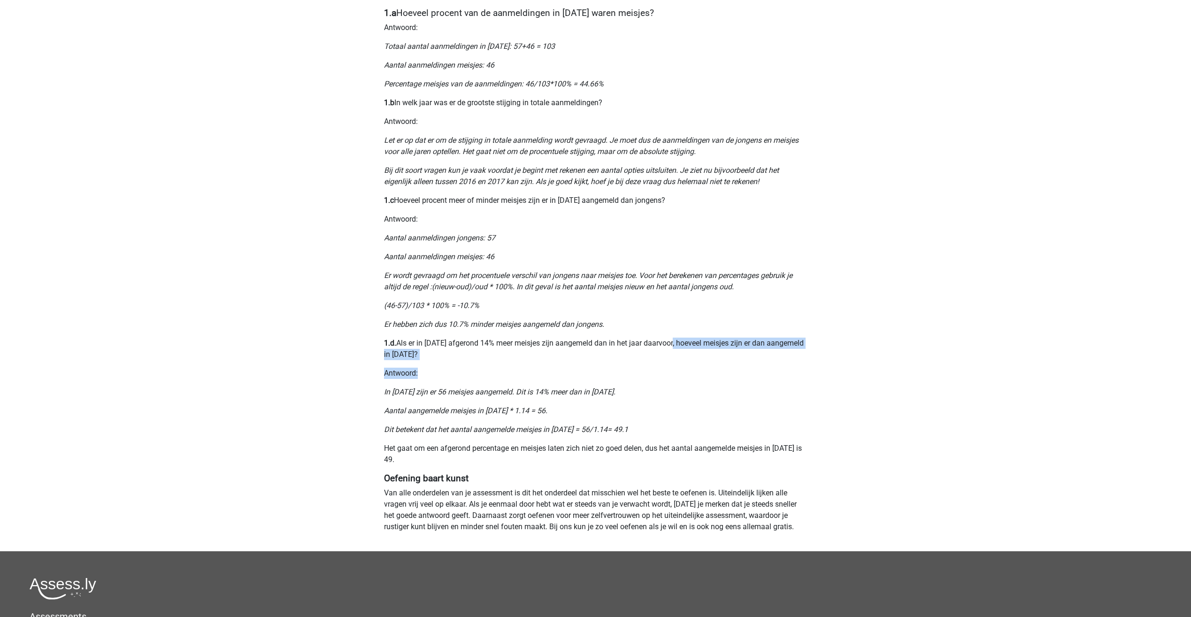
click at [401, 350] on p "1.d. Als er in 2013 afgerond 14% meer meisjes zijn aangemeld dan in het jaar da…" at bounding box center [596, 349] width 424 height 23
drag, startPoint x: 384, startPoint y: 394, endPoint x: 508, endPoint y: 394, distance: 124.0
click at [508, 394] on icon "In 2013 zijn er 56 meisjes aangemeld. Dit is 14% meer dan in 2012." at bounding box center [500, 391] width 232 height 9
drag, startPoint x: 508, startPoint y: 394, endPoint x: 519, endPoint y: 404, distance: 15.3
click at [518, 404] on div "Nummeriek Redeneren, een belangrijk deel van je assessment Numeriek redeneren i…" at bounding box center [596, 73] width 446 height 955
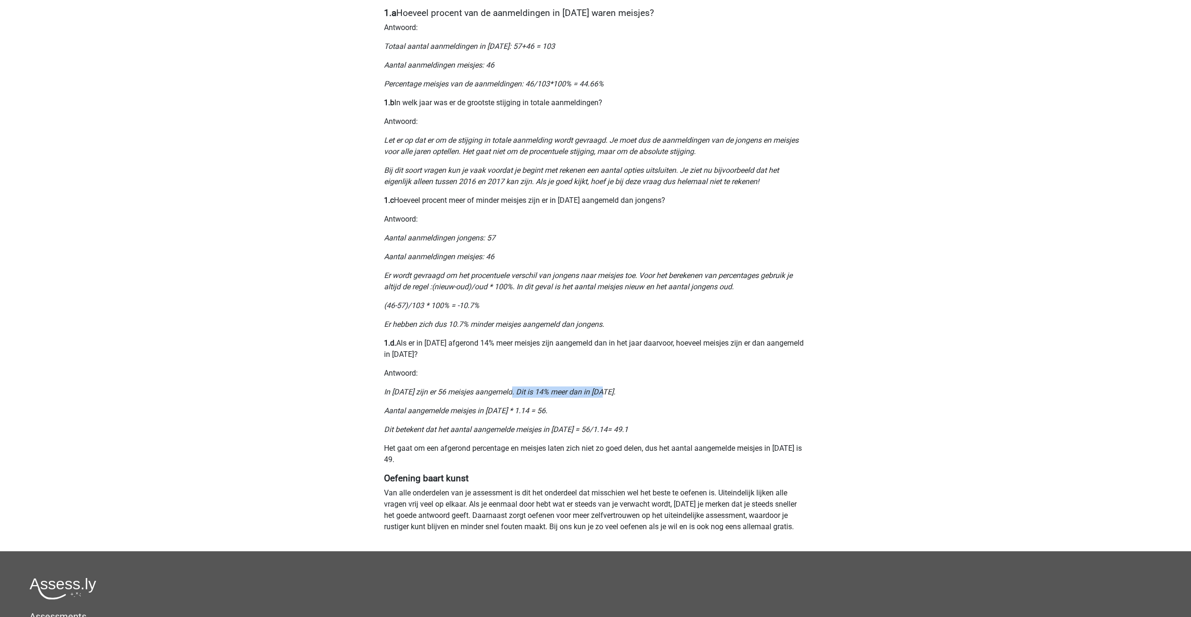
drag, startPoint x: 513, startPoint y: 394, endPoint x: 615, endPoint y: 394, distance: 101.9
click at [615, 394] on p "In 2013 zijn er 56 meisjes aangemeld. Dit is 14% meer dan in 2012." at bounding box center [596, 391] width 424 height 11
click at [425, 427] on icon "Dit betekent dat het aantal aangemelde meisjes in 2012 = 56/1.14= 49.1" at bounding box center [506, 429] width 244 height 9
drag, startPoint x: 472, startPoint y: 394, endPoint x: 614, endPoint y: 389, distance: 141.4
click at [614, 389] on p "In 2013 zijn er 56 meisjes aangemeld. Dit is 14% meer dan in 2012." at bounding box center [596, 391] width 424 height 11
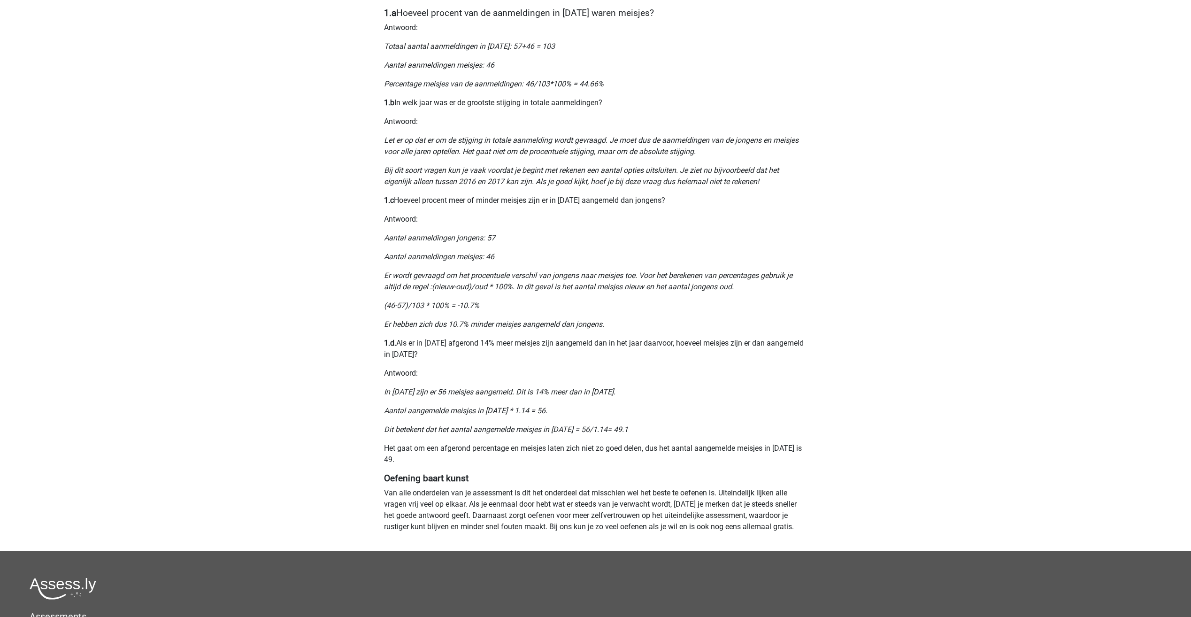
drag, startPoint x: 614, startPoint y: 389, endPoint x: 572, endPoint y: 412, distance: 47.1
click at [575, 412] on p "Aantal aangemelde meisjes in 2012 * 1.14 = 56." at bounding box center [596, 410] width 424 height 11
drag, startPoint x: 409, startPoint y: 413, endPoint x: 550, endPoint y: 410, distance: 141.4
click at [550, 410] on p "Aantal aangemelde meisjes in 2012 * 1.14 = 56." at bounding box center [596, 410] width 424 height 11
drag, startPoint x: 550, startPoint y: 410, endPoint x: 546, endPoint y: 417, distance: 7.2
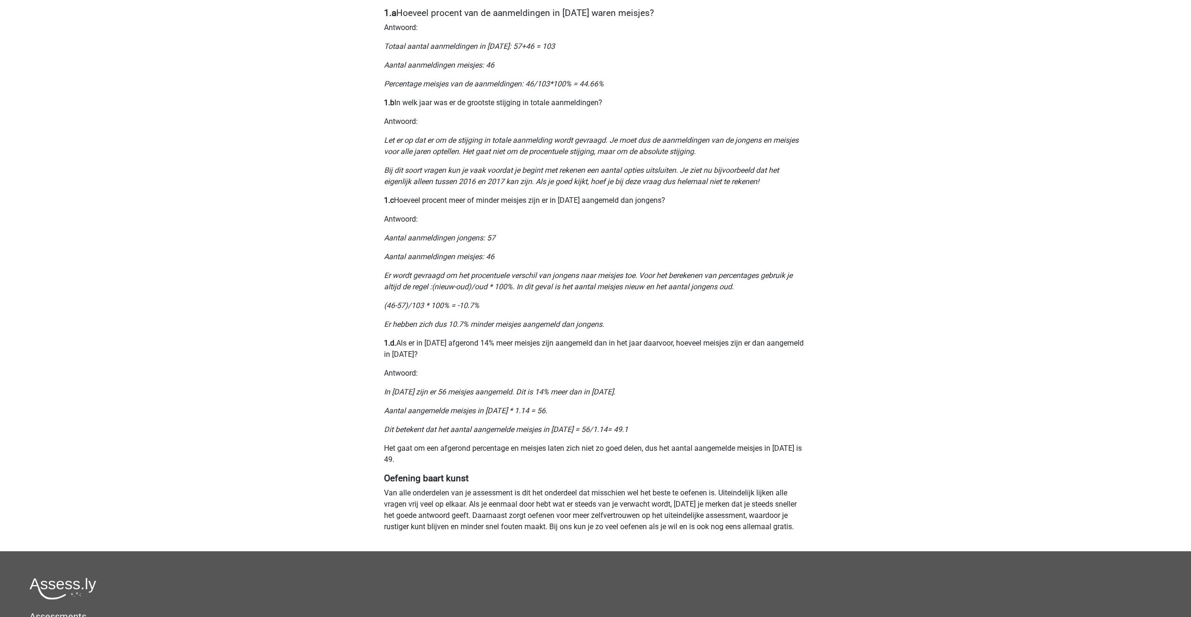
click at [546, 417] on div "Nummeriek Redeneren, een belangrijk deel van je assessment Numeriek redeneren i…" at bounding box center [596, 73] width 446 height 955
drag, startPoint x: 534, startPoint y: 413, endPoint x: 544, endPoint y: 412, distance: 9.5
click at [544, 412] on p "Aantal aangemelde meisjes in 2012 * 1.14 = 56." at bounding box center [596, 410] width 424 height 11
drag, startPoint x: 544, startPoint y: 412, endPoint x: 542, endPoint y: 417, distance: 5.8
click at [542, 417] on div "Nummeriek Redeneren, een belangrijk deel van je assessment Numeriek redeneren i…" at bounding box center [596, 73] width 446 height 955
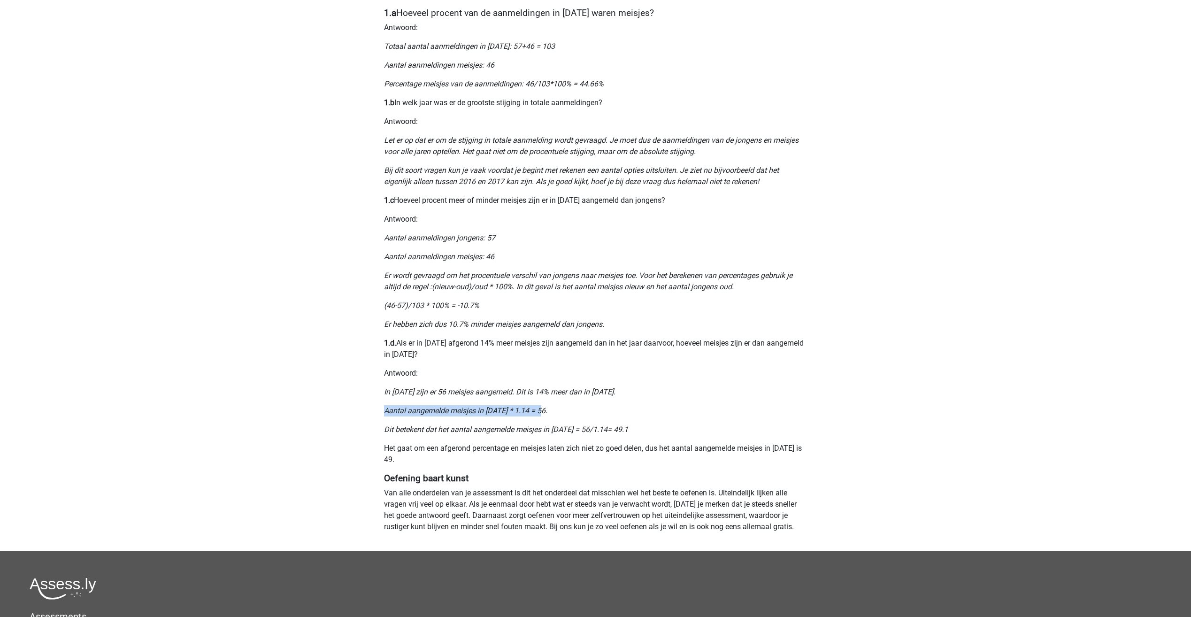
drag, startPoint x: 411, startPoint y: 408, endPoint x: 542, endPoint y: 411, distance: 131.5
click at [542, 411] on icon "Aantal aangemelde meisjes in 2012 * 1.14 = 56." at bounding box center [465, 410] width 163 height 9
drag, startPoint x: 542, startPoint y: 411, endPoint x: 530, endPoint y: 422, distance: 17.0
click at [544, 413] on p "Aantal aangemelde meisjes in 2012 * 1.14 = 56." at bounding box center [596, 410] width 424 height 11
drag, startPoint x: 399, startPoint y: 430, endPoint x: 624, endPoint y: 433, distance: 224.5
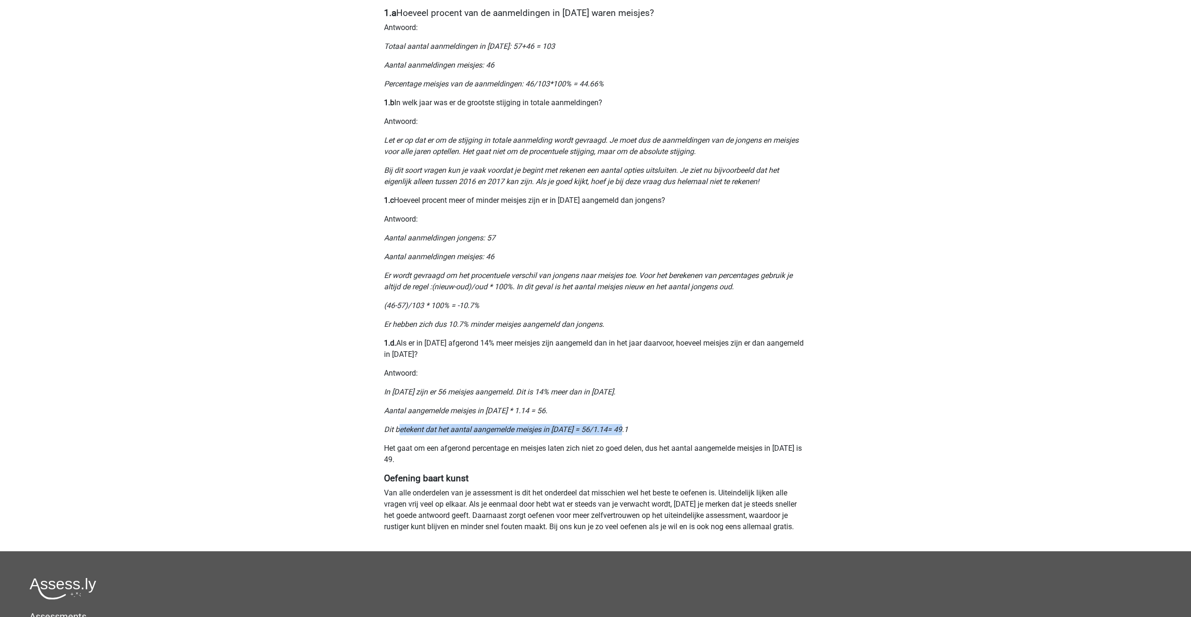
click at [624, 433] on icon "Dit betekent dat het aantal aangemelde meisjes in 2012 = 56/1.14= 49.1" at bounding box center [506, 429] width 244 height 9
drag, startPoint x: 624, startPoint y: 433, endPoint x: 606, endPoint y: 449, distance: 23.9
click at [606, 449] on p "Het gaat om een afgerond percentage en meisjes laten zich niet zo goed delen, d…" at bounding box center [596, 454] width 424 height 23
drag, startPoint x: 390, startPoint y: 445, endPoint x: 647, endPoint y: 451, distance: 256.5
click at [647, 451] on p "Het gaat om een afgerond percentage en meisjes laten zich niet zo goed delen, d…" at bounding box center [596, 454] width 424 height 23
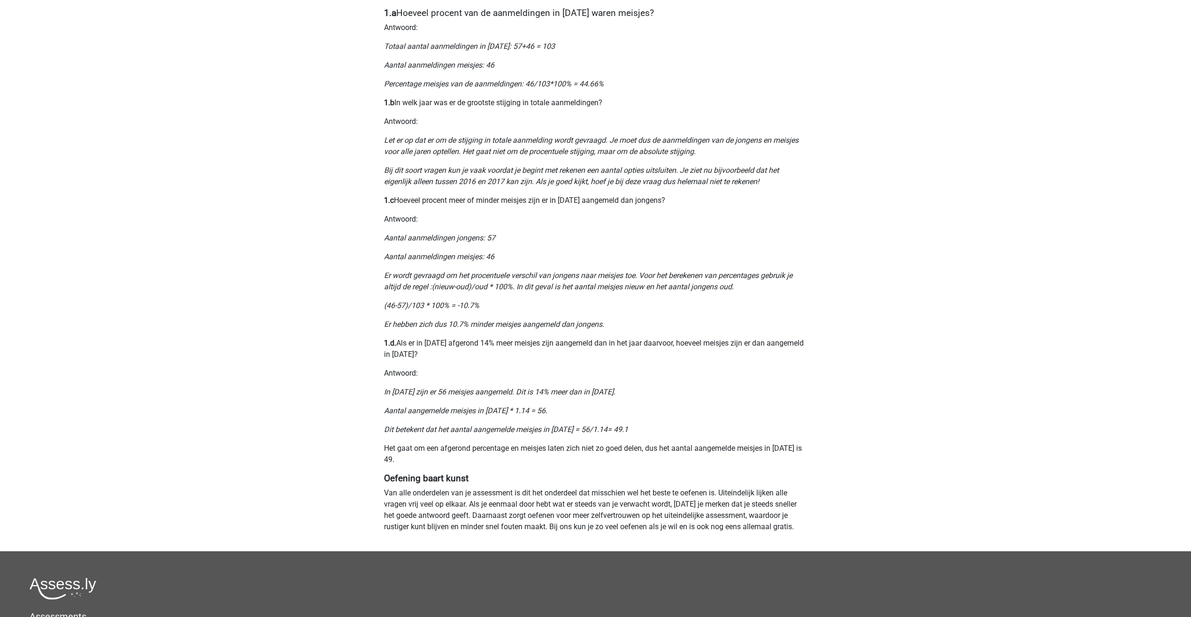
drag, startPoint x: 647, startPoint y: 451, endPoint x: 654, endPoint y: 463, distance: 14.1
click at [654, 463] on p "Het gaat om een afgerond percentage en meisjes laten zich niet zo goed delen, d…" at bounding box center [596, 454] width 424 height 23
drag, startPoint x: 650, startPoint y: 448, endPoint x: 402, endPoint y: 460, distance: 247.8
click at [402, 460] on p "Het gaat om een afgerond percentage en meisjes laten zich niet zo goed delen, d…" at bounding box center [596, 454] width 424 height 23
drag, startPoint x: 402, startPoint y: 460, endPoint x: 437, endPoint y: 467, distance: 35.5
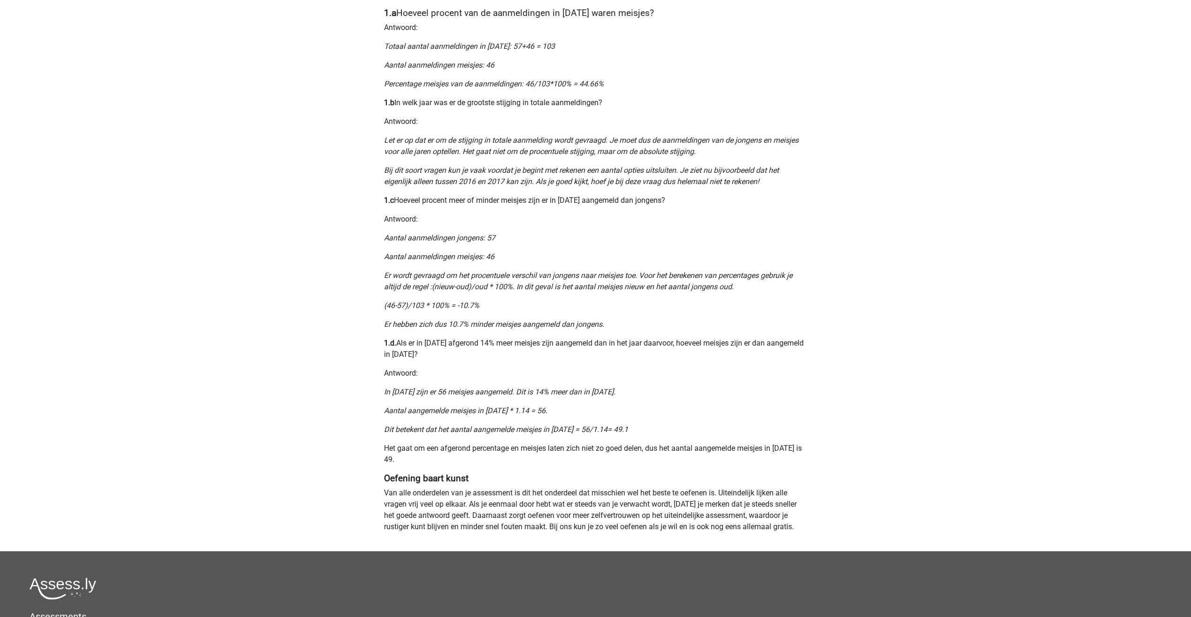
click at [432, 467] on div "Nummeriek Redeneren, een belangrijk deel van je assessment Numeriek redeneren i…" at bounding box center [596, 73] width 446 height 955
drag, startPoint x: 389, startPoint y: 493, endPoint x: 718, endPoint y: 499, distance: 328.8
click at [718, 499] on div "Nummeriek Redeneren, een belangrijk deel van je assessment Numeriek redeneren i…" at bounding box center [596, 73] width 446 height 955
drag, startPoint x: 718, startPoint y: 499, endPoint x: 724, endPoint y: 513, distance: 15.5
click at [721, 514] on p "Van alle onderdelen van je assessment is dit het onderdeel dat misschien wel he…" at bounding box center [596, 509] width 424 height 45
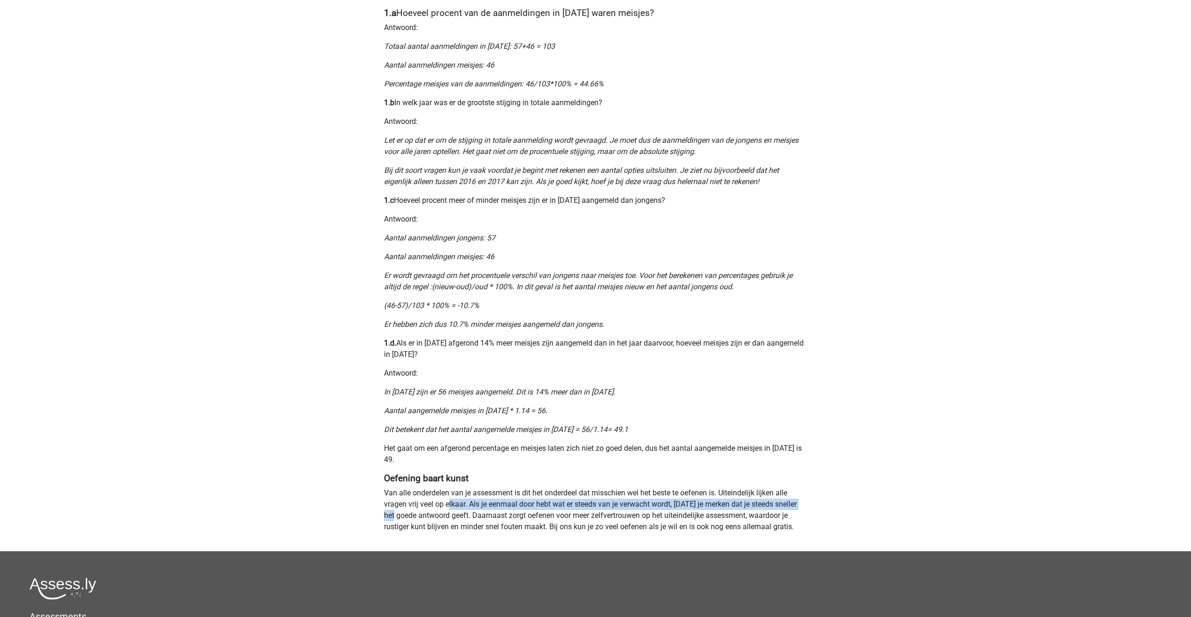
drag, startPoint x: 394, startPoint y: 512, endPoint x: 450, endPoint y: 507, distance: 56.6
click at [450, 507] on p "Van alle onderdelen van je assessment is dit het onderdeel dat misschien wel he…" at bounding box center [596, 509] width 424 height 45
click at [442, 510] on p "Van alle onderdelen van je assessment is dit het onderdeel dat misschien wel he…" at bounding box center [596, 509] width 424 height 45
drag, startPoint x: 469, startPoint y: 507, endPoint x: 681, endPoint y: 508, distance: 212.3
click at [681, 508] on p "Van alle onderdelen van je assessment is dit het onderdeel dat misschien wel he…" at bounding box center [596, 509] width 424 height 45
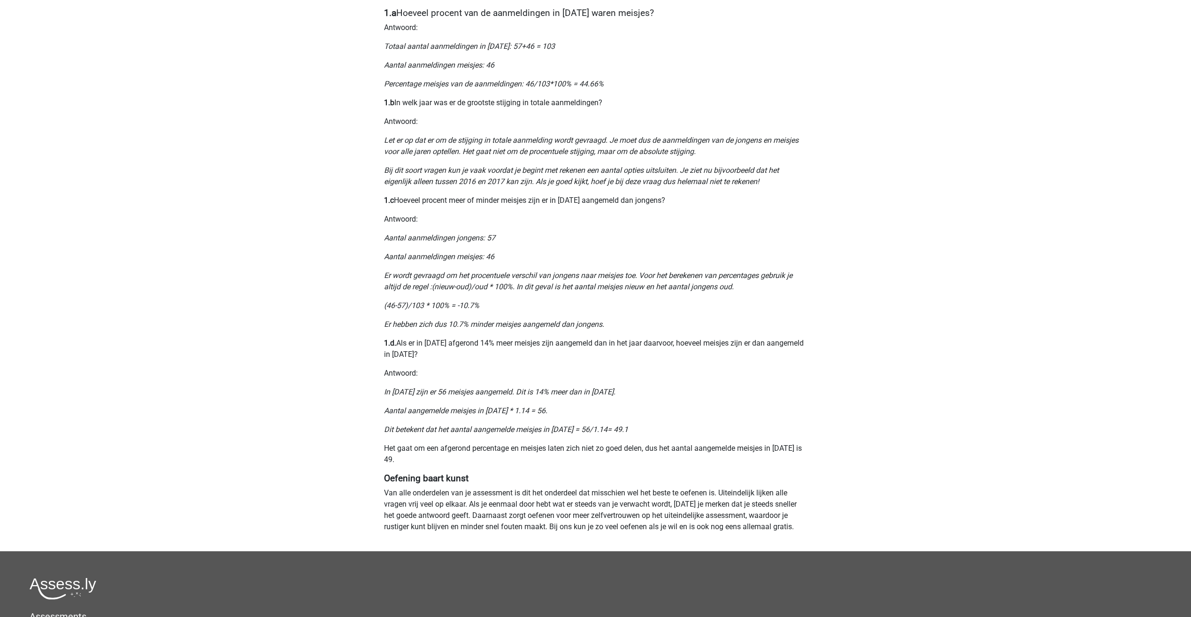
drag, startPoint x: 681, startPoint y: 508, endPoint x: 688, endPoint y: 514, distance: 9.0
click at [681, 514] on p "Van alle onderdelen van je assessment is dit het onderdeel dat misschien wel he…" at bounding box center [596, 509] width 424 height 45
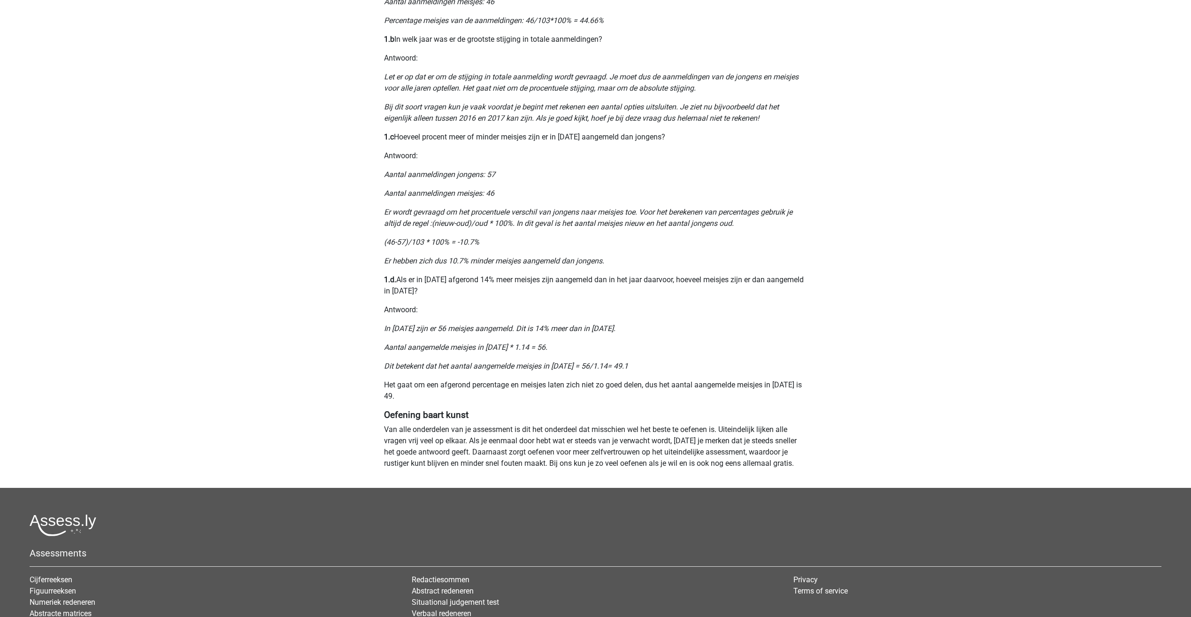
scroll to position [511, 0]
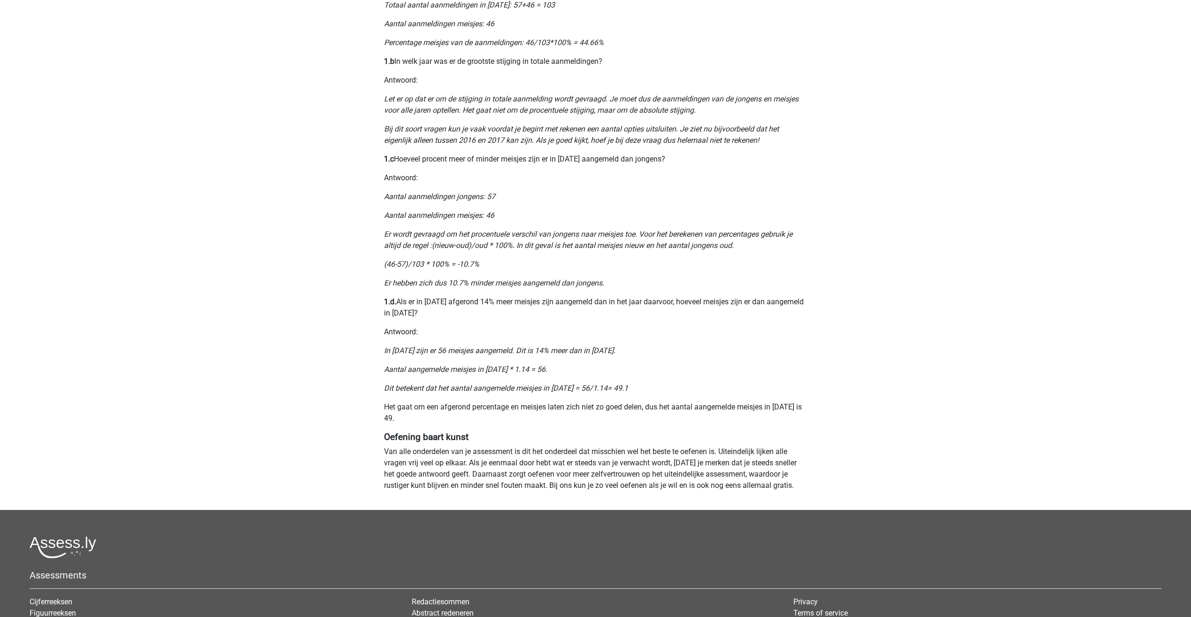
click at [515, 373] on icon "Aantal aangemelde meisjes in 2012 * 1.14 = 56." at bounding box center [465, 369] width 163 height 9
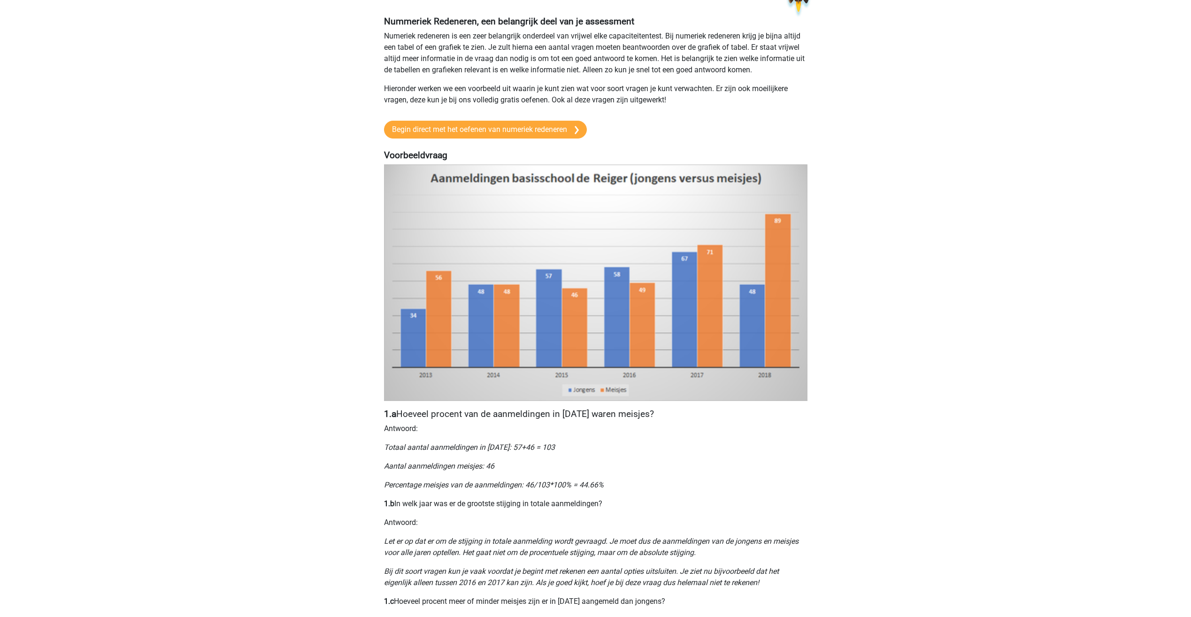
scroll to position [0, 0]
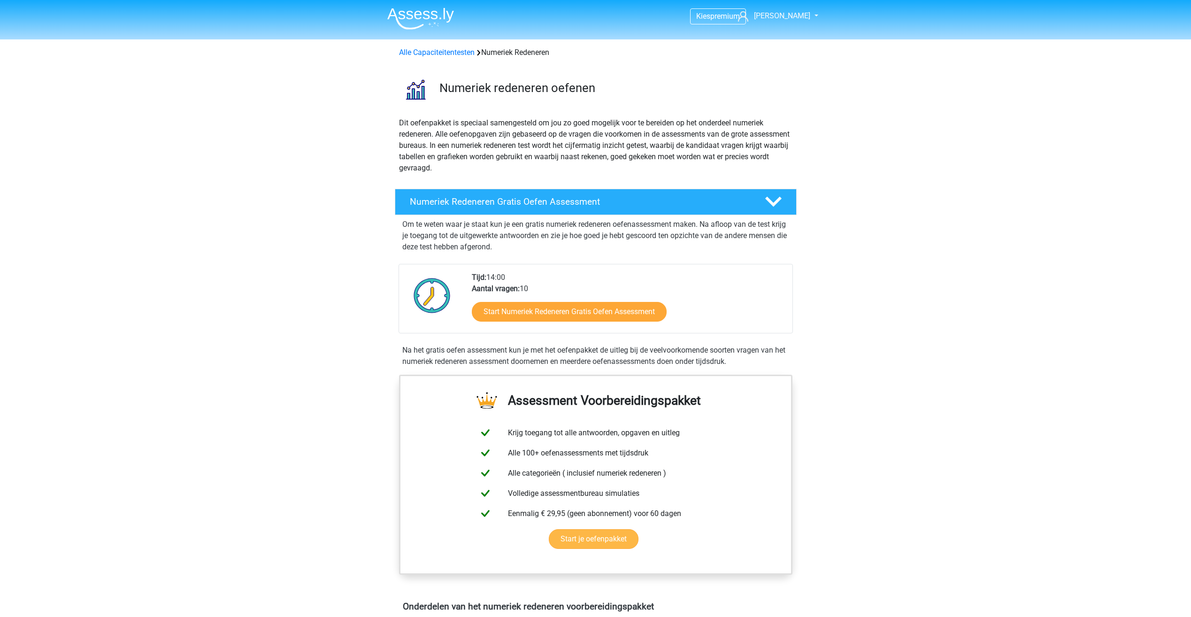
scroll to position [235, 0]
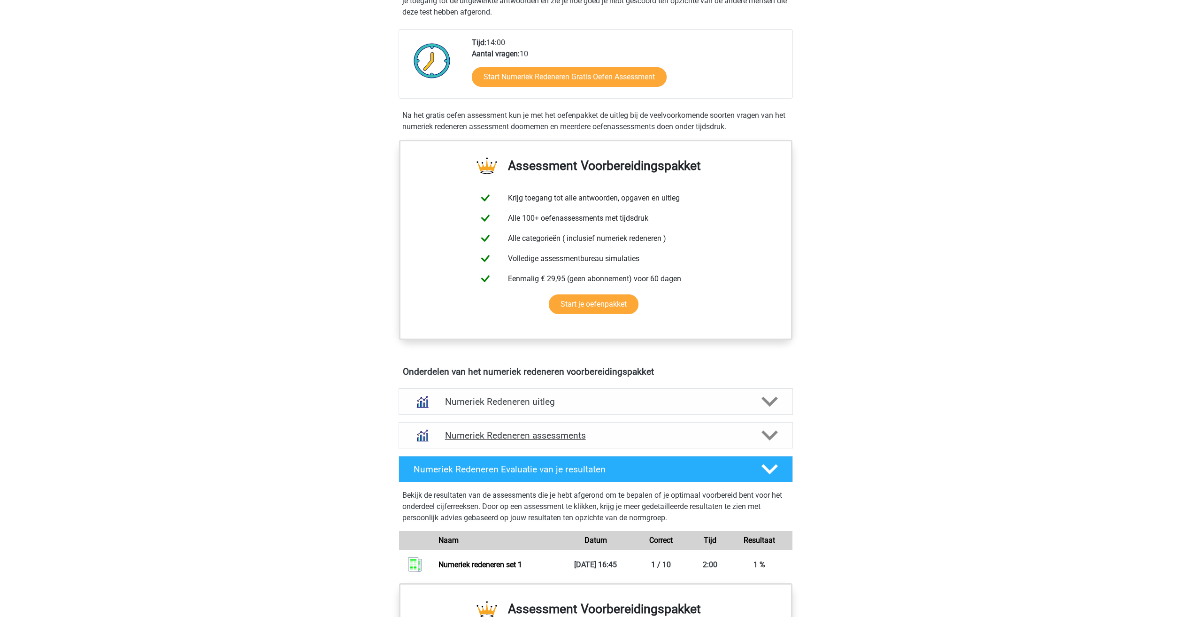
click at [513, 432] on h4 "Numeriek Redeneren assessments" at bounding box center [595, 435] width 301 height 11
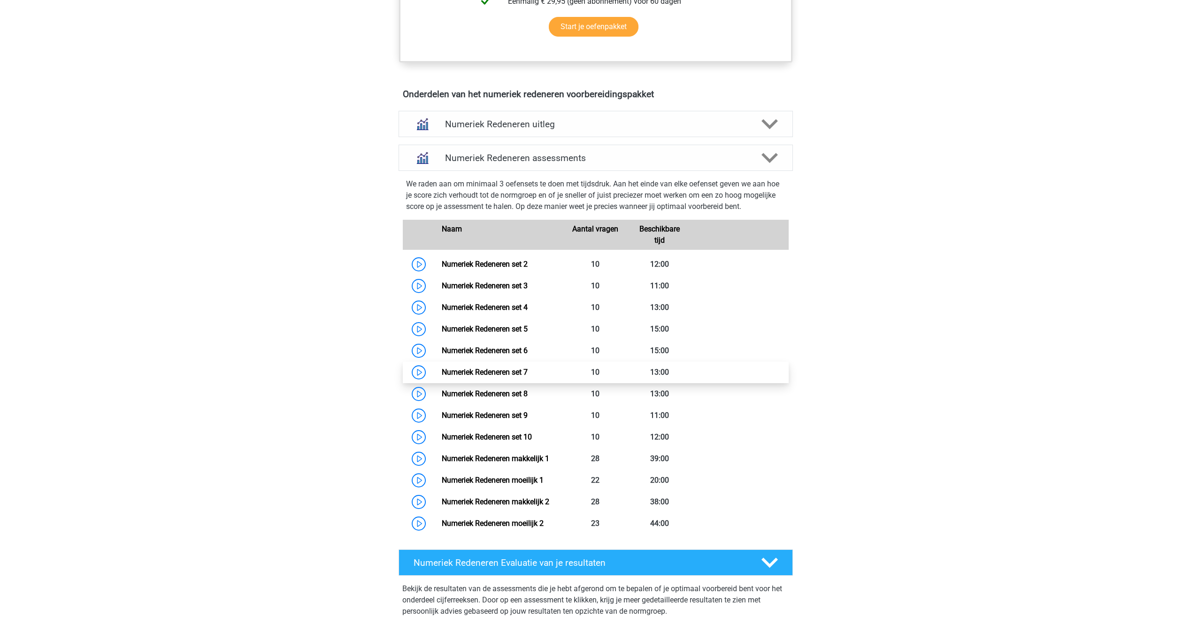
scroll to position [517, 0]
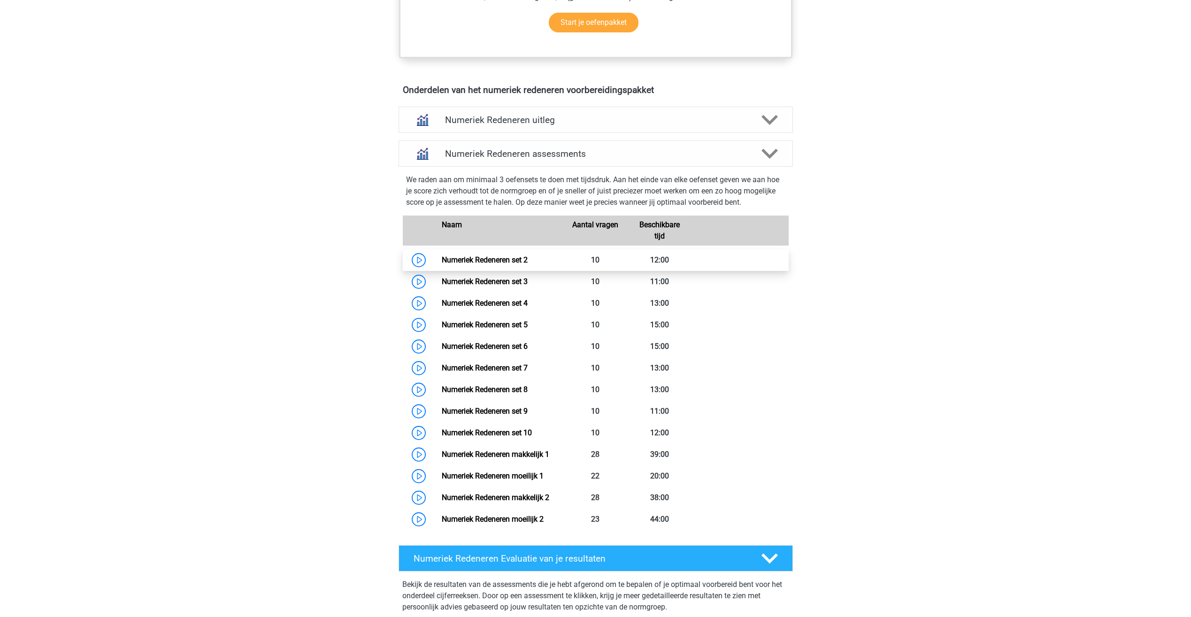
click at [473, 261] on link "Numeriek Redeneren set 2" at bounding box center [485, 259] width 86 height 9
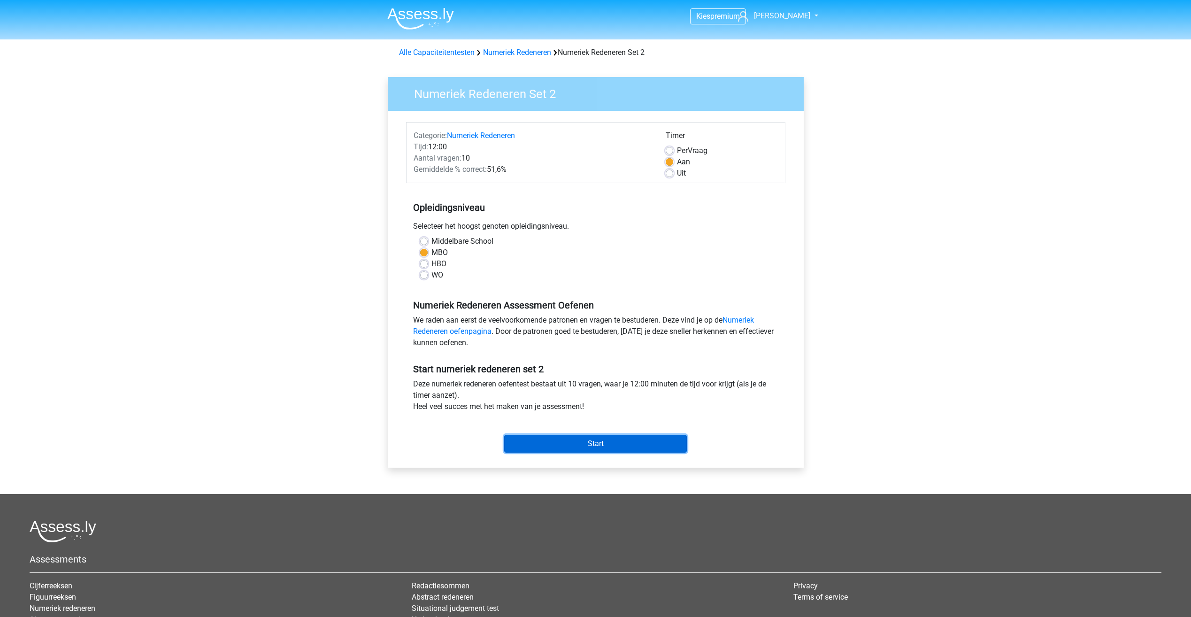
click at [593, 439] on input "Start" at bounding box center [595, 444] width 183 height 18
